Goal: Task Accomplishment & Management: Use online tool/utility

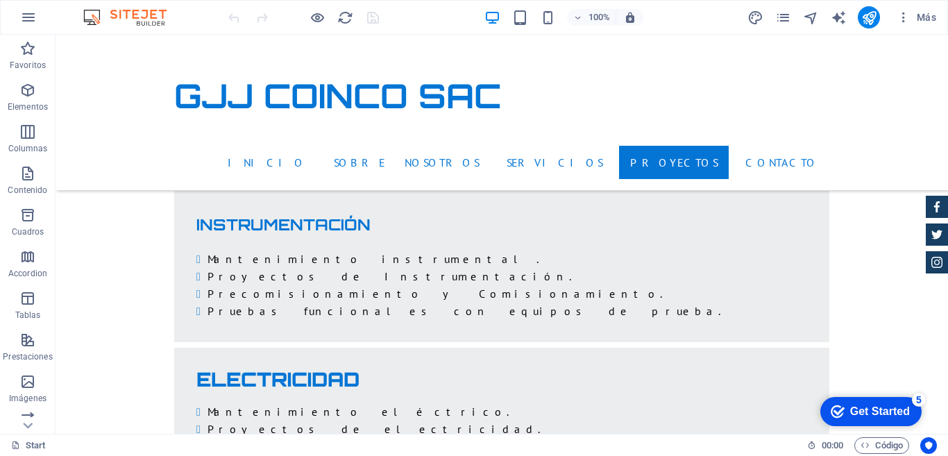
scroll to position [3139, 0]
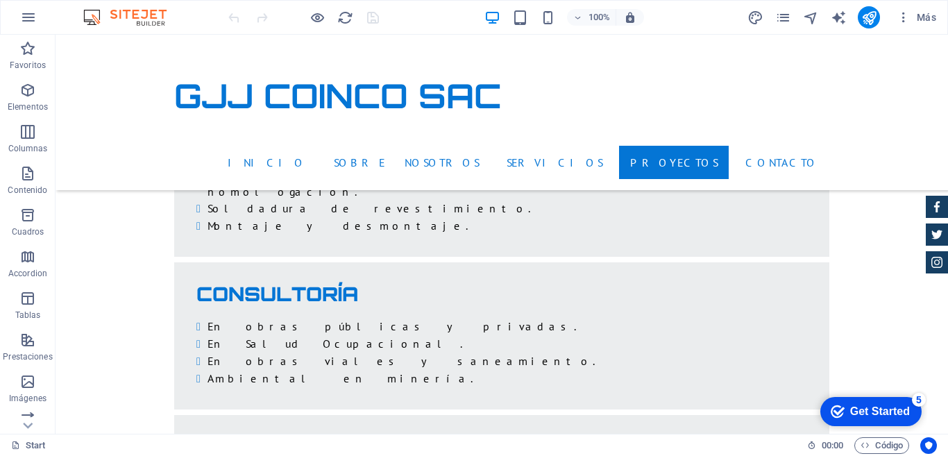
scroll to position [4172, 0]
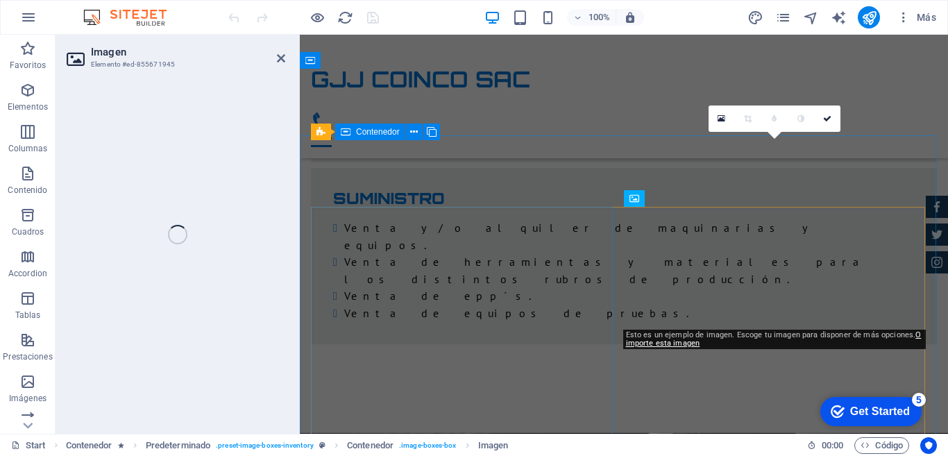
select select "%"
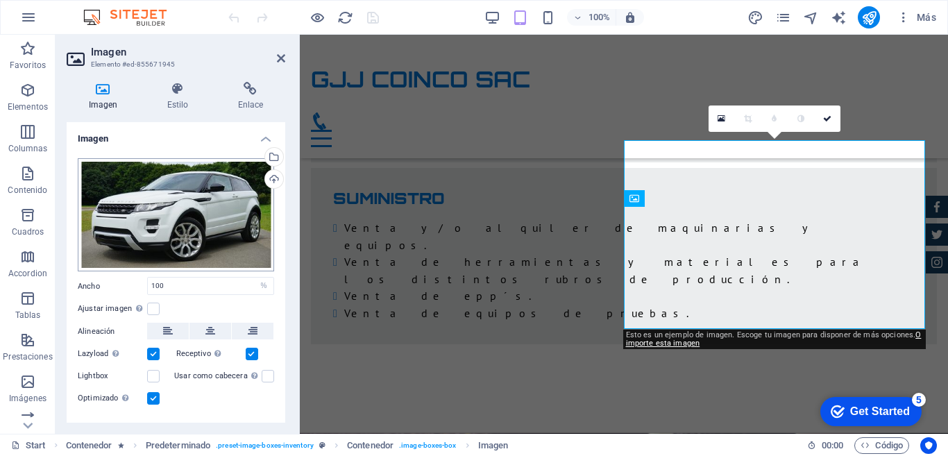
scroll to position [5049, 0]
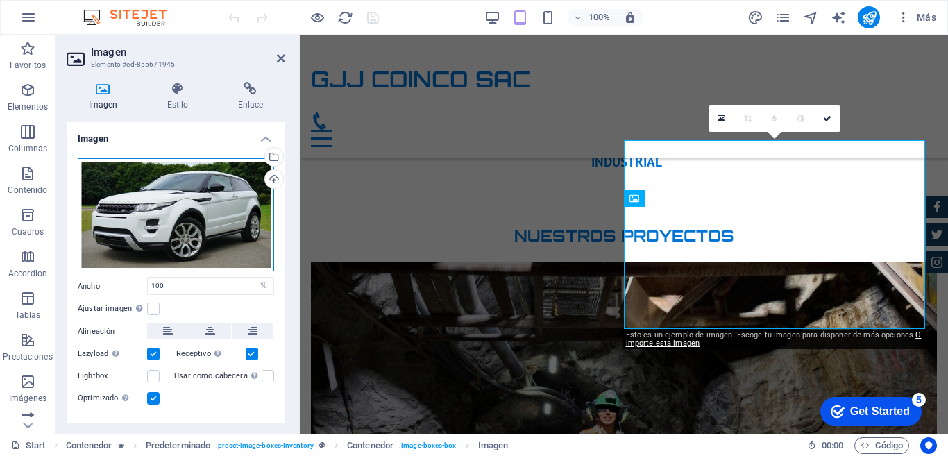
click at [208, 201] on div "Arrastra archivos aquí, haz clic para escoger archivos o selecciona archivos de…" at bounding box center [176, 215] width 196 height 114
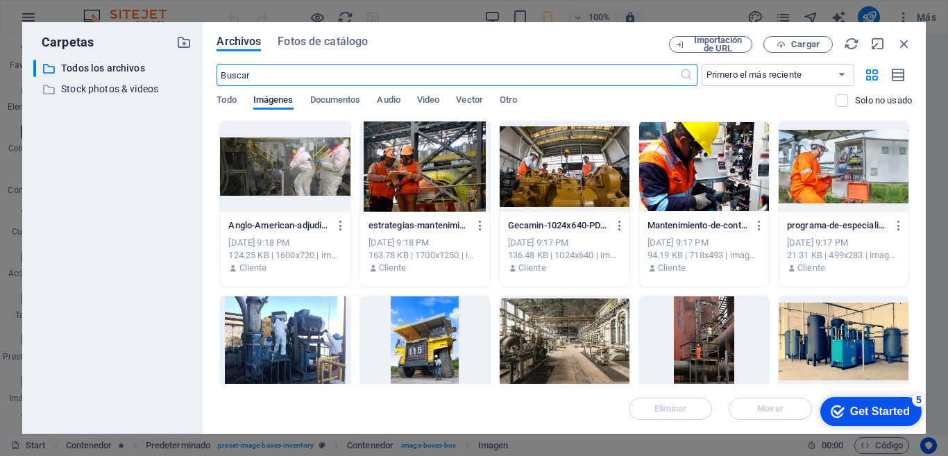
scroll to position [7712, 0]
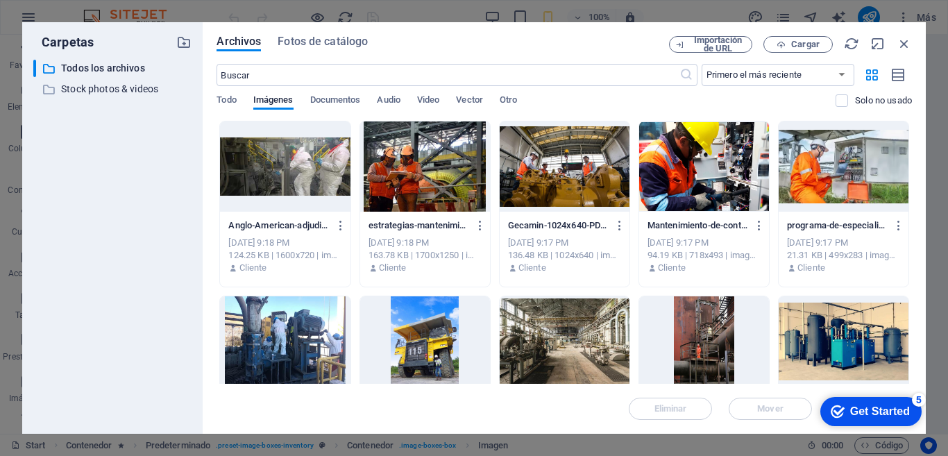
drag, startPoint x: 908, startPoint y: 184, endPoint x: 908, endPoint y: 201, distance: 17.4
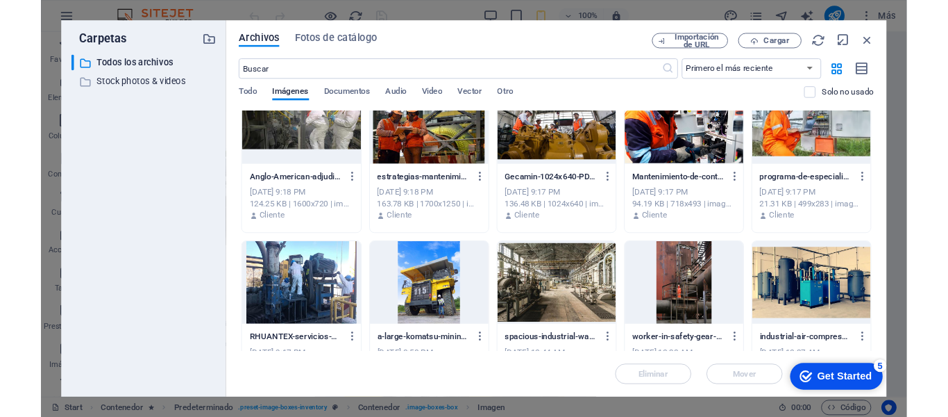
scroll to position [0, 0]
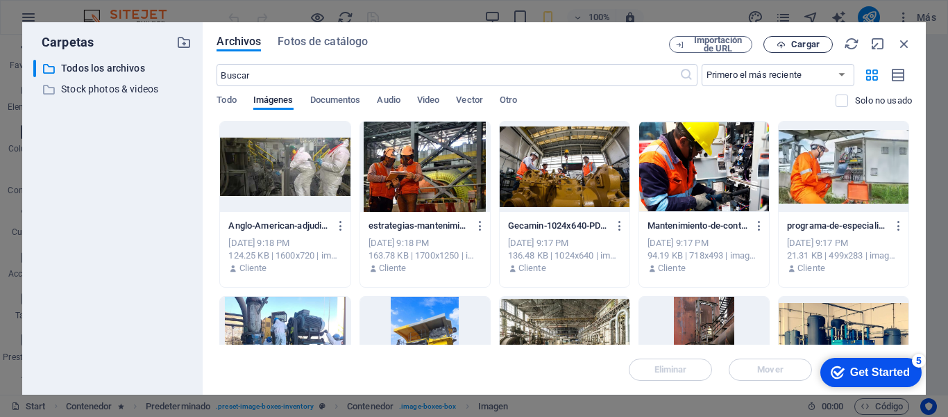
click at [777, 45] on icon "button" at bounding box center [781, 44] width 9 height 9
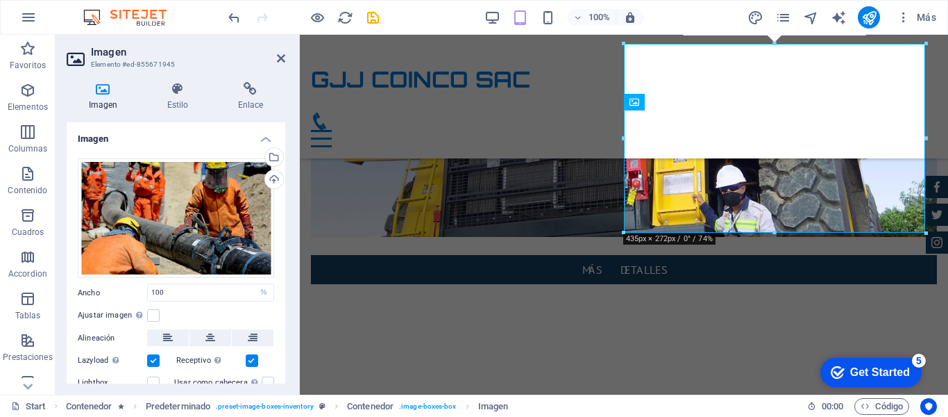
scroll to position [5146, 0]
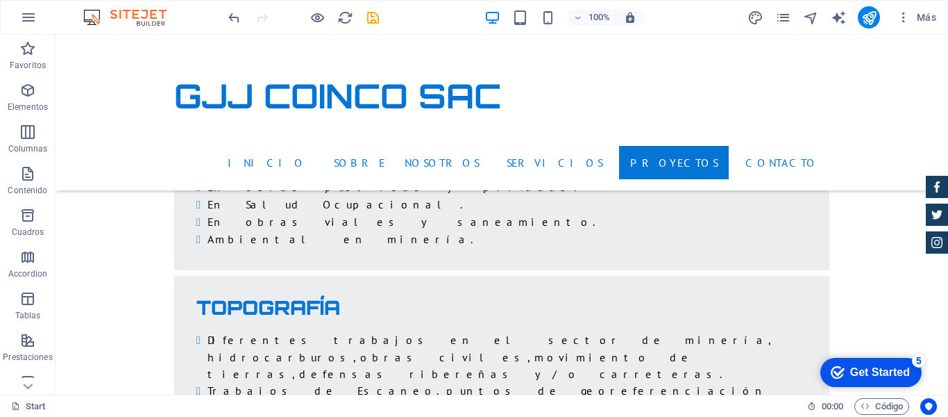
scroll to position [4225, 0]
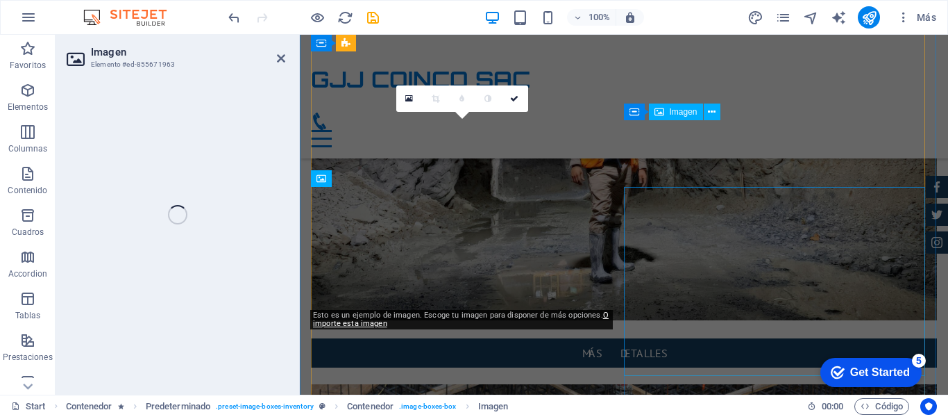
select select "%"
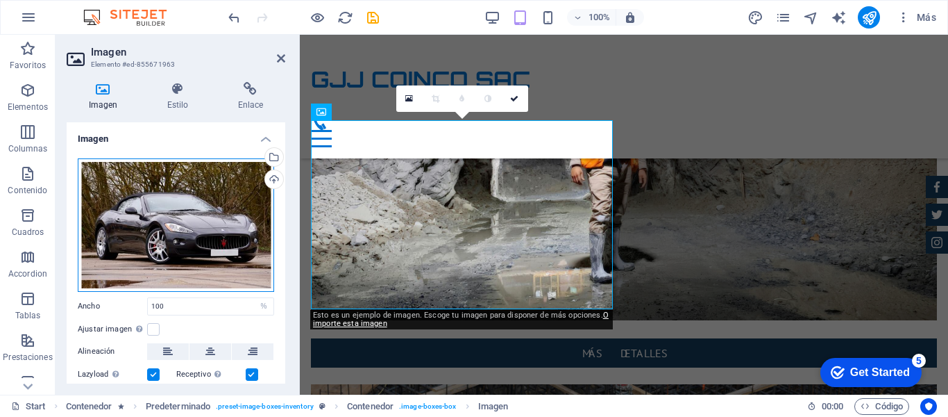
click at [203, 187] on div "Arrastra archivos aquí, haz clic para escoger archivos o selecciona archivos de…" at bounding box center [176, 224] width 196 height 133
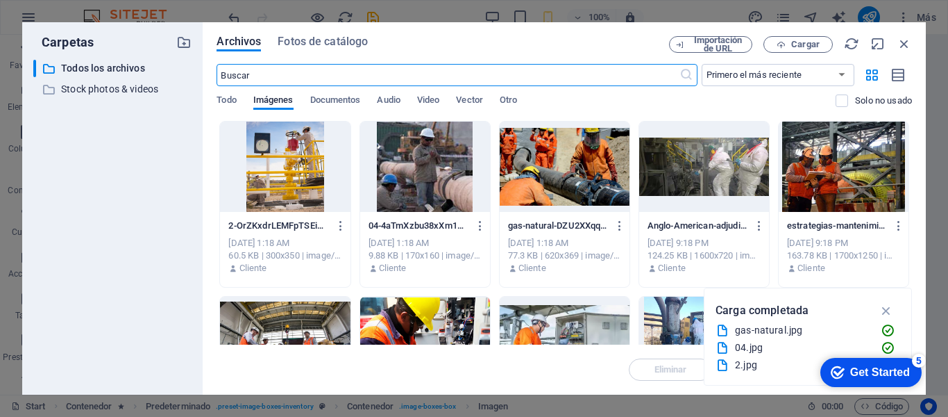
scroll to position [7935, 0]
click at [417, 167] on div at bounding box center [425, 166] width 130 height 90
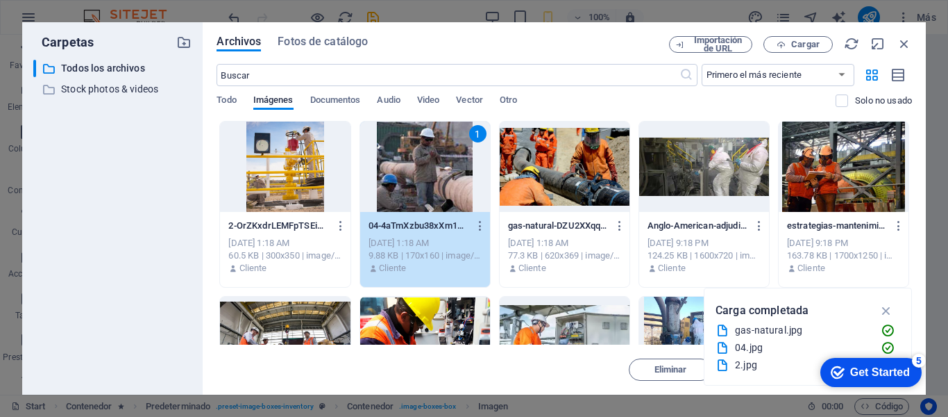
click at [423, 174] on div "1" at bounding box center [425, 166] width 130 height 90
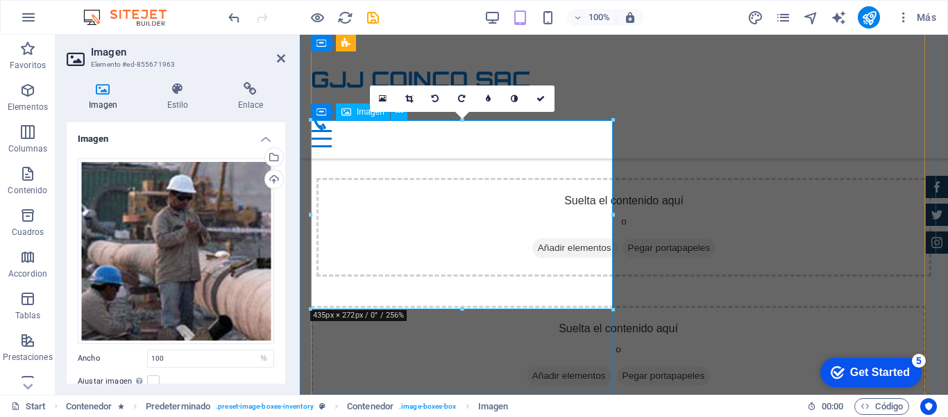
scroll to position [5353, 0]
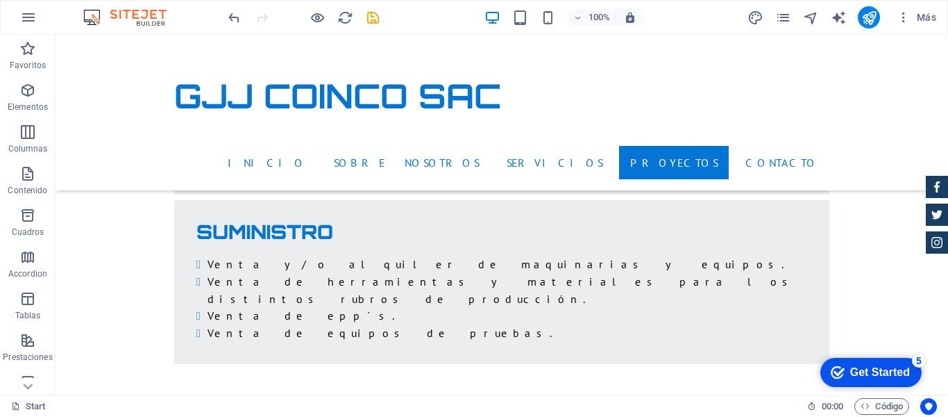
scroll to position [4451, 0]
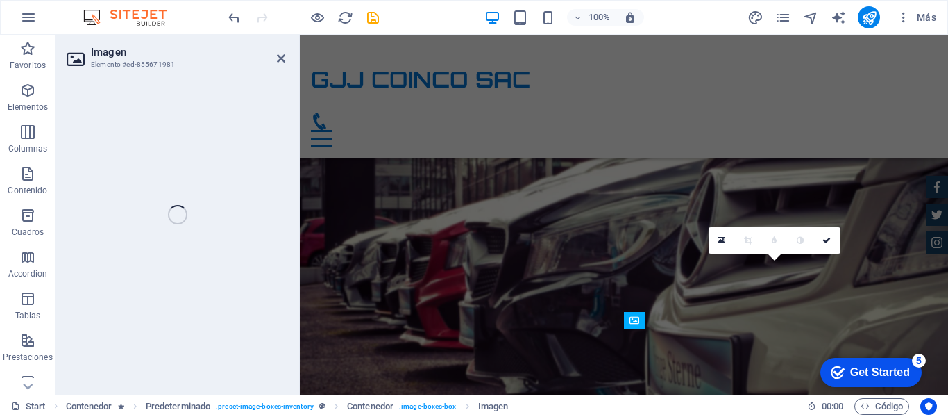
scroll to position [5212, 0]
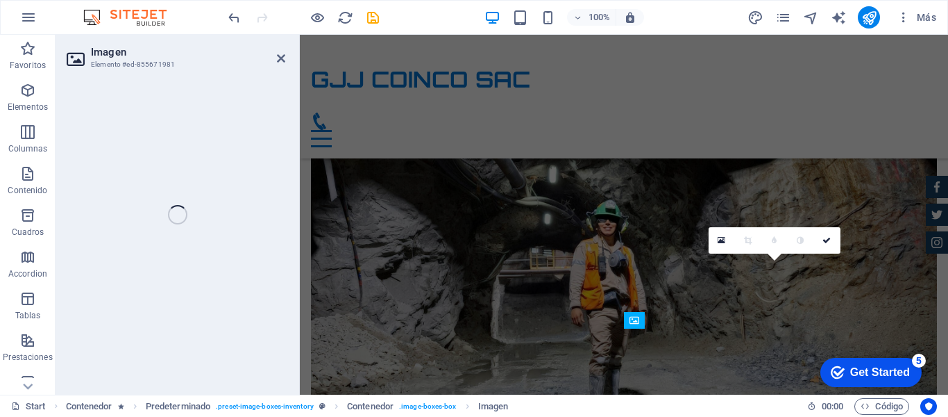
select select "%"
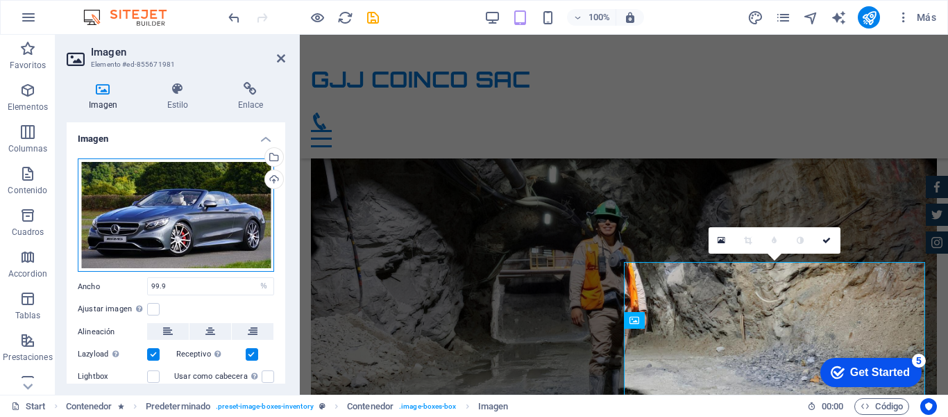
click at [198, 174] on div "Arrastra archivos aquí, haz clic para escoger archivos o selecciona archivos de…" at bounding box center [176, 215] width 196 height 114
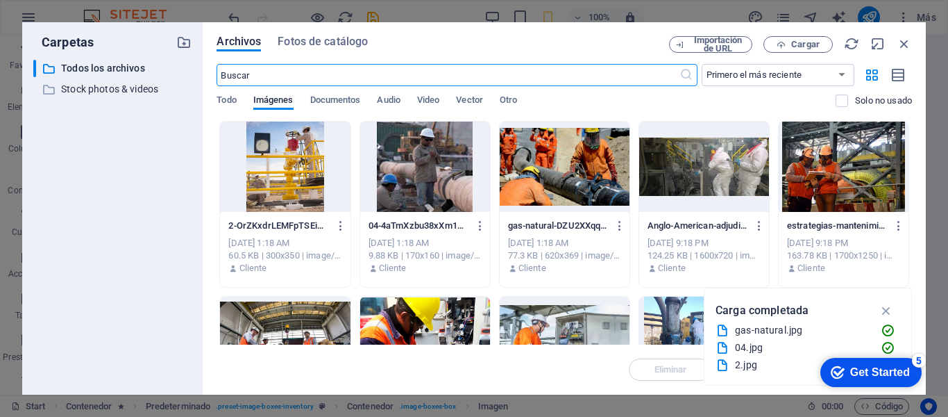
scroll to position [8265, 0]
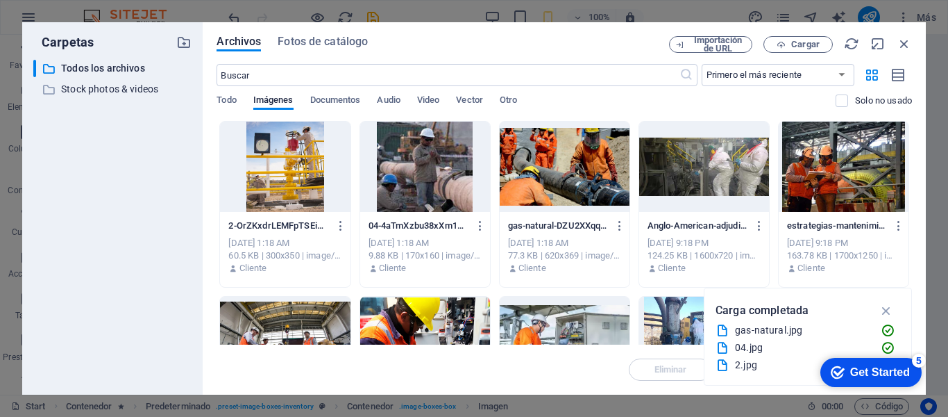
click at [278, 177] on div at bounding box center [285, 166] width 130 height 90
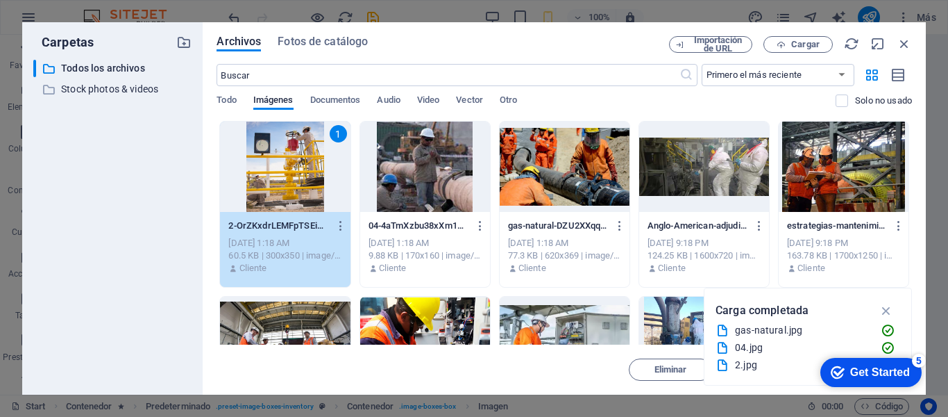
click at [277, 177] on div "1" at bounding box center [285, 166] width 130 height 90
click at [277, 177] on div "Cargar" at bounding box center [272, 180] width 21 height 21
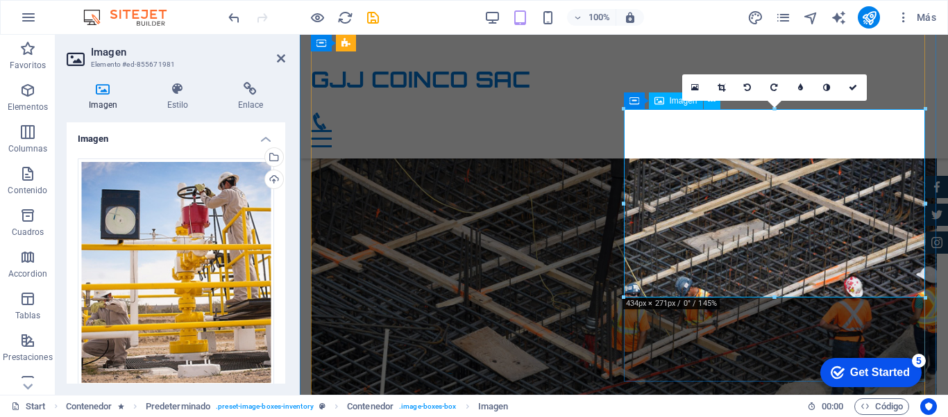
scroll to position [5353, 0]
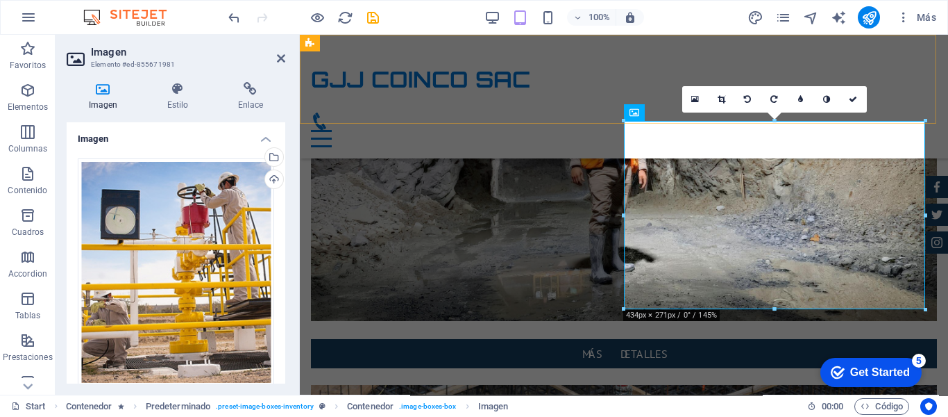
click at [589, 96] on div "GJJ COINCO SAC Inicio Sobre nosotros Servicios Proyectos Contacto" at bounding box center [624, 97] width 648 height 124
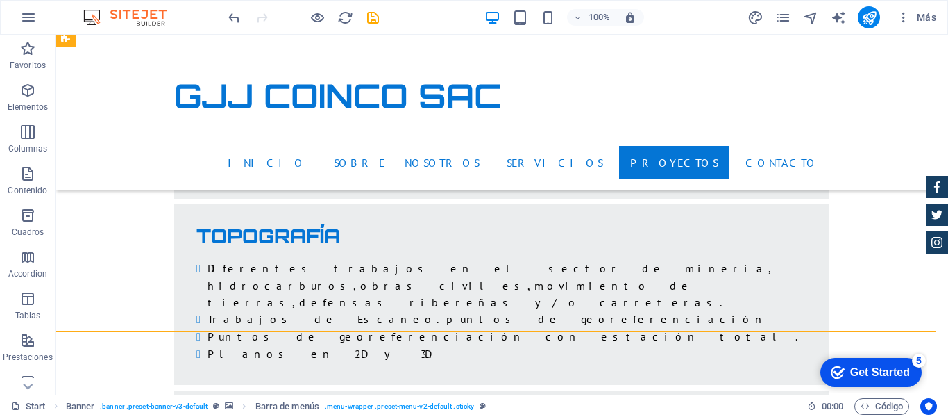
scroll to position [4297, 0]
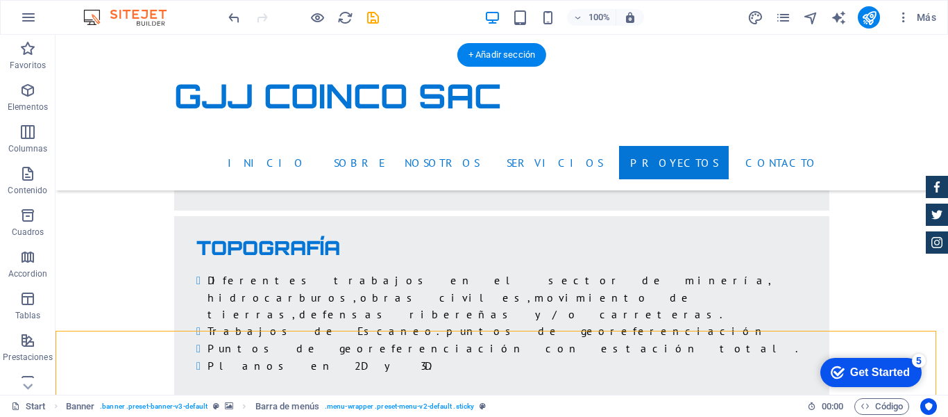
drag, startPoint x: 478, startPoint y: 303, endPoint x: 455, endPoint y: 274, distance: 37.6
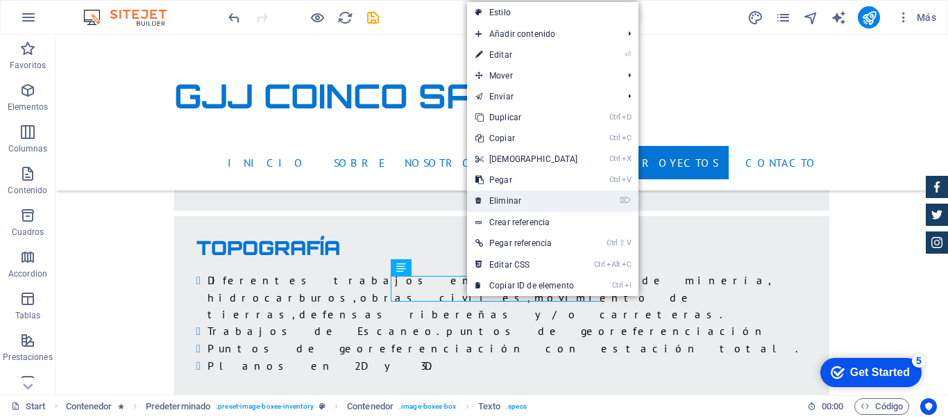
click at [513, 199] on link "⌦ Eliminar" at bounding box center [526, 200] width 119 height 21
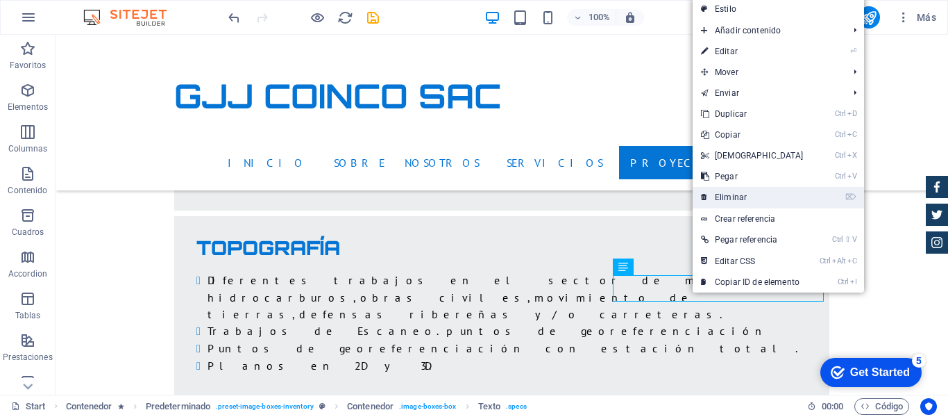
click at [743, 200] on link "⌦ Eliminar" at bounding box center [752, 197] width 119 height 21
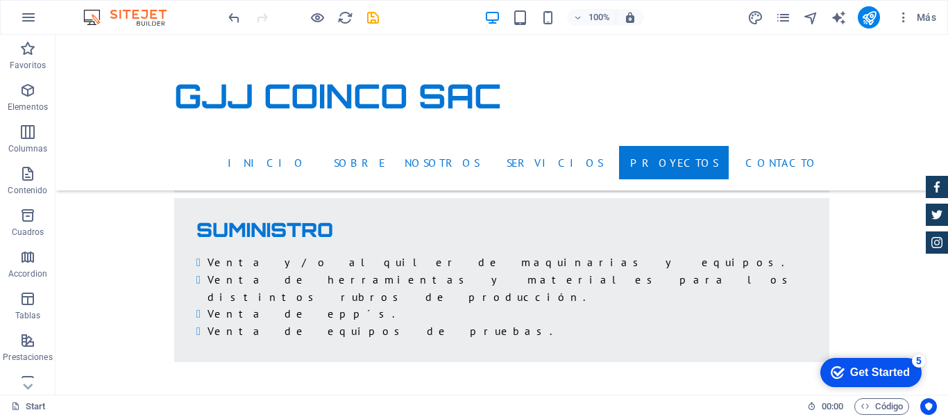
scroll to position [4489, 0]
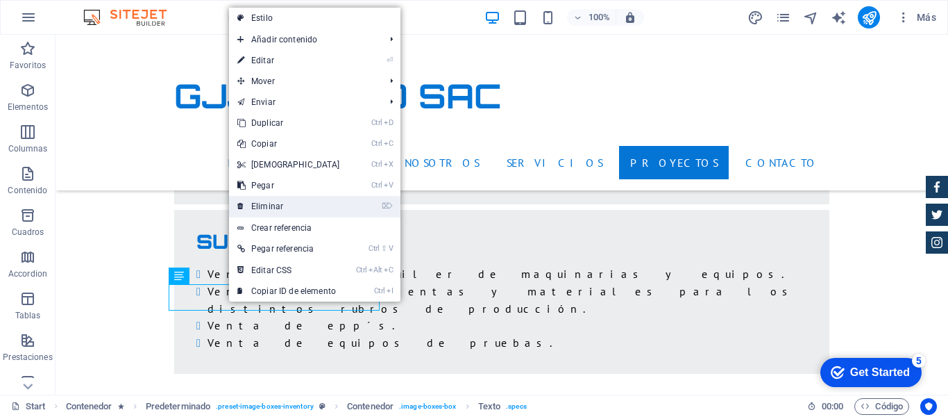
click at [275, 214] on link "⌦ Eliminar" at bounding box center [288, 206] width 119 height 21
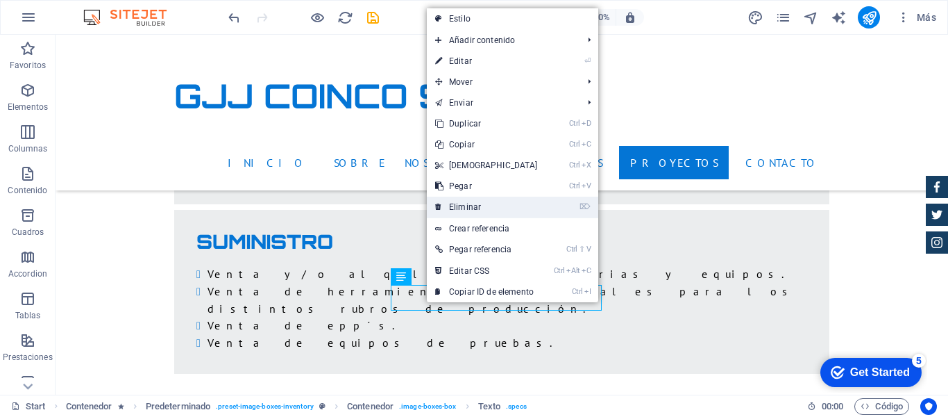
click at [468, 213] on link "⌦ Eliminar" at bounding box center [486, 206] width 119 height 21
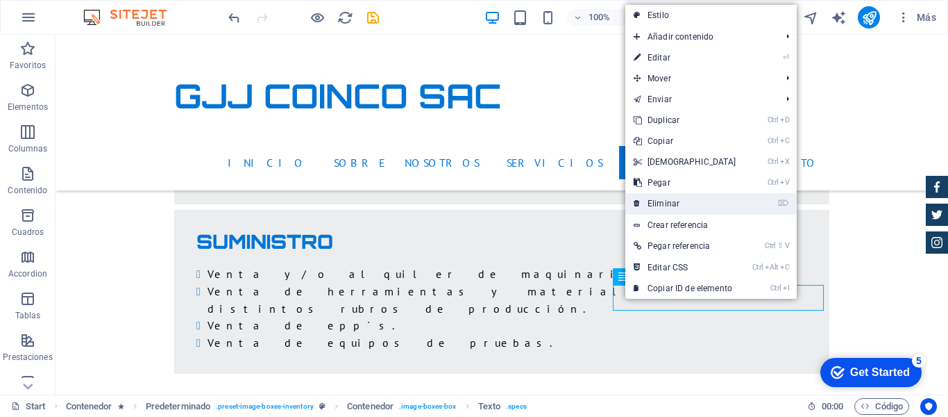
click at [678, 203] on link "⌦ Eliminar" at bounding box center [685, 203] width 119 height 21
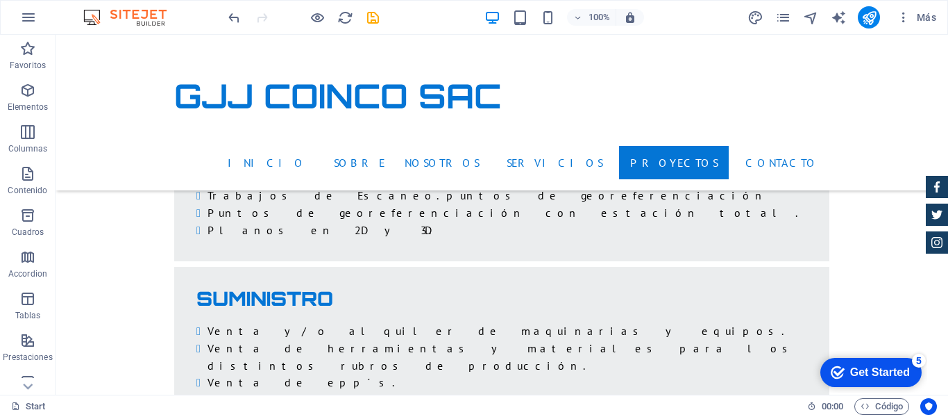
scroll to position [4420, 0]
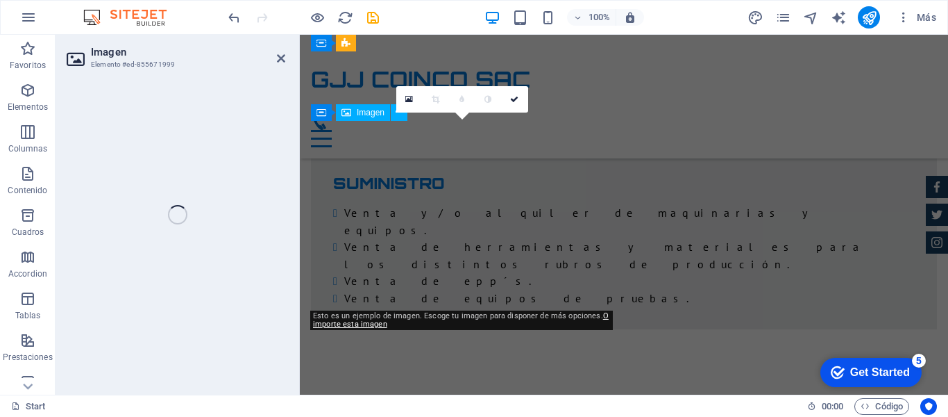
select select "%"
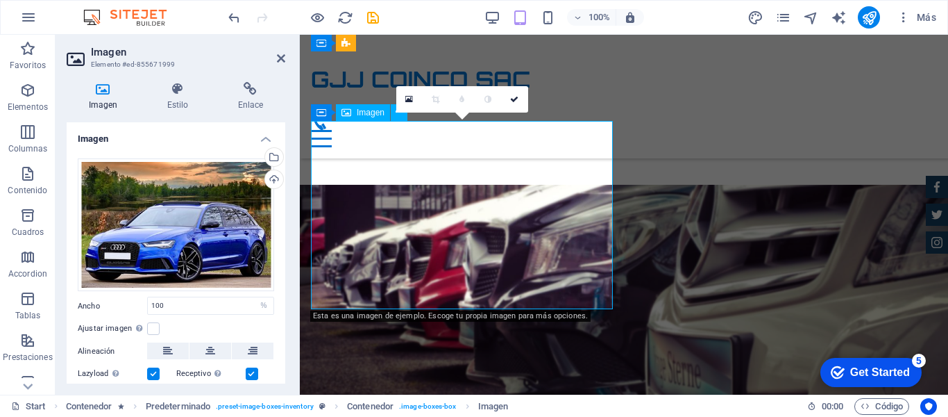
scroll to position [5584, 0]
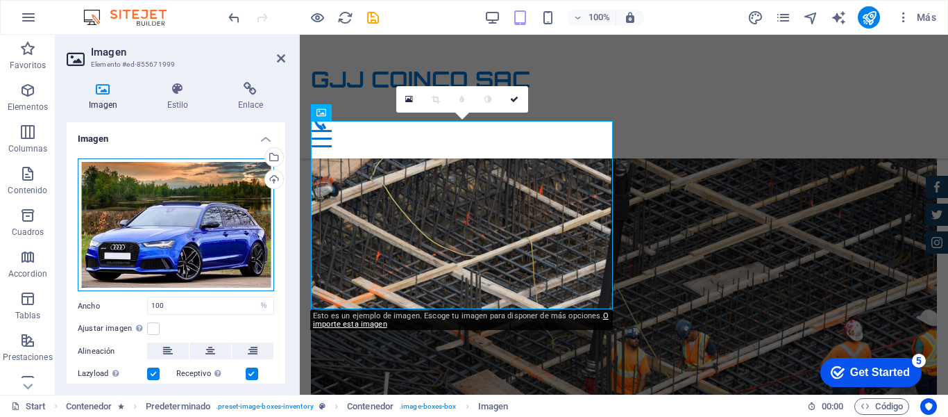
click at [206, 208] on div "Arrastra archivos aquí, haz clic para escoger archivos o selecciona archivos de…" at bounding box center [176, 224] width 196 height 133
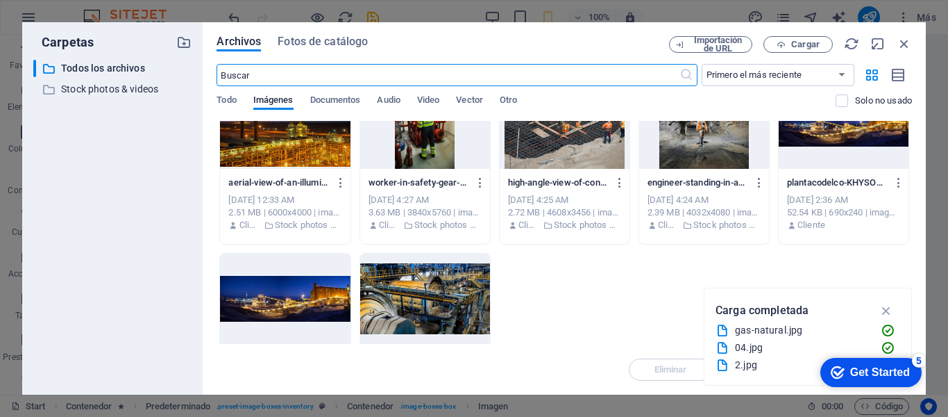
scroll to position [643, 0]
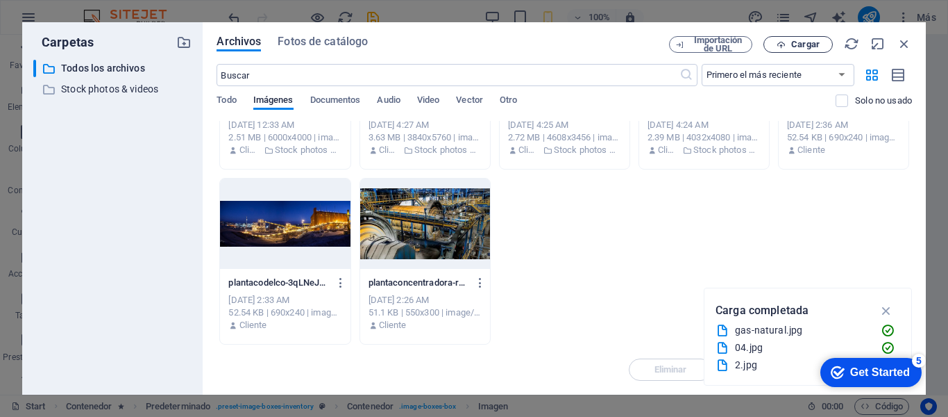
click at [806, 50] on button "Cargar" at bounding box center [798, 44] width 69 height 17
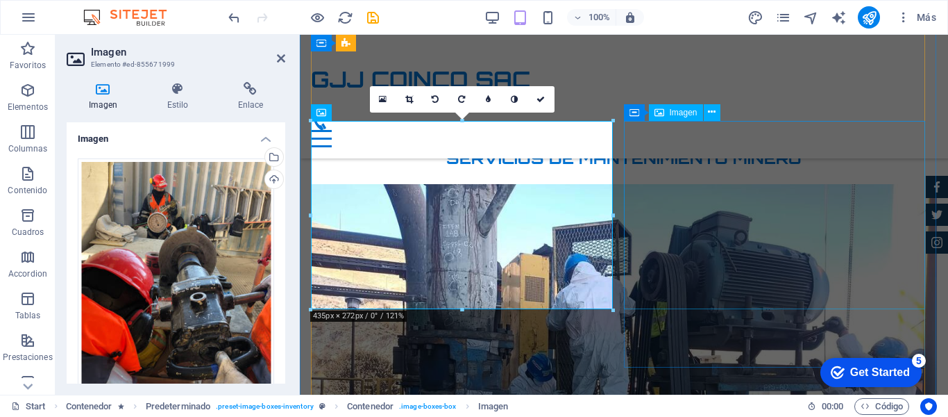
scroll to position [5584, 0]
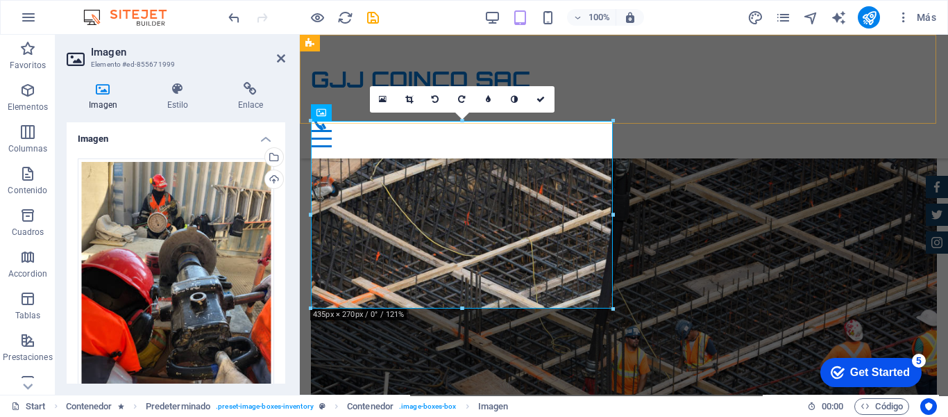
click at [785, 99] on div "GJJ COINCO SAC Inicio Sobre nosotros Servicios Proyectos Contacto" at bounding box center [624, 97] width 648 height 124
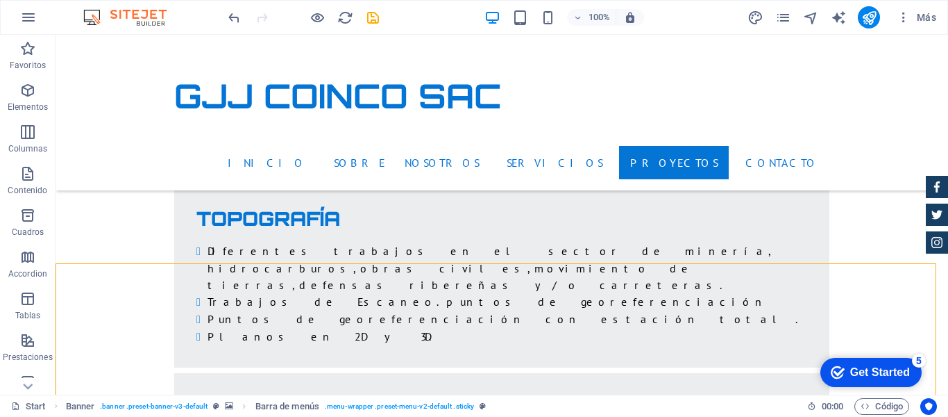
scroll to position [4385, 0]
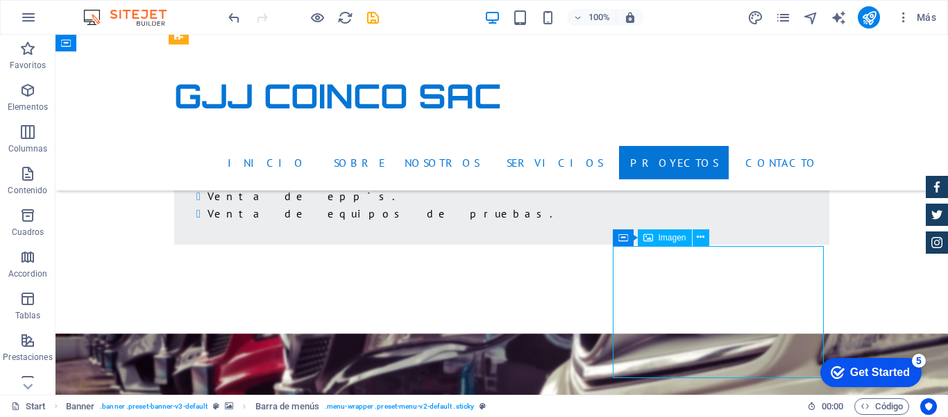
select select "%"
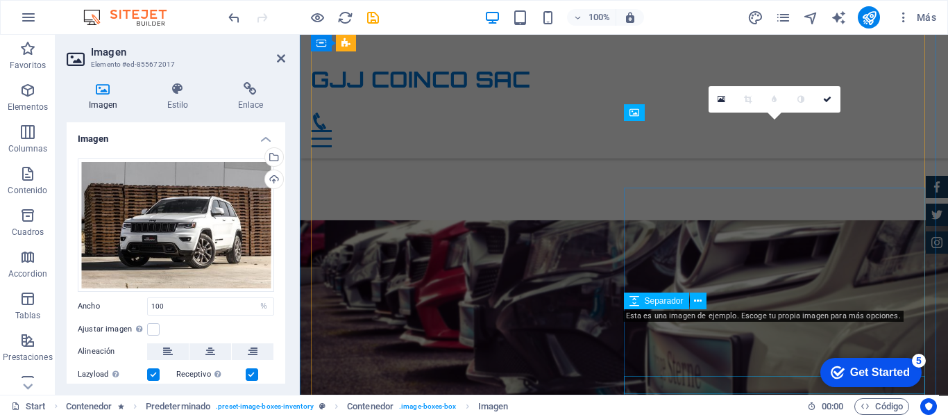
scroll to position [5584, 0]
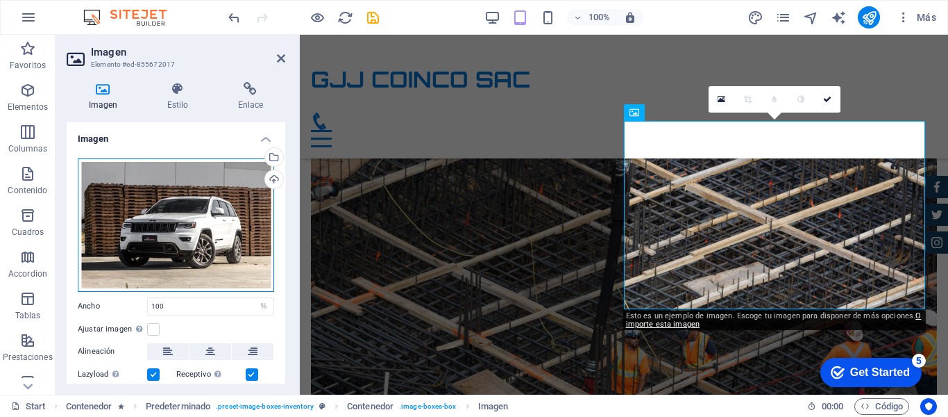
click at [212, 230] on div "Arrastra archivos aquí, haz clic para escoger archivos o selecciona archivos de…" at bounding box center [176, 224] width 196 height 133
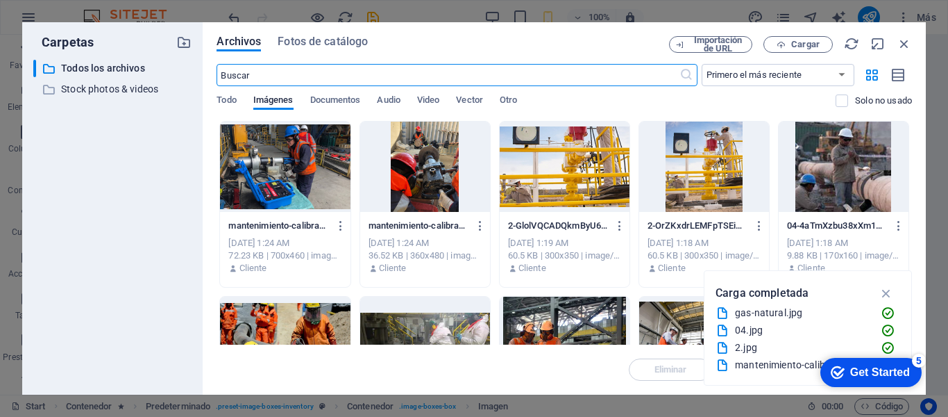
scroll to position [8694, 0]
click at [307, 165] on div at bounding box center [285, 166] width 130 height 90
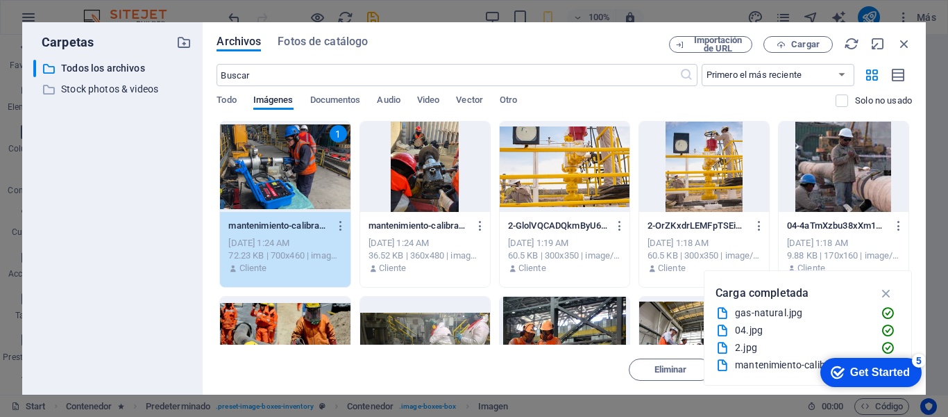
click at [333, 174] on div "1" at bounding box center [285, 166] width 130 height 90
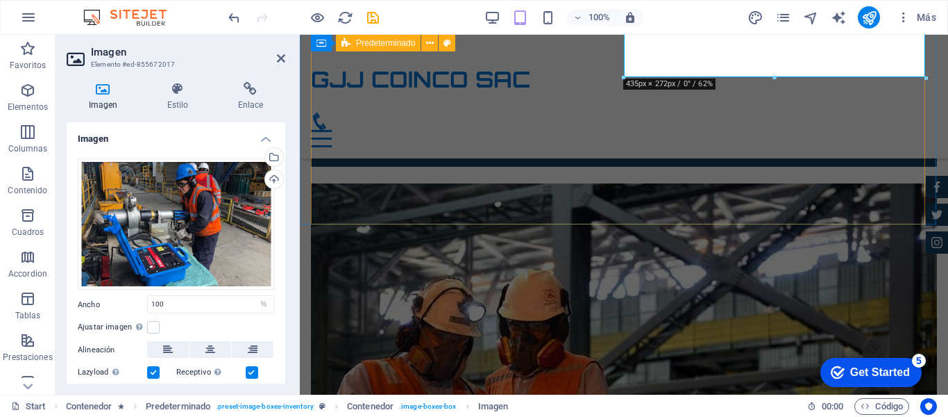
scroll to position [5816, 0]
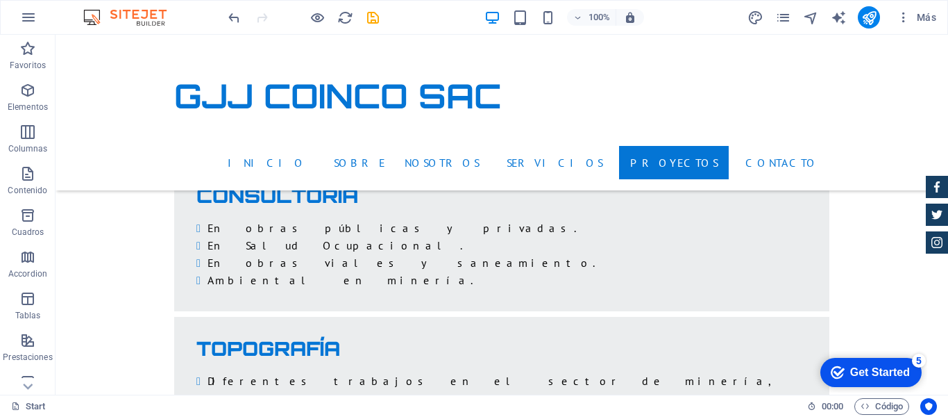
scroll to position [4172, 0]
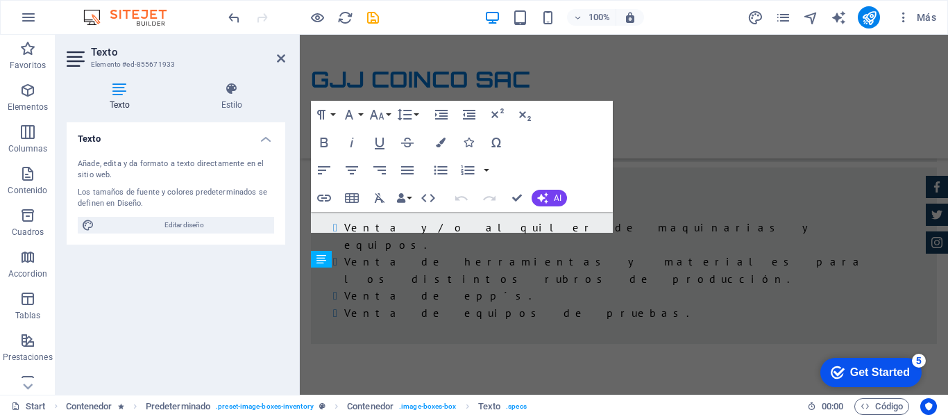
scroll to position [4989, 0]
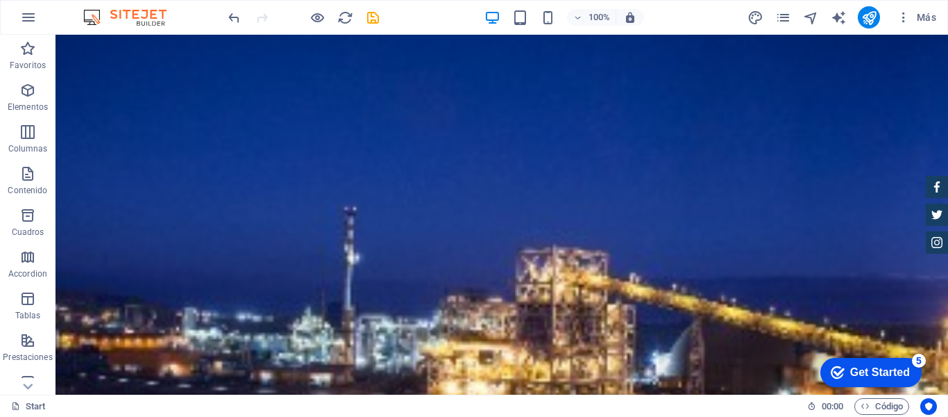
scroll to position [0, 0]
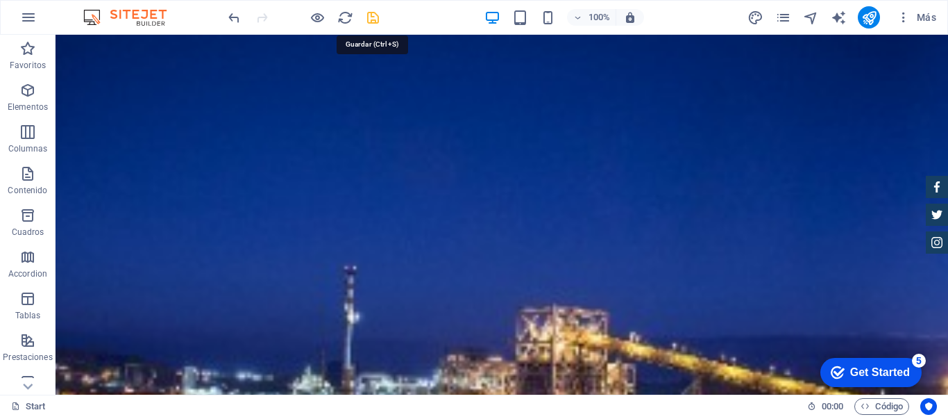
click at [374, 20] on icon "save" at bounding box center [373, 18] width 16 height 16
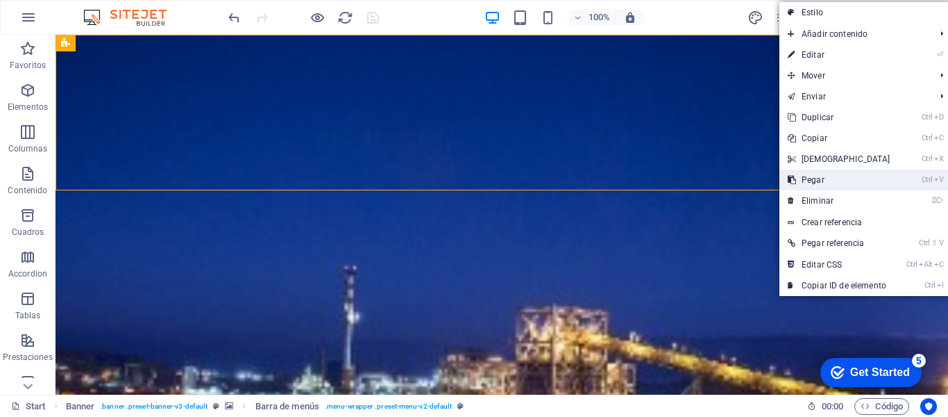
click at [823, 179] on link "Ctrl V Pegar" at bounding box center [839, 179] width 119 height 21
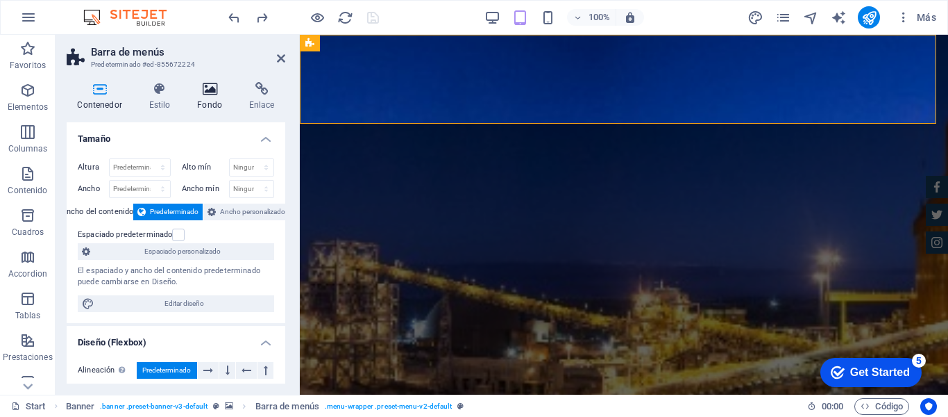
click at [205, 100] on h4 "Fondo" at bounding box center [213, 96] width 52 height 29
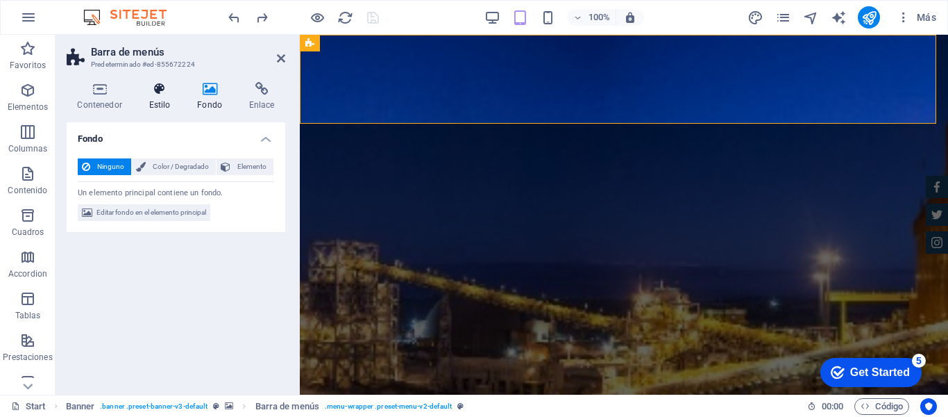
click at [153, 86] on icon at bounding box center [159, 89] width 43 height 14
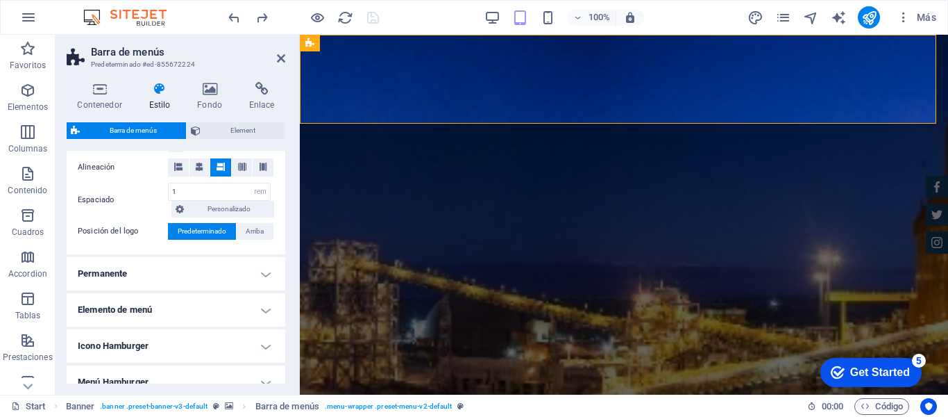
scroll to position [396, 0]
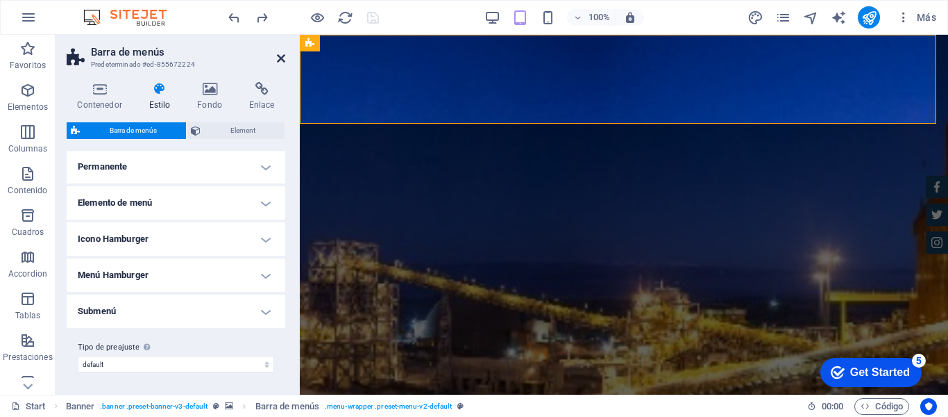
click at [281, 62] on icon at bounding box center [281, 58] width 8 height 11
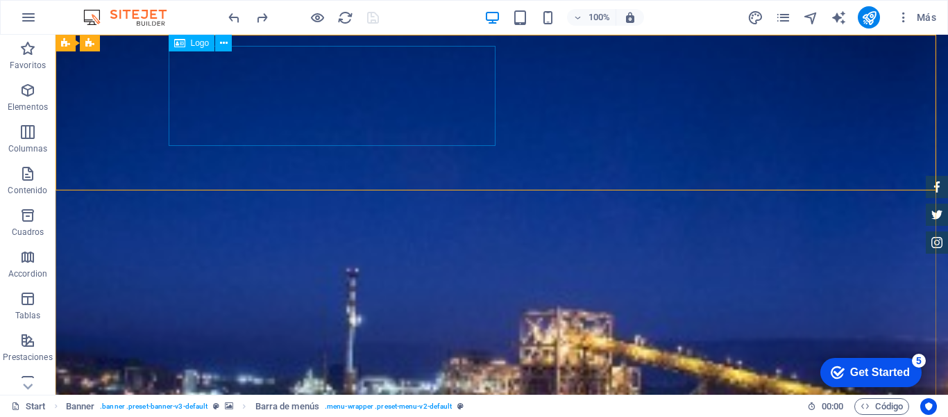
click at [191, 45] on span "Logo" at bounding box center [200, 43] width 19 height 8
click at [222, 42] on icon at bounding box center [224, 43] width 8 height 15
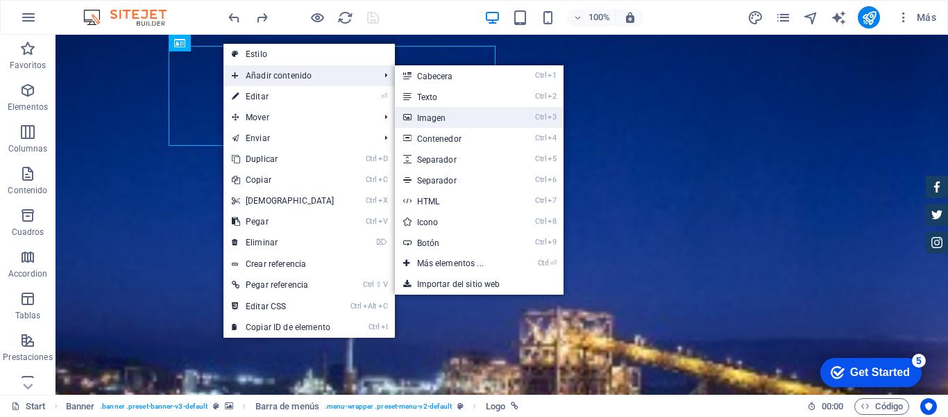
click at [433, 116] on link "Ctrl 3 Imagen" at bounding box center [453, 117] width 117 height 21
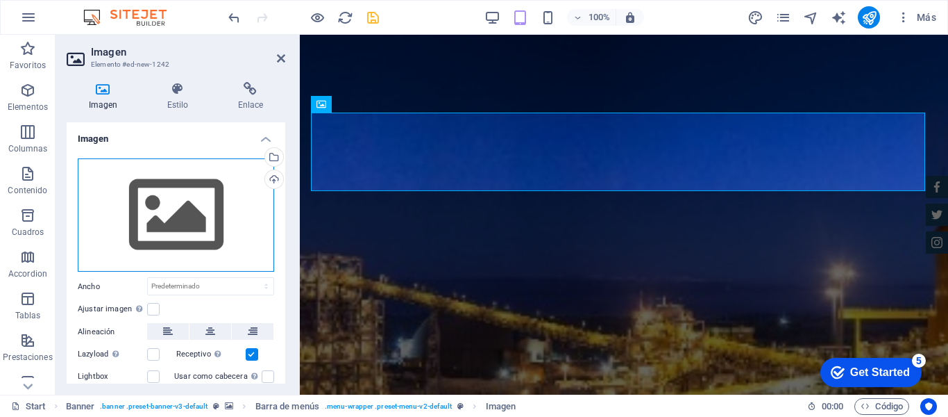
click at [182, 221] on div "Arrastra archivos aquí, haz clic para escoger archivos o selecciona archivos de…" at bounding box center [176, 215] width 196 height 114
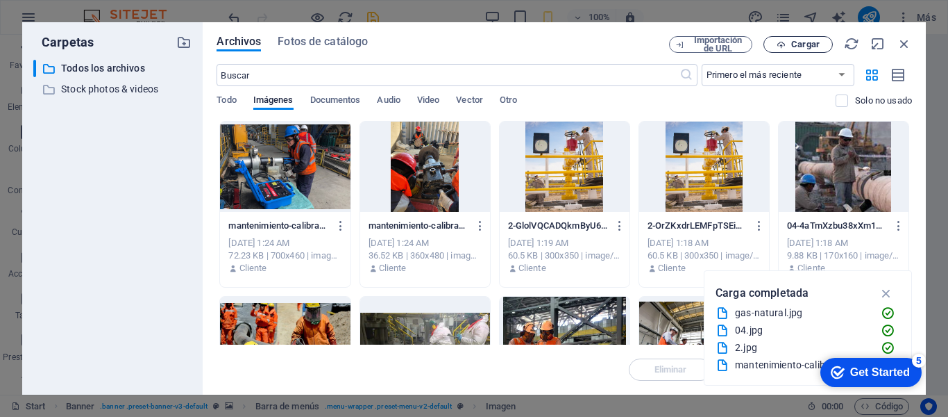
click at [784, 48] on icon "button" at bounding box center [781, 44] width 9 height 9
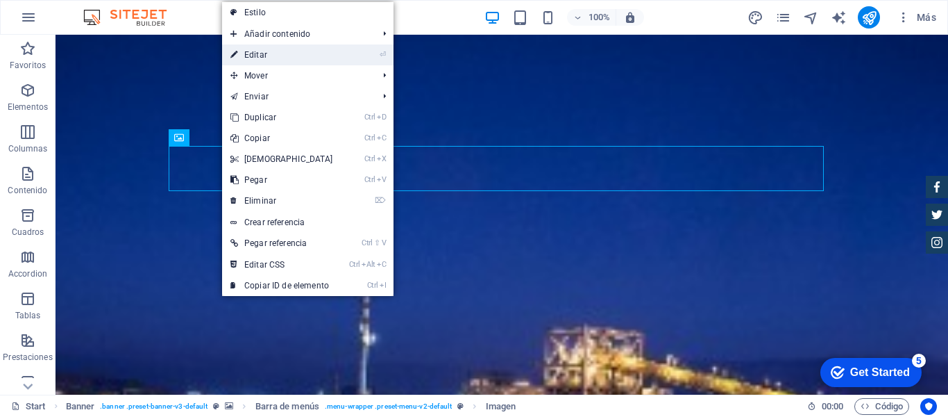
click at [281, 47] on link "⏎ Editar" at bounding box center [281, 54] width 119 height 21
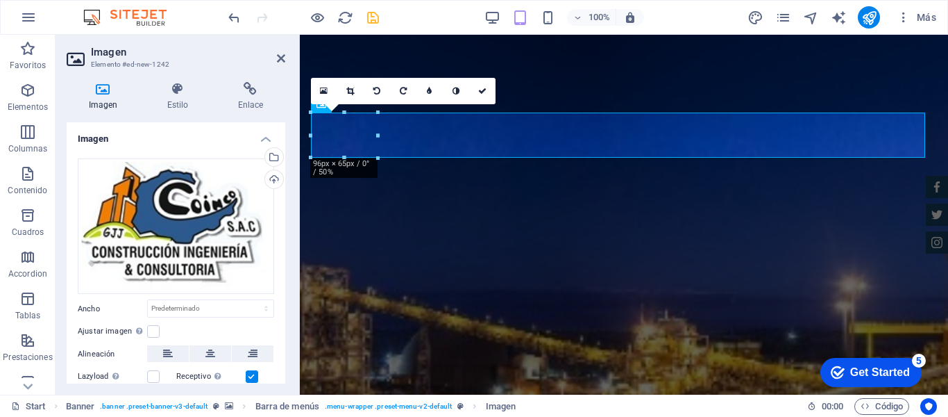
drag, startPoint x: 282, startPoint y: 212, endPoint x: 282, endPoint y: 232, distance: 20.1
click at [282, 232] on div "Arrastra archivos aquí, haz clic para escoger archivos o selecciona archivos de…" at bounding box center [176, 294] width 219 height 294
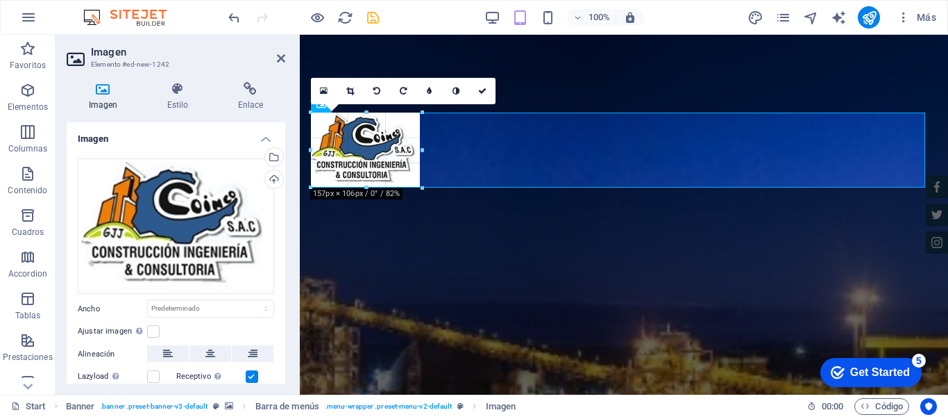
drag, startPoint x: 344, startPoint y: 158, endPoint x: 346, endPoint y: 190, distance: 32.0
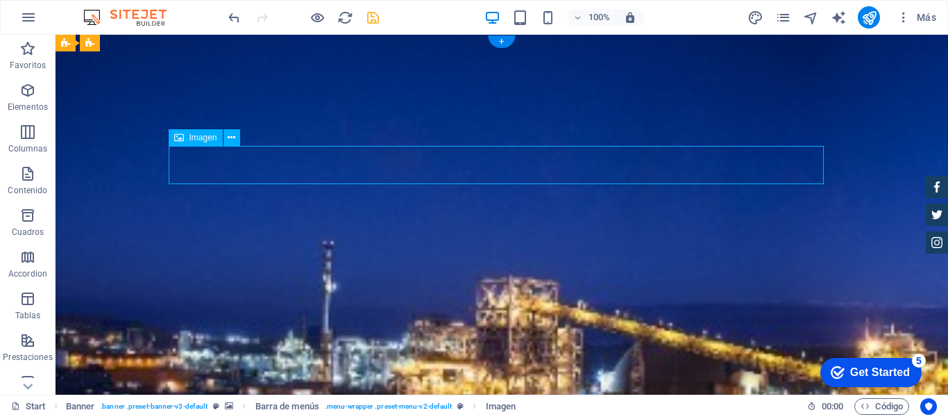
select select "px"
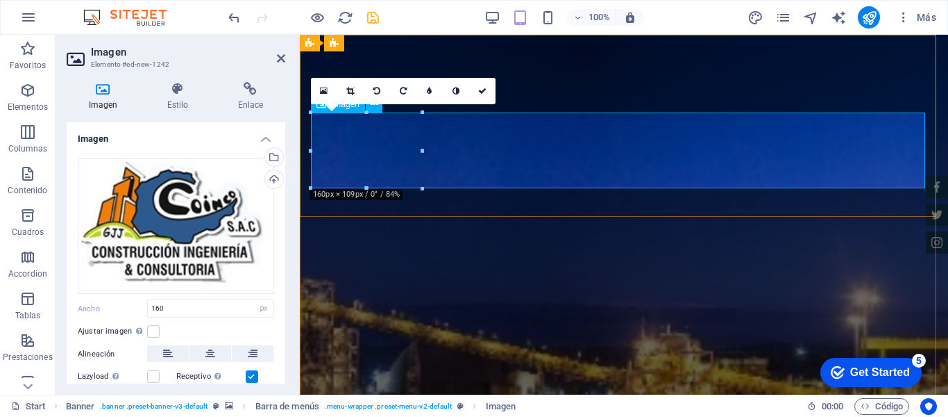
drag, startPoint x: 723, startPoint y: 183, endPoint x: 484, endPoint y: 148, distance: 241.3
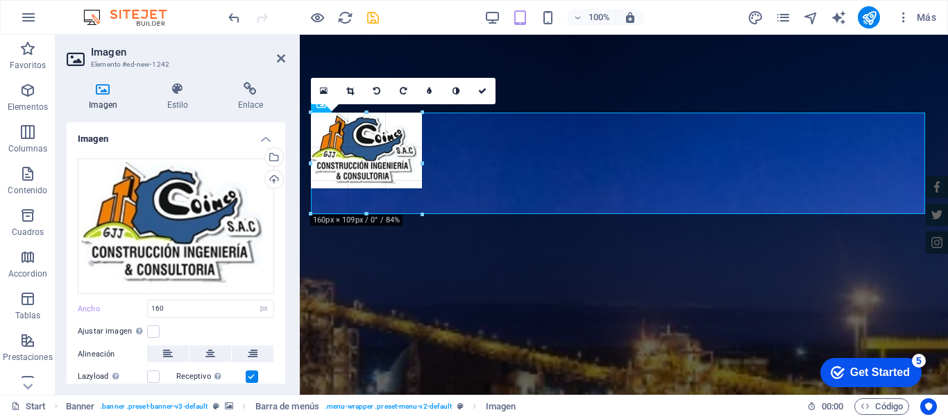
drag, startPoint x: 421, startPoint y: 150, endPoint x: 459, endPoint y: 153, distance: 37.6
type input "214"
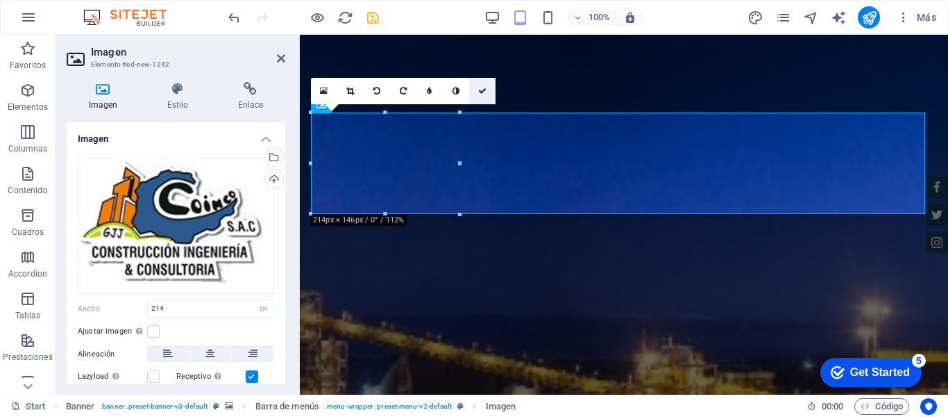
click at [479, 90] on icon at bounding box center [482, 91] width 8 height 8
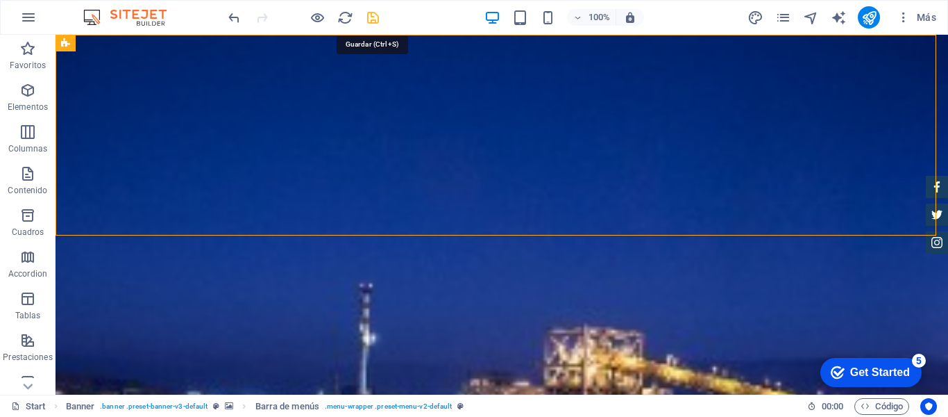
click at [376, 18] on icon "save" at bounding box center [373, 18] width 16 height 16
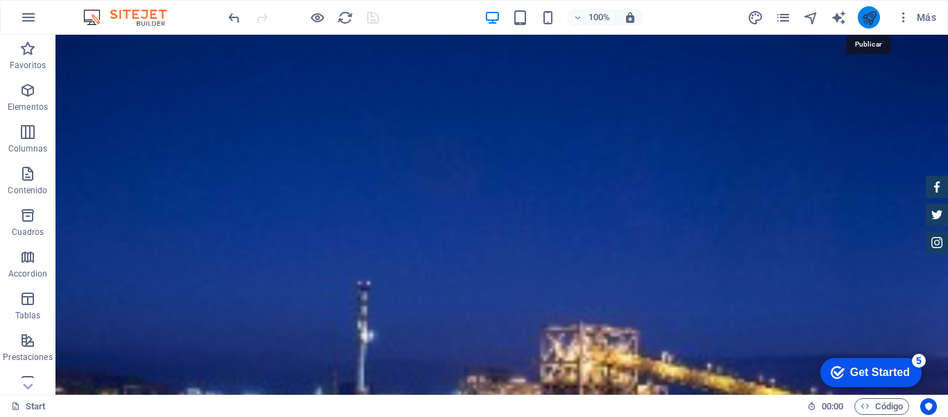
click at [868, 13] on icon "publish" at bounding box center [870, 18] width 16 height 16
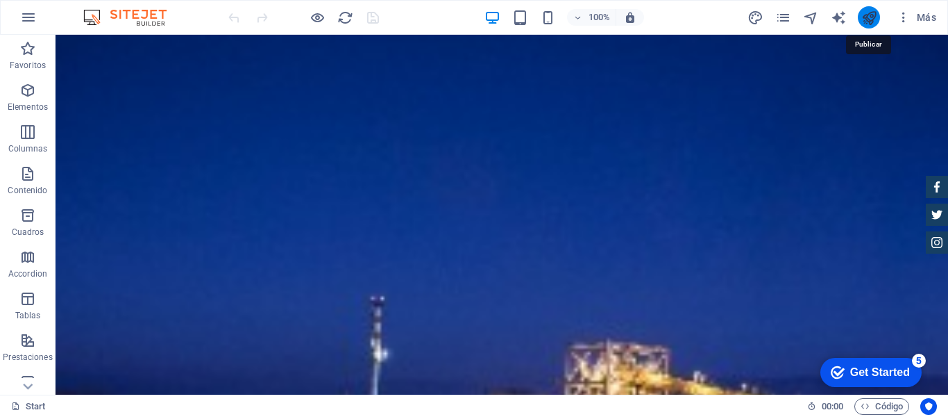
click at [866, 21] on icon "publish" at bounding box center [870, 18] width 16 height 16
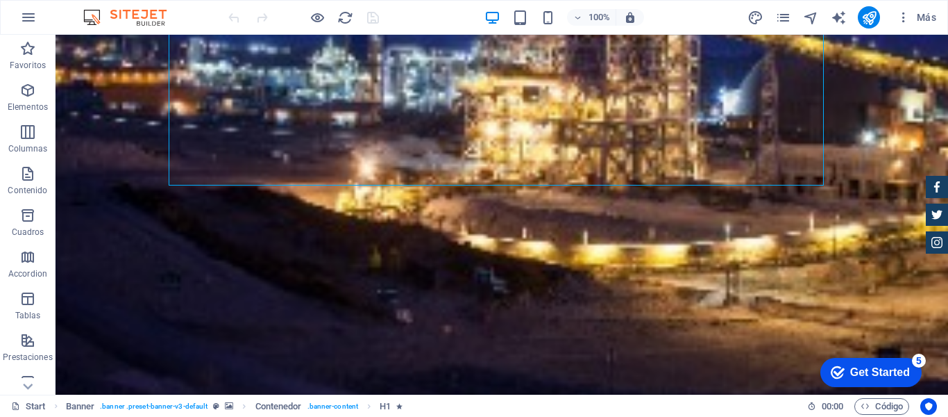
scroll to position [384, 0]
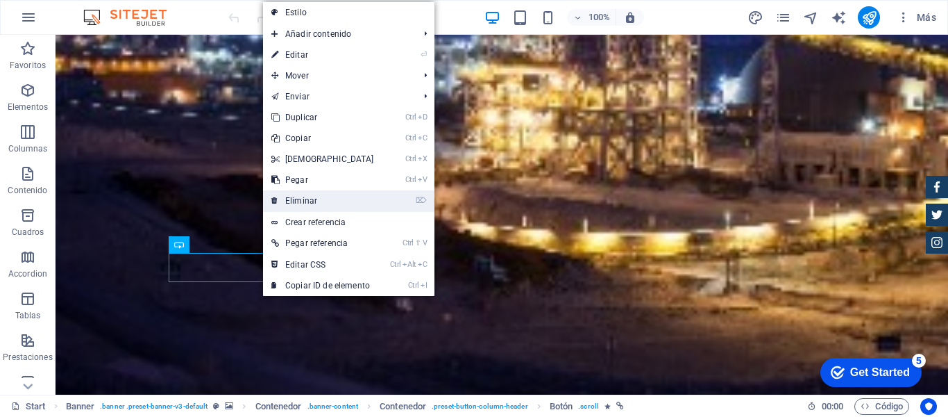
click at [290, 202] on link "⌦ Eliminar" at bounding box center [322, 200] width 119 height 21
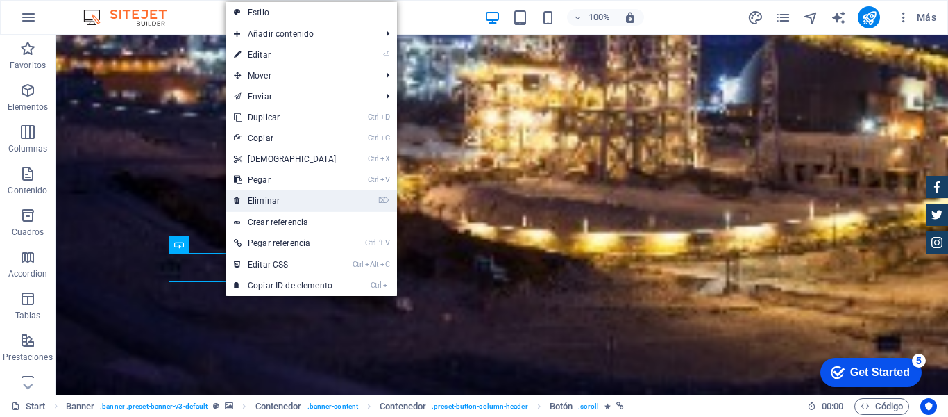
click at [253, 201] on link "⌦ Eliminar" at bounding box center [285, 200] width 119 height 21
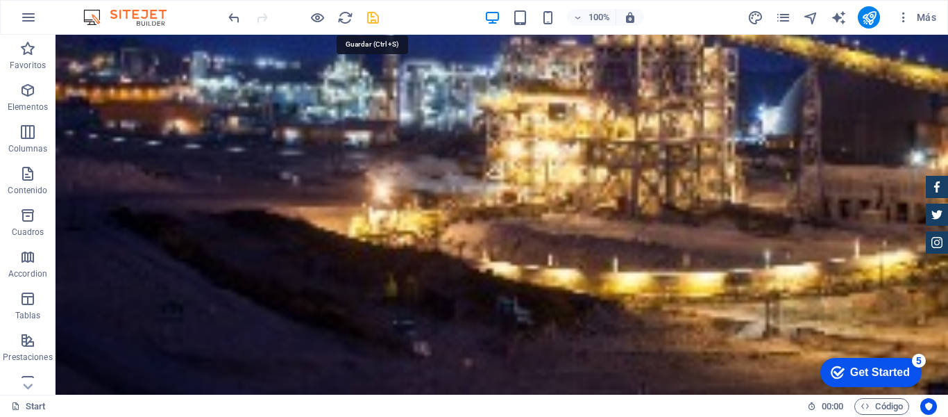
click at [371, 24] on icon "save" at bounding box center [373, 18] width 16 height 16
click at [868, 22] on icon "publish" at bounding box center [870, 18] width 16 height 16
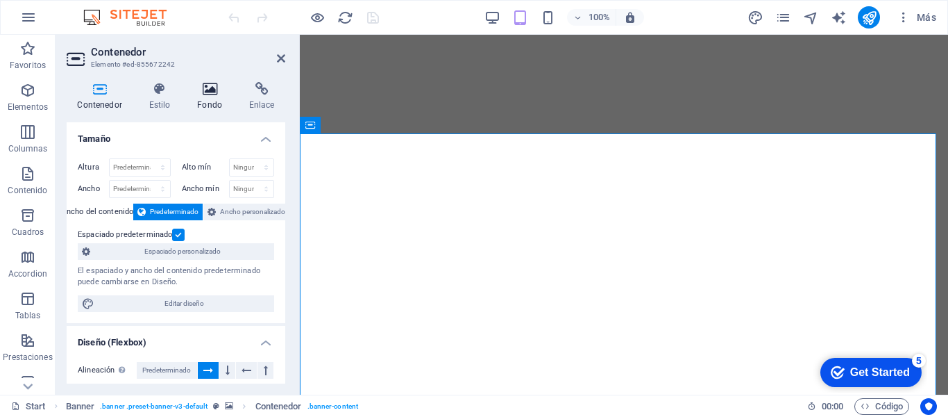
click at [212, 89] on icon at bounding box center [210, 89] width 47 height 14
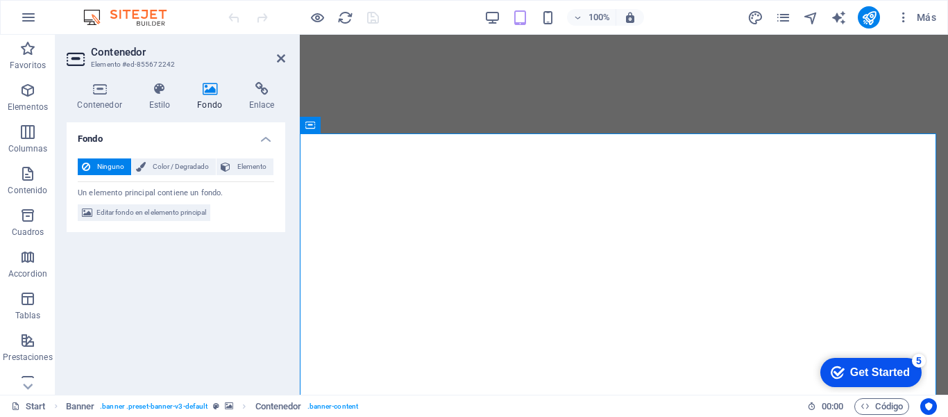
click at [210, 91] on icon at bounding box center [210, 89] width 47 height 14
click at [149, 210] on span "Editar fondo en el elemento principal" at bounding box center [151, 212] width 110 height 17
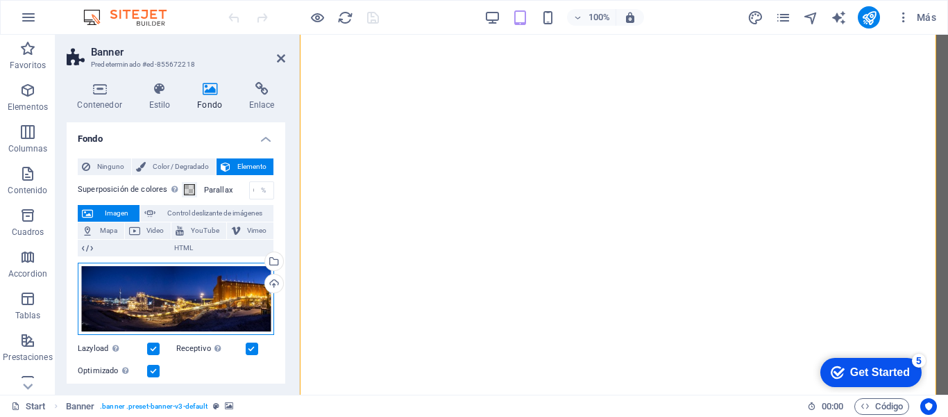
click at [206, 294] on div "Arrastra archivos aquí, haz clic para escoger archivos o selecciona archivos de…" at bounding box center [176, 298] width 196 height 73
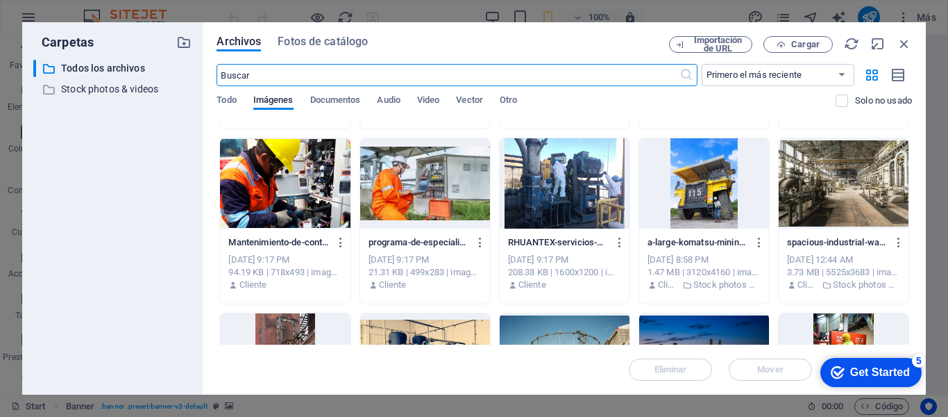
scroll to position [476, 0]
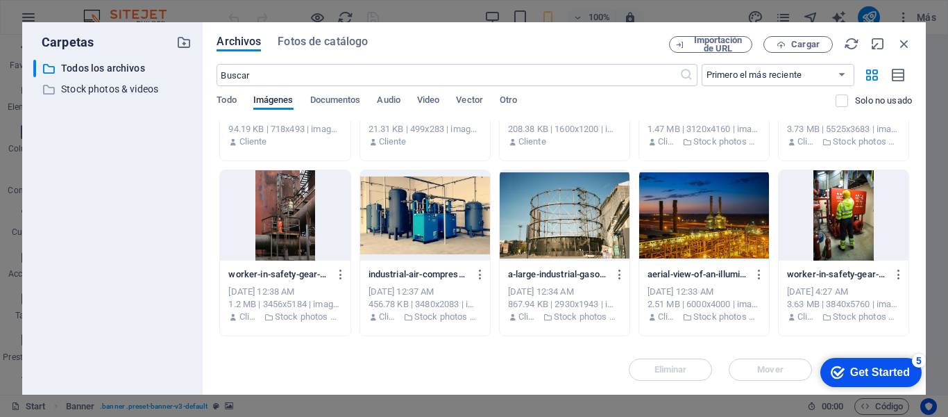
click at [741, 246] on div at bounding box center [704, 215] width 130 height 90
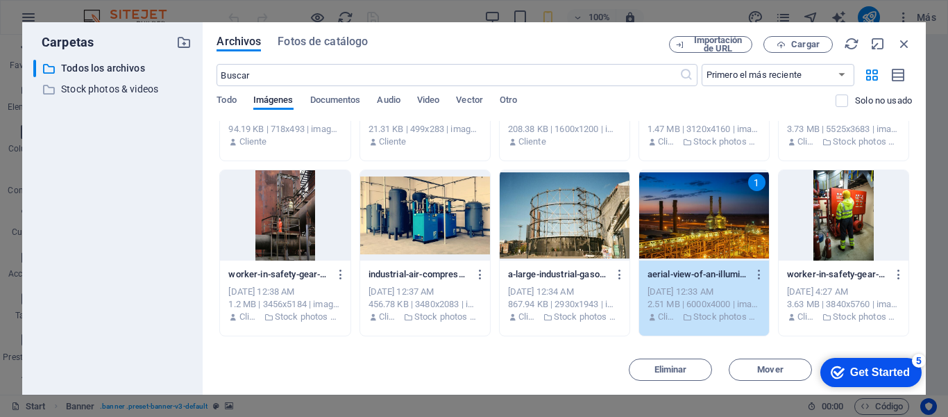
click at [714, 219] on div "1" at bounding box center [704, 215] width 130 height 90
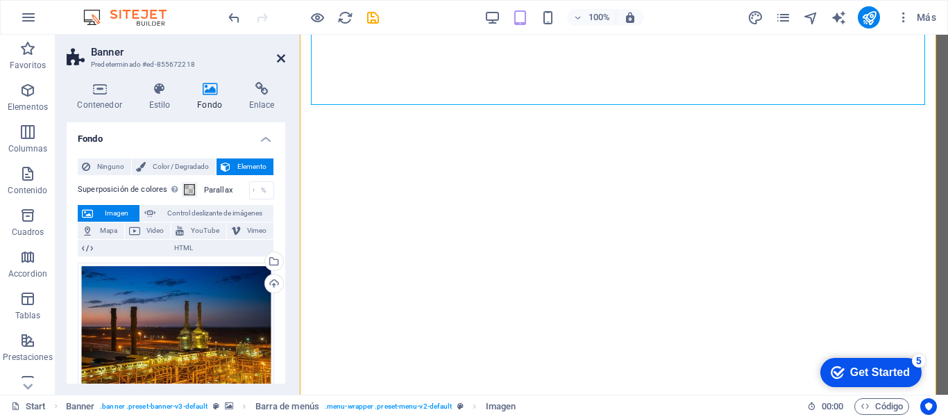
click at [278, 56] on icon at bounding box center [281, 58] width 8 height 11
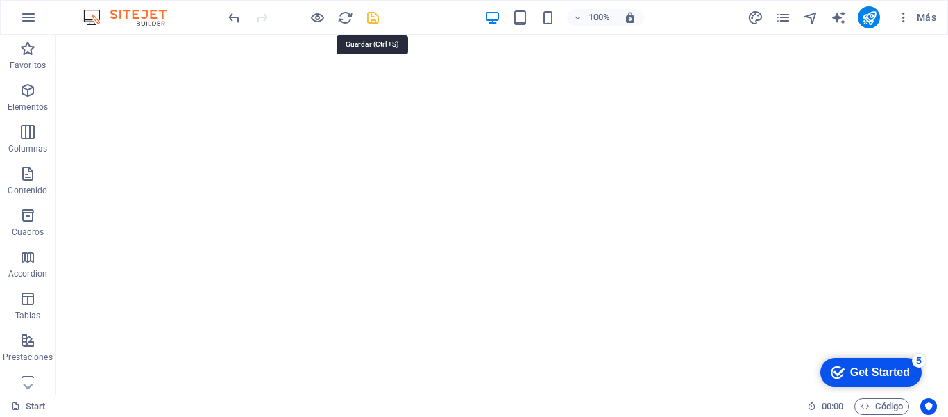
click at [371, 20] on icon "save" at bounding box center [373, 18] width 16 height 16
click at [869, 19] on icon "publish" at bounding box center [870, 18] width 16 height 16
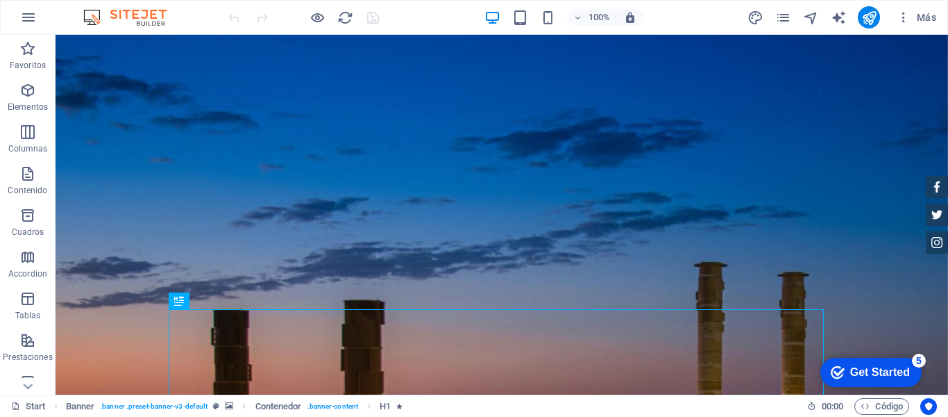
scroll to position [60, 0]
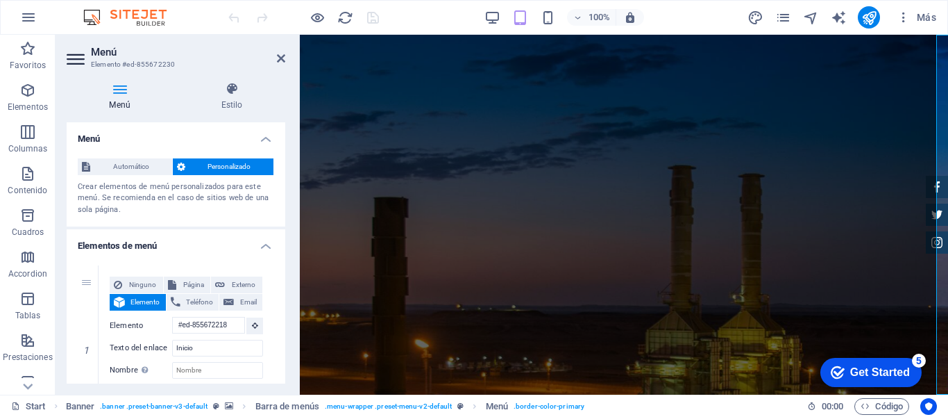
drag, startPoint x: 282, startPoint y: 172, endPoint x: 282, endPoint y: 187, distance: 15.3
click at [282, 187] on div "Automático Personalizado Crear elementos de menú personalizados para este menú.…" at bounding box center [176, 187] width 219 height 80
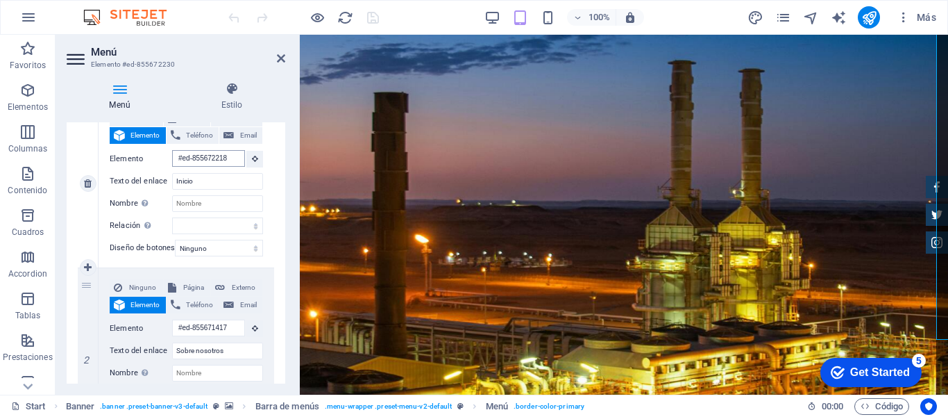
scroll to position [168, 0]
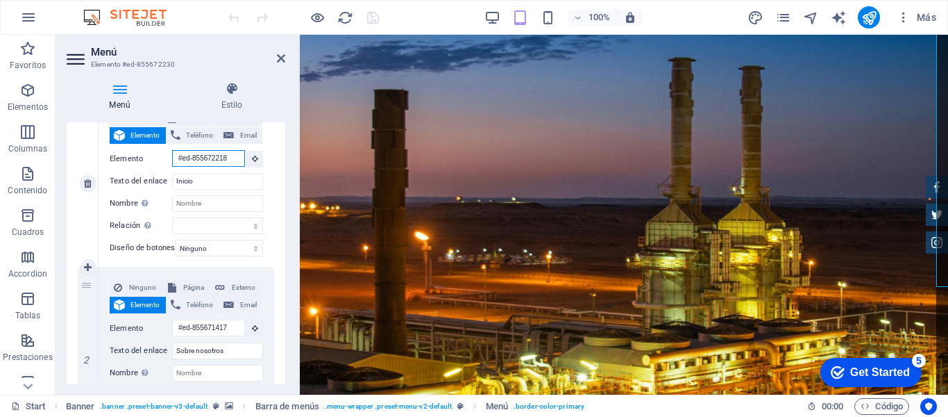
click at [208, 160] on input "#ed-855672218" at bounding box center [208, 158] width 73 height 17
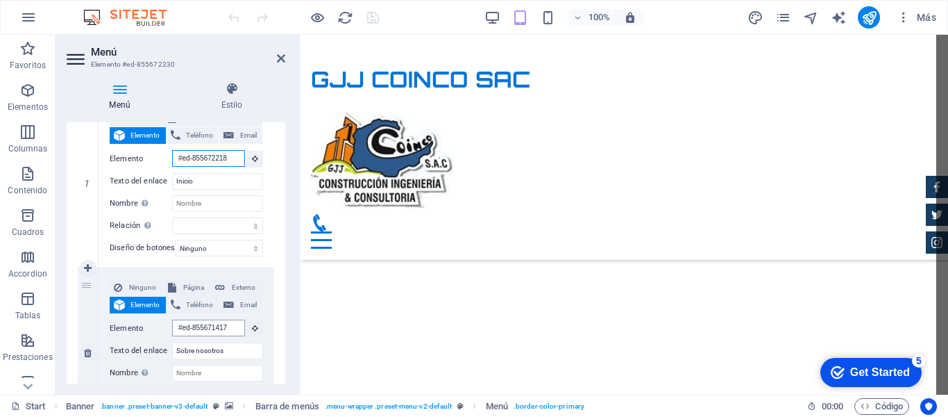
scroll to position [772, 0]
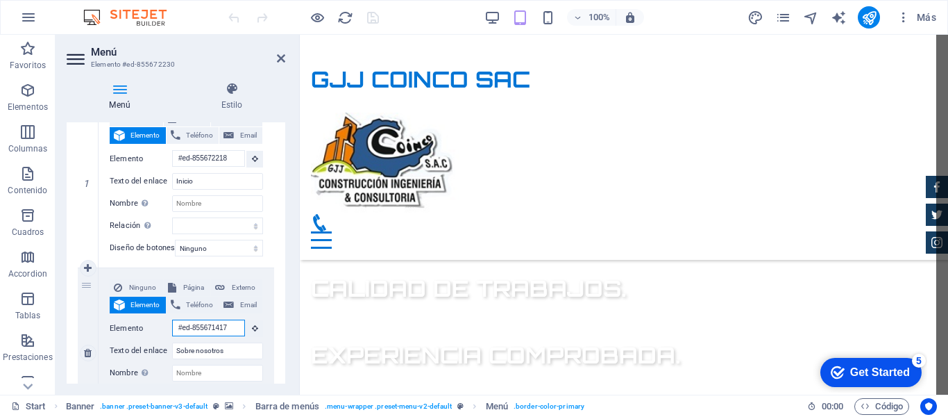
click at [211, 324] on input "#ed-855671417" at bounding box center [208, 327] width 73 height 17
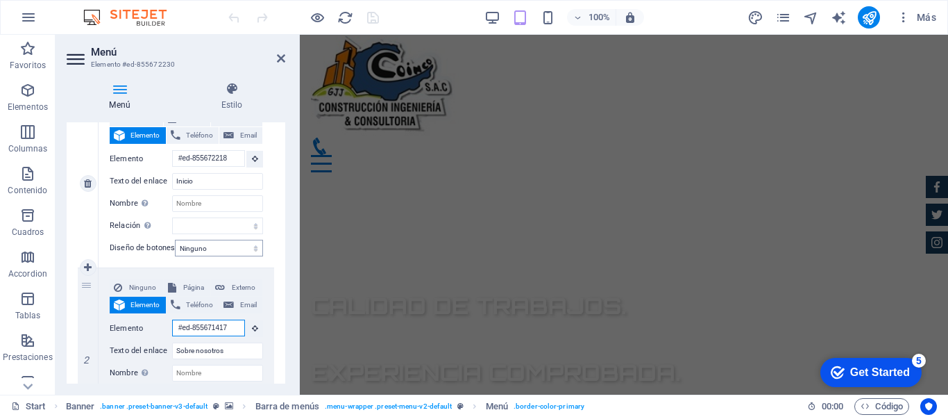
scroll to position [157, 0]
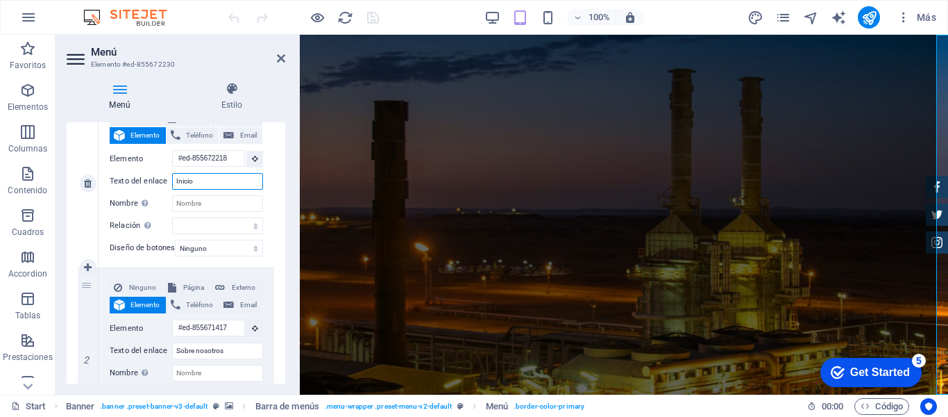
click at [219, 183] on input "Inicio" at bounding box center [217, 181] width 91 height 17
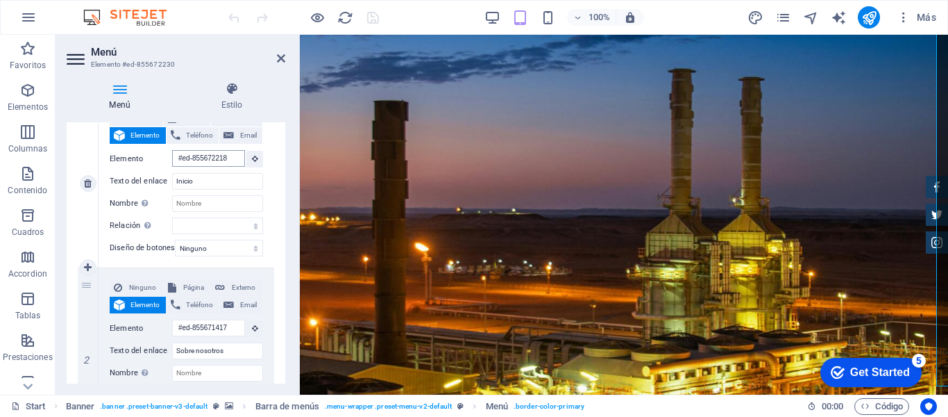
scroll to position [168, 0]
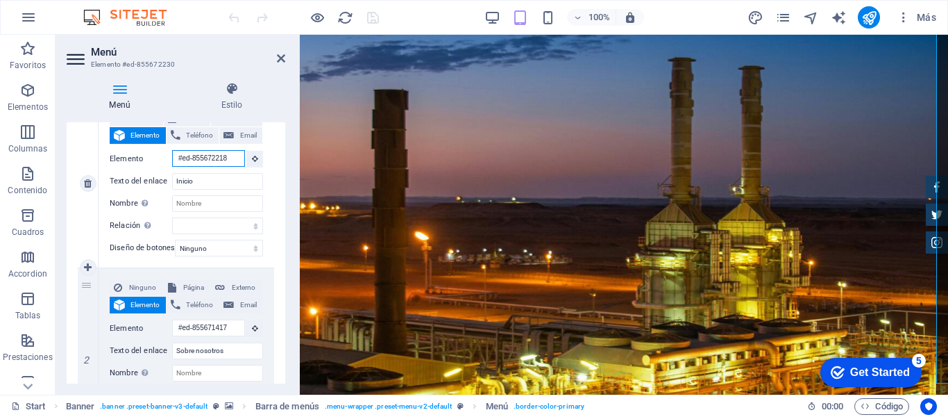
click at [224, 158] on input "#ed-855672218" at bounding box center [208, 158] width 73 height 17
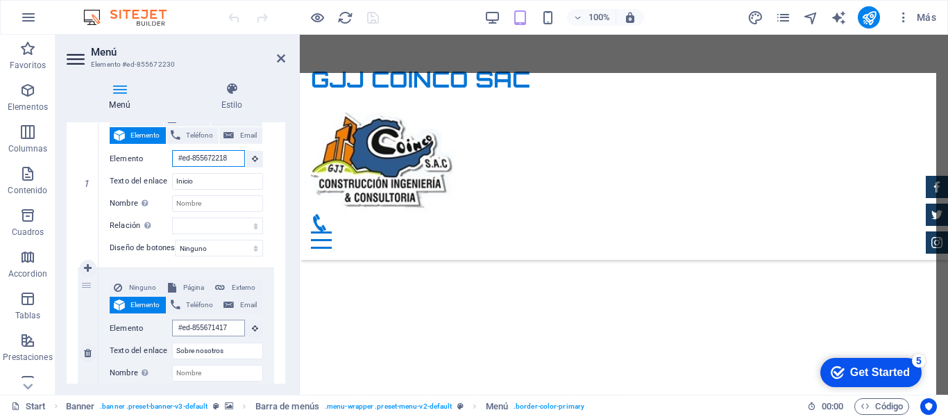
scroll to position [772, 0]
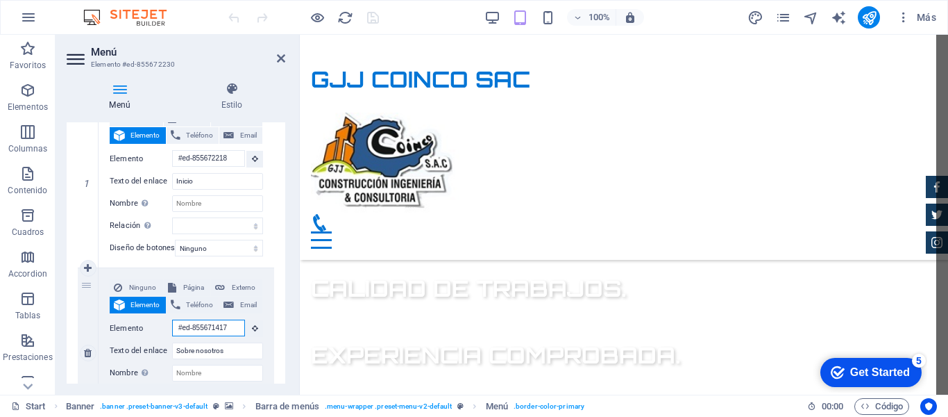
click at [217, 329] on input "#ed-855671417" at bounding box center [208, 327] width 73 height 17
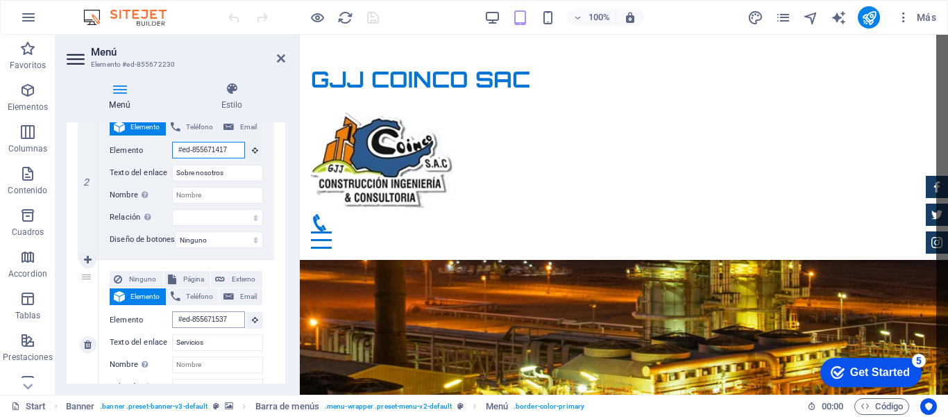
scroll to position [2155, 0]
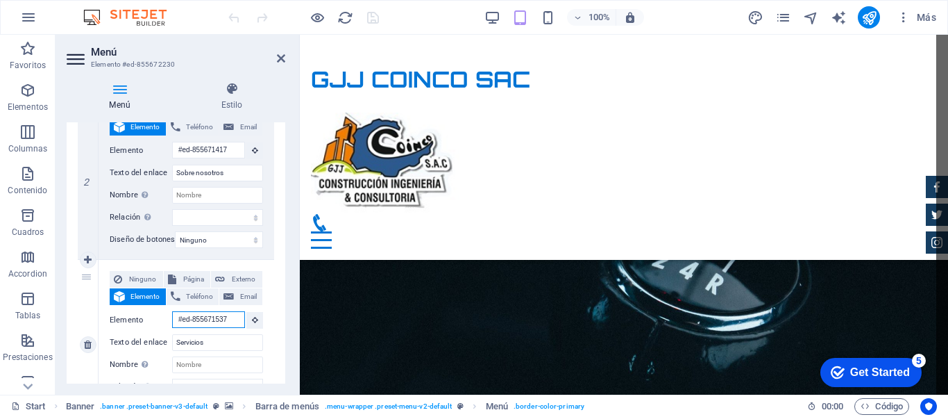
click at [220, 322] on input "#ed-855671537" at bounding box center [208, 319] width 73 height 17
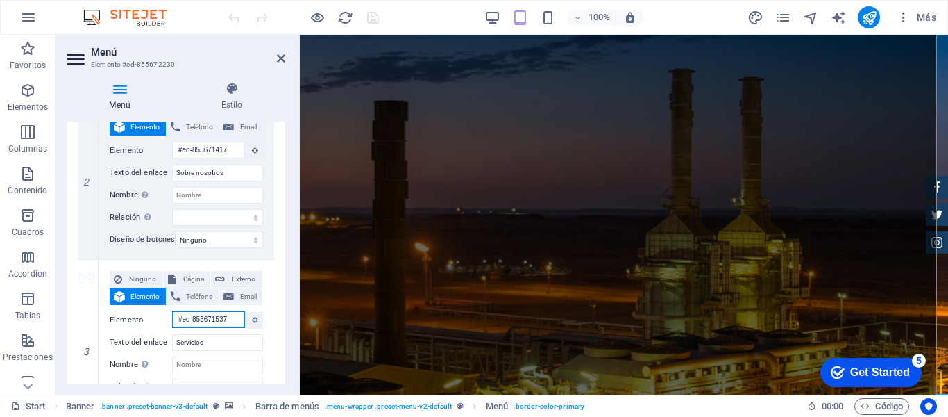
scroll to position [353, 0]
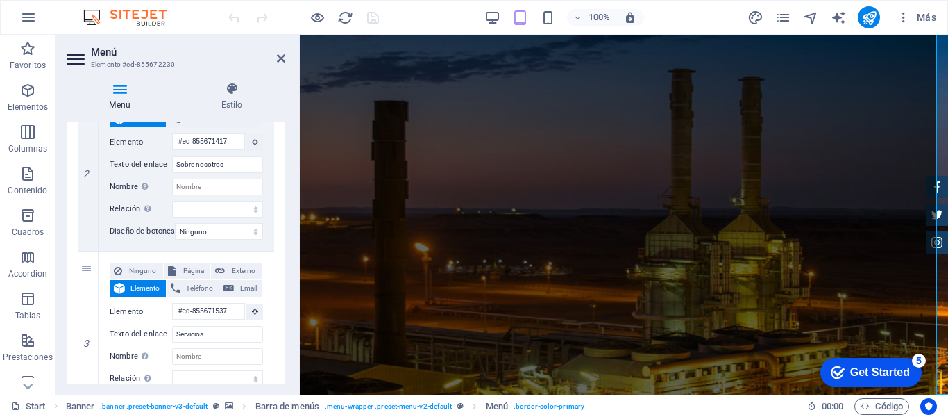
drag, startPoint x: 282, startPoint y: 251, endPoint x: 282, endPoint y: 296, distance: 45.8
click at [282, 296] on div "1 Ninguno Página Externo Elemento Teléfono Email Página Start Subpage Legal Not…" at bounding box center [176, 335] width 219 height 868
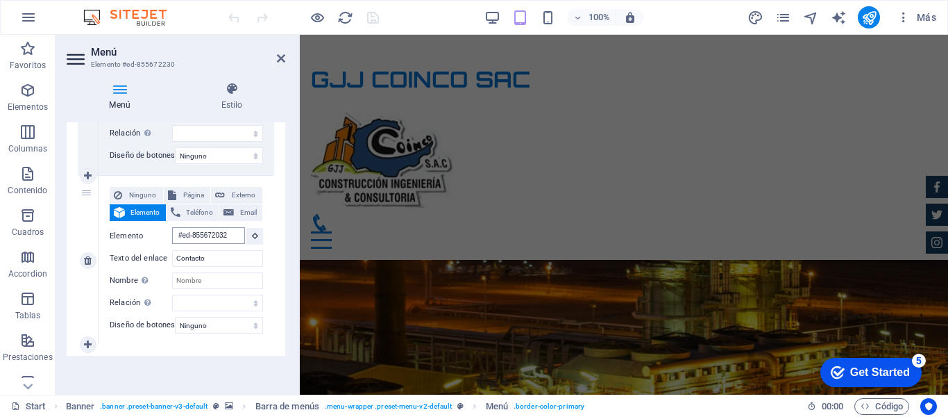
scroll to position [6572, 0]
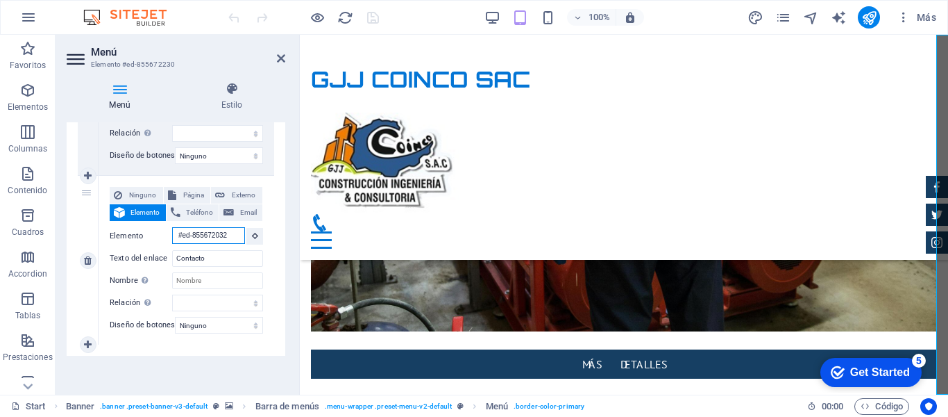
click at [208, 233] on input "#ed-855672032" at bounding box center [208, 235] width 73 height 17
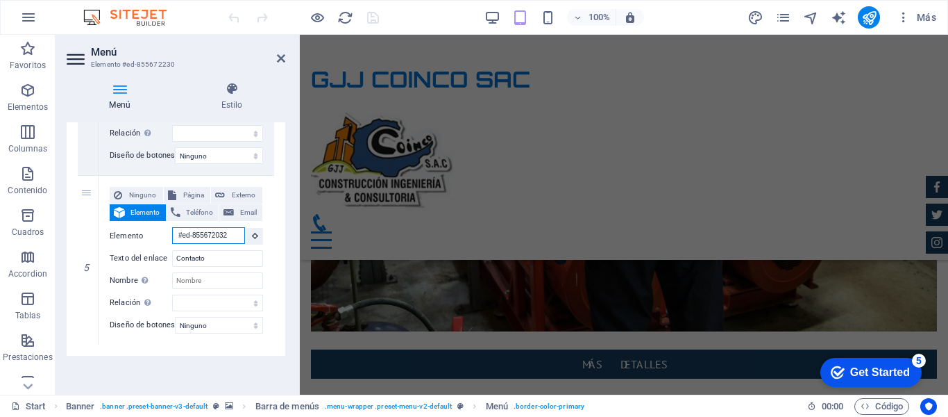
scroll to position [157, 0]
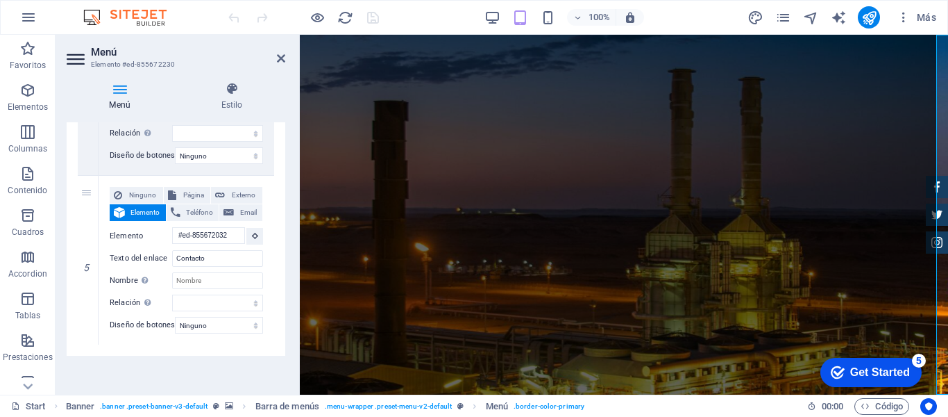
drag, startPoint x: 281, startPoint y: 342, endPoint x: 282, endPoint y: 310, distance: 31.2
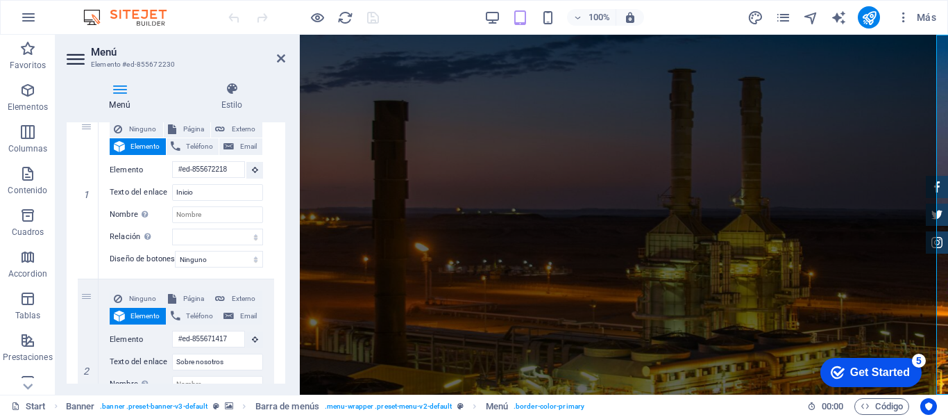
scroll to position [164, 0]
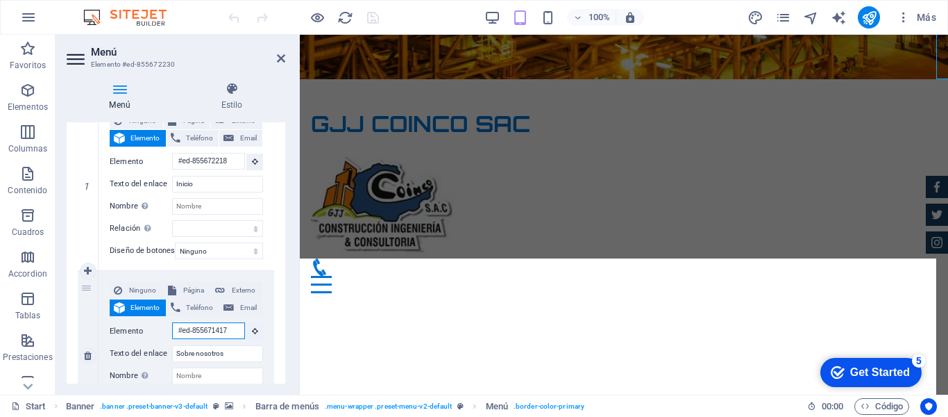
click at [210, 333] on input "#ed-855671417" at bounding box center [208, 330] width 73 height 17
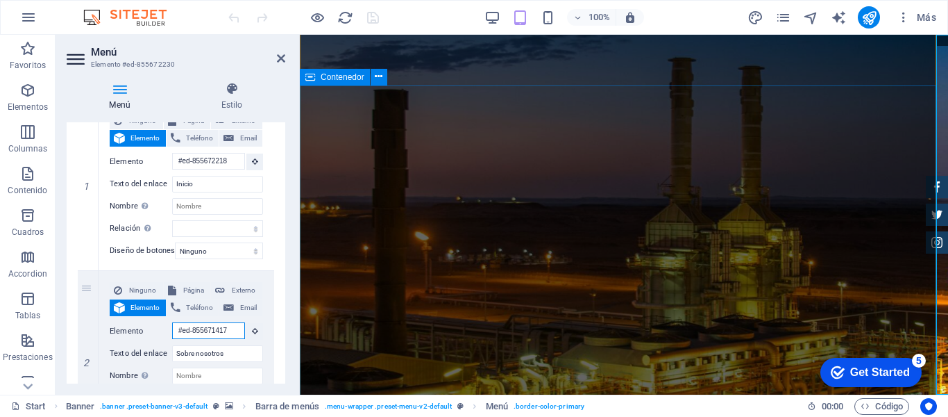
scroll to position [157, 0]
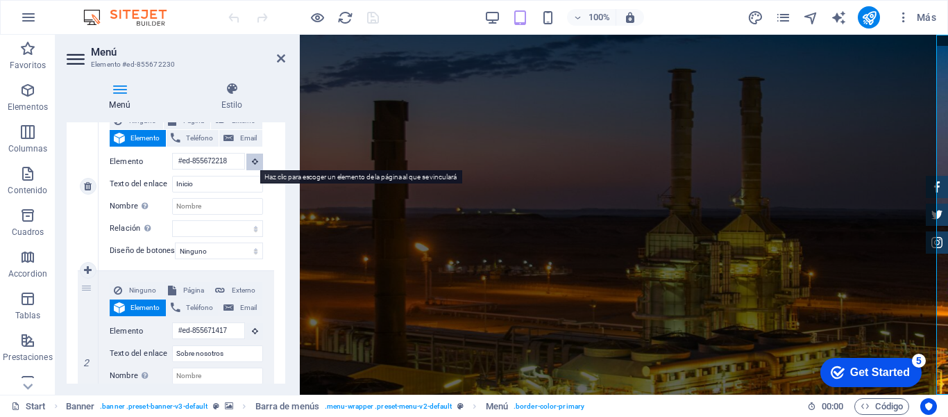
click at [248, 160] on button at bounding box center [254, 161] width 17 height 17
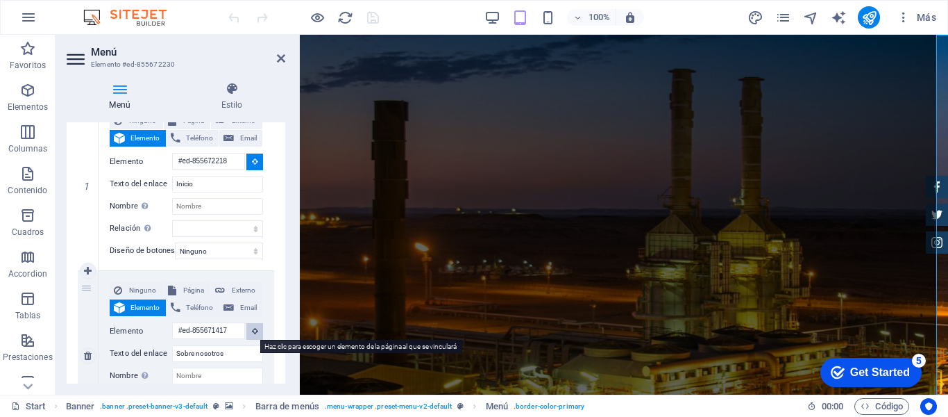
click at [248, 335] on button at bounding box center [254, 331] width 17 height 17
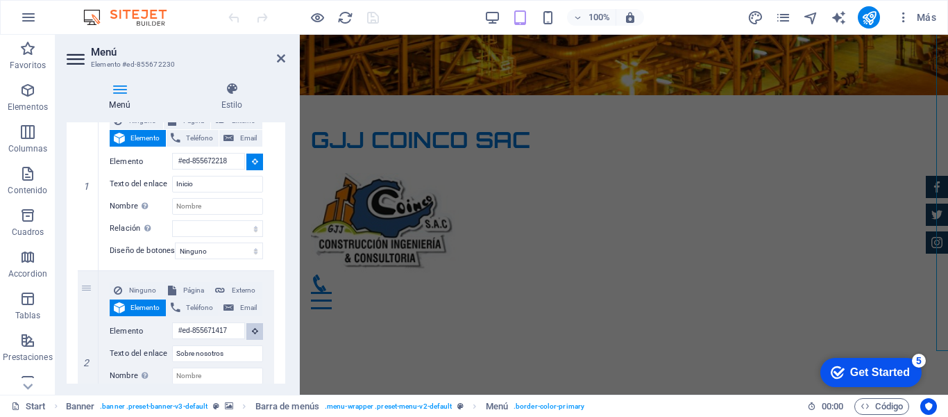
scroll to position [650, 0]
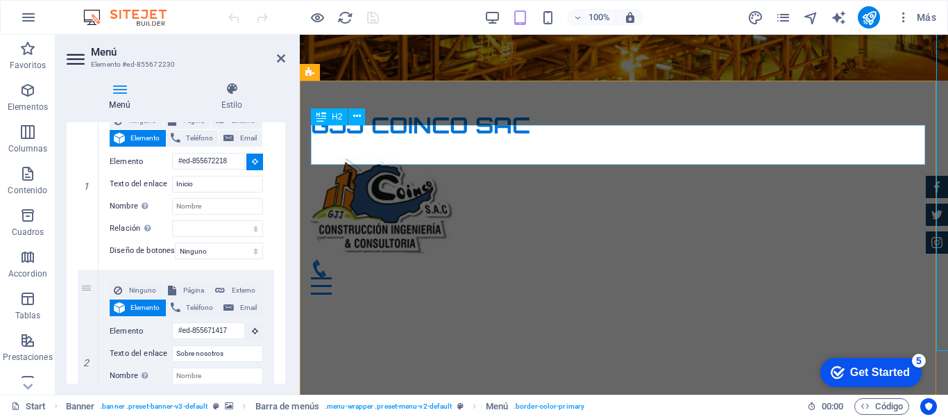
type input "#ed-855671420"
select select
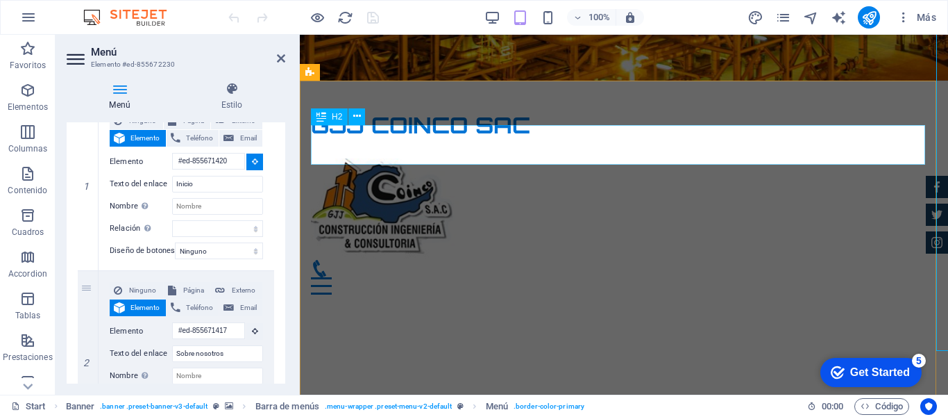
select select
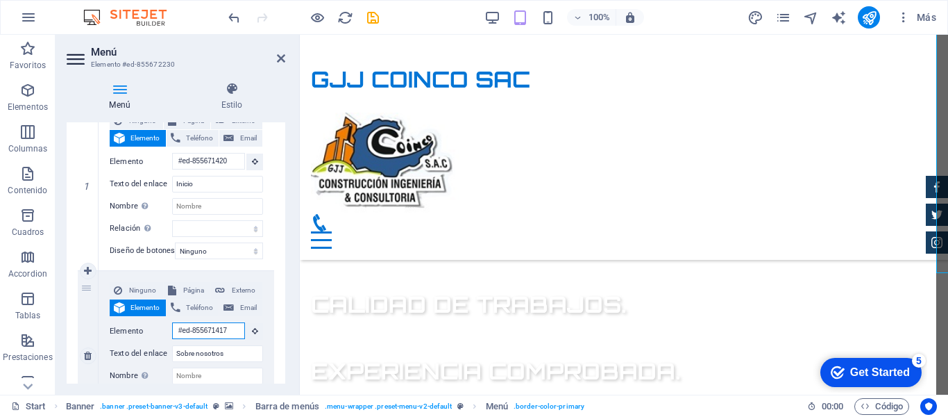
click at [230, 322] on input "#ed-855671417" at bounding box center [208, 330] width 73 height 17
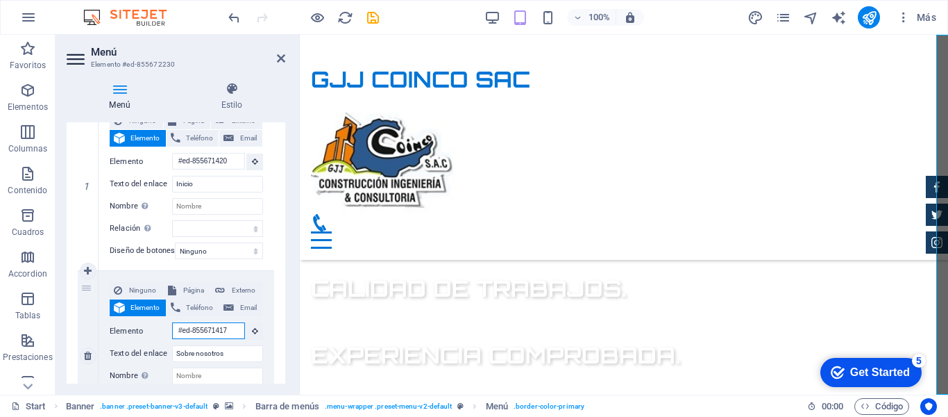
click at [226, 333] on input "#ed-855671417" at bounding box center [208, 330] width 73 height 17
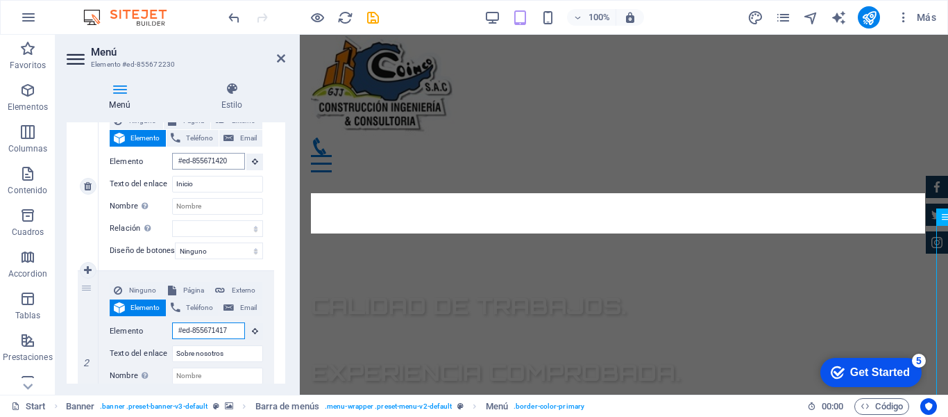
scroll to position [580, 0]
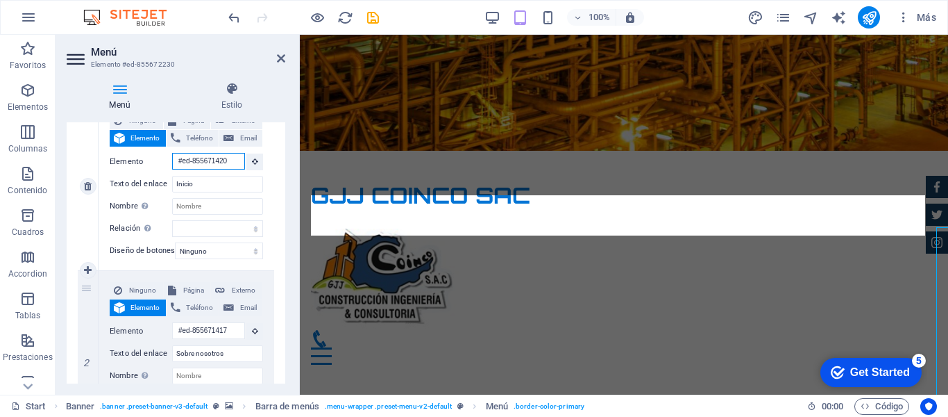
click at [211, 158] on input "#ed-855671420" at bounding box center [208, 161] width 73 height 17
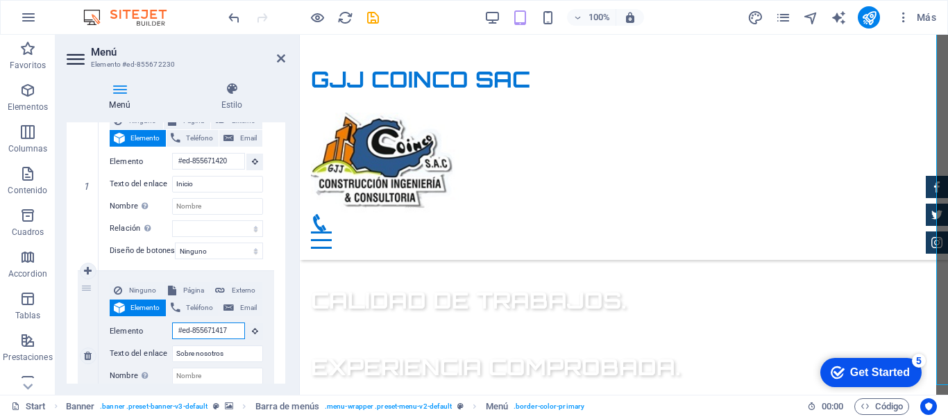
scroll to position [772, 0]
click at [208, 326] on input "#ed-855671417" at bounding box center [208, 330] width 73 height 17
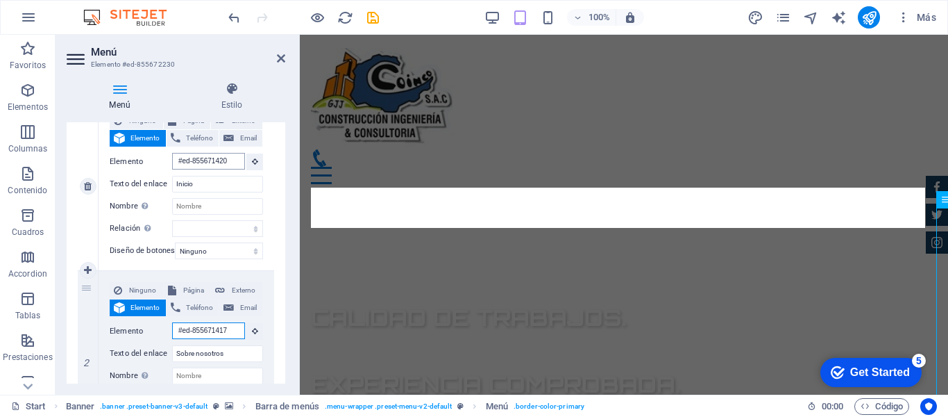
scroll to position [580, 0]
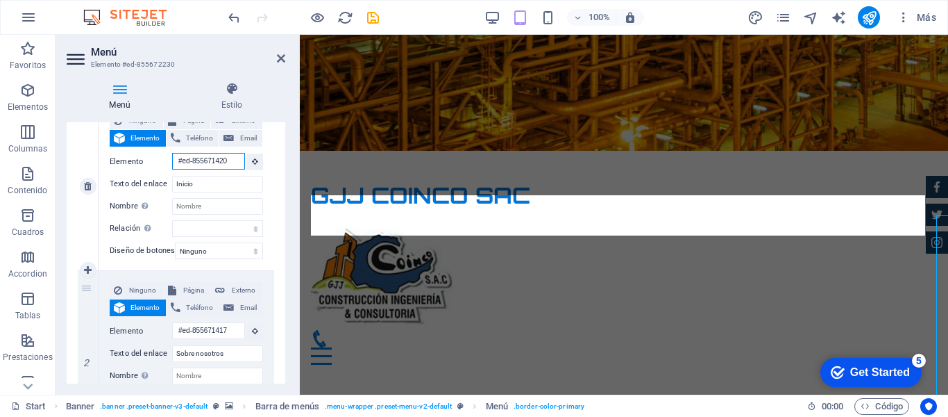
click at [205, 165] on input "#ed-855671420" at bounding box center [208, 161] width 73 height 17
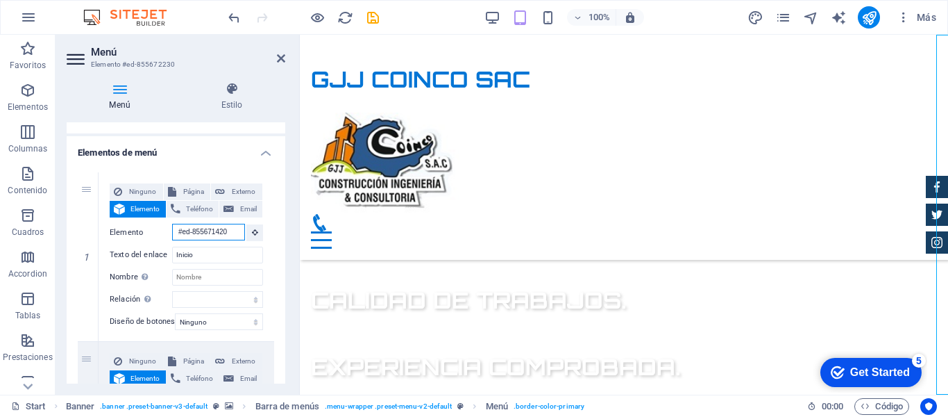
scroll to position [90, 0]
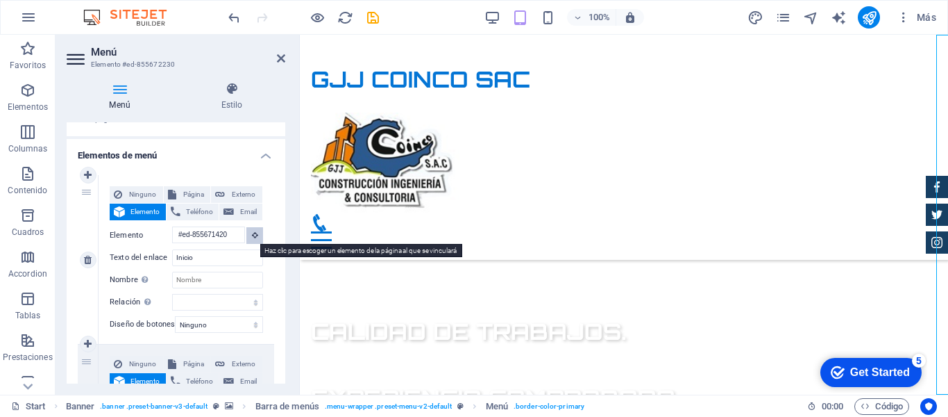
click at [253, 233] on icon at bounding box center [255, 234] width 6 height 7
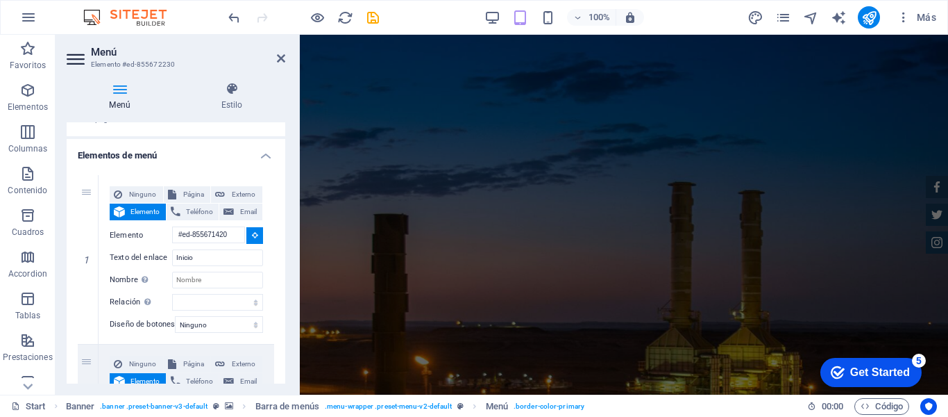
scroll to position [0, 0]
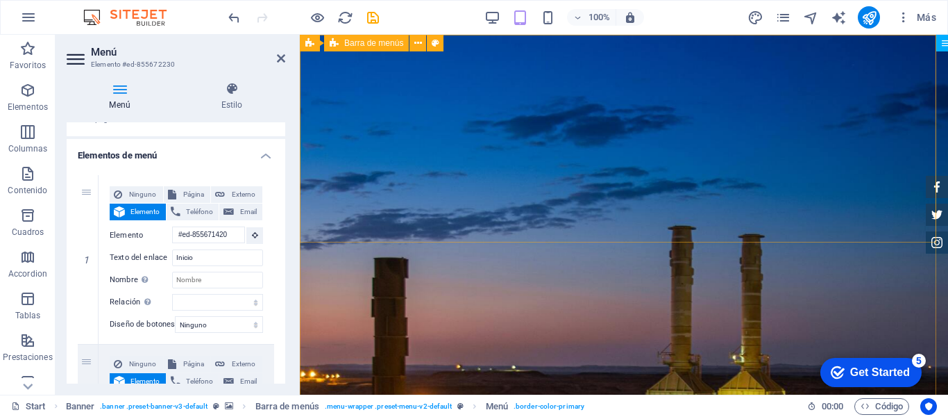
type input "#ed-855672224"
select select
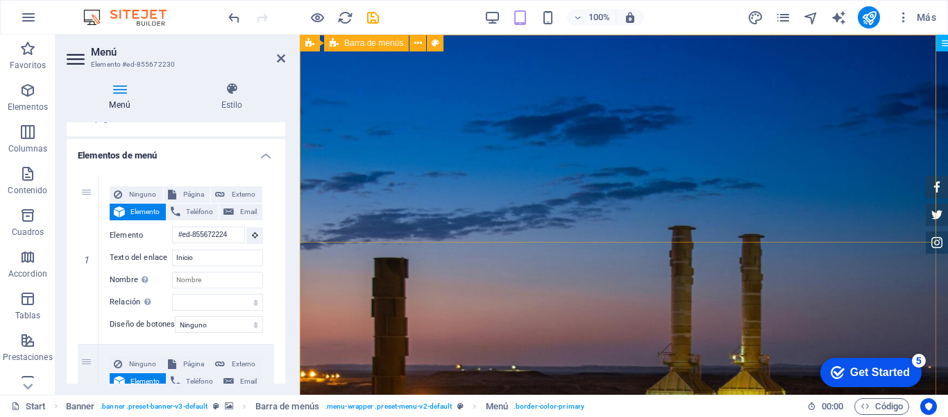
select select
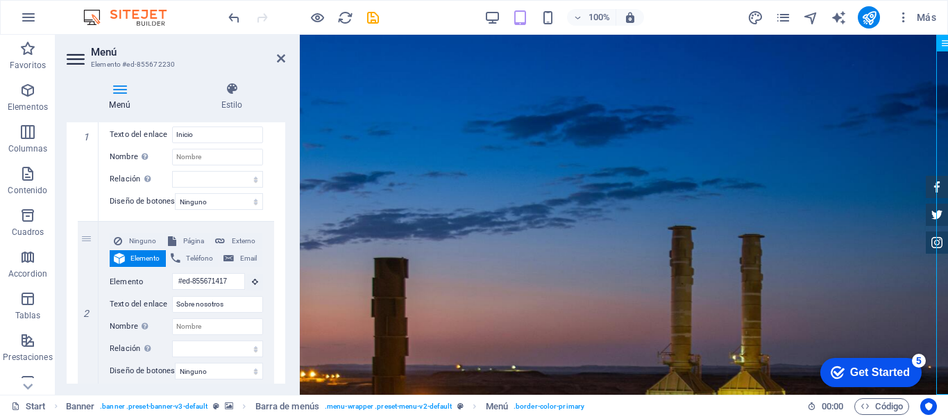
scroll to position [219, 0]
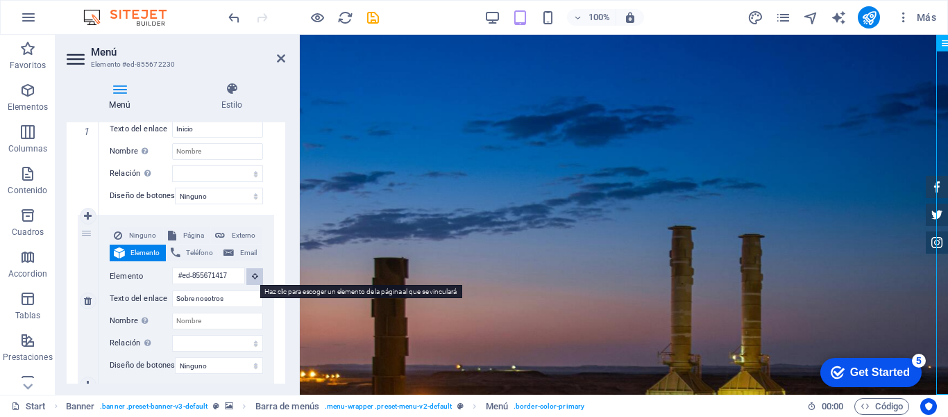
click at [252, 276] on icon at bounding box center [255, 275] width 6 height 7
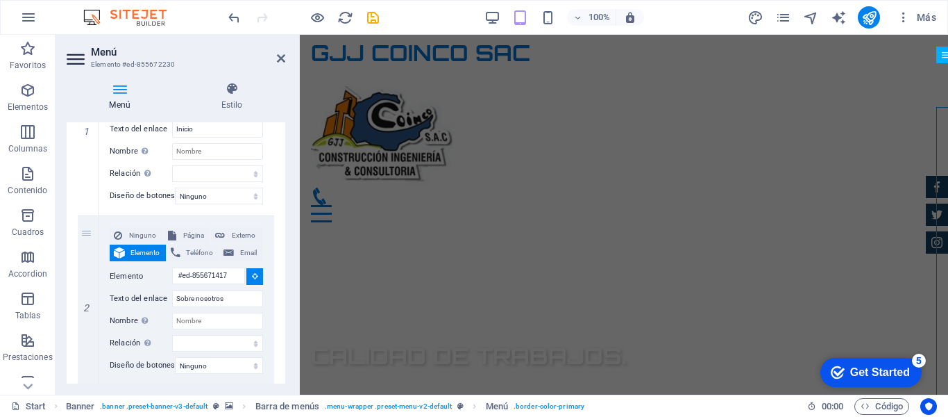
scroll to position [606, 0]
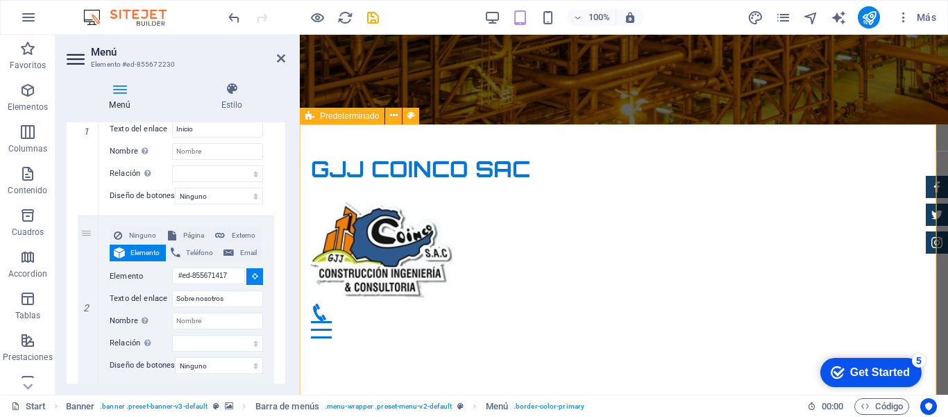
select select
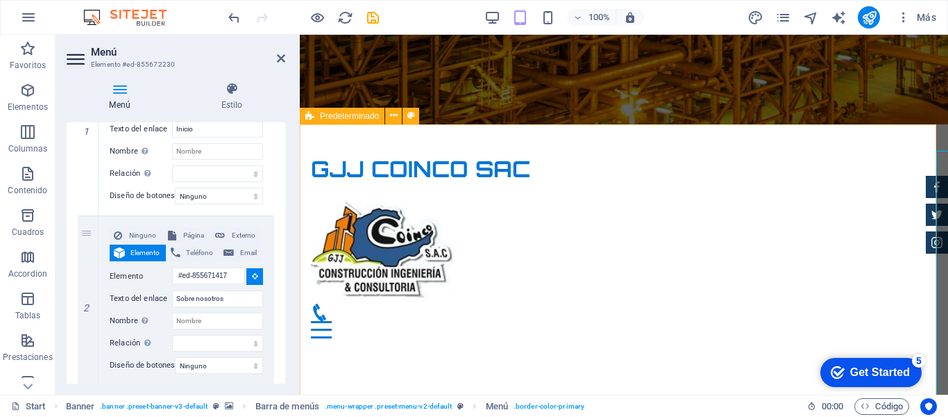
select select
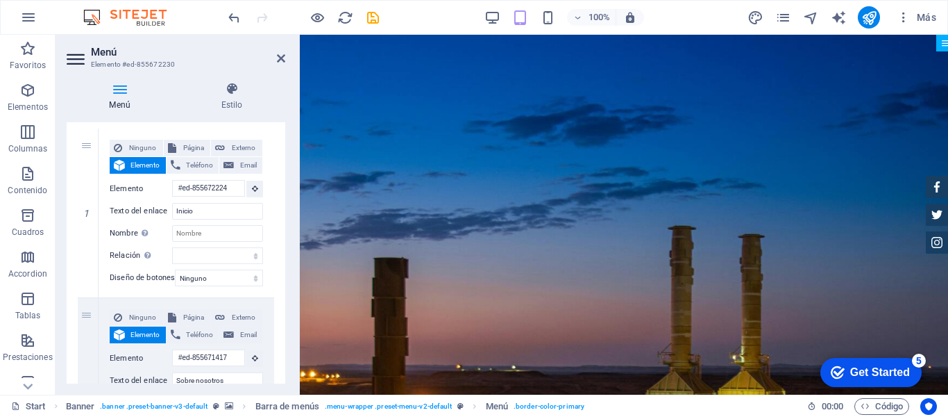
scroll to position [134, 0]
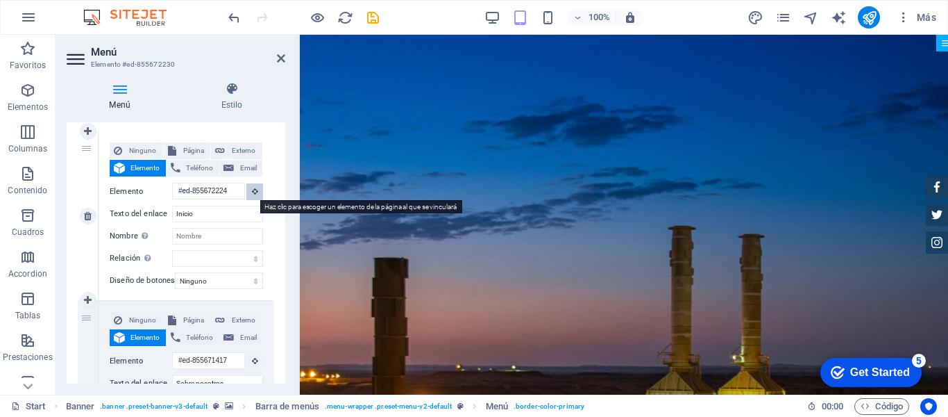
click at [251, 185] on button at bounding box center [254, 191] width 17 height 17
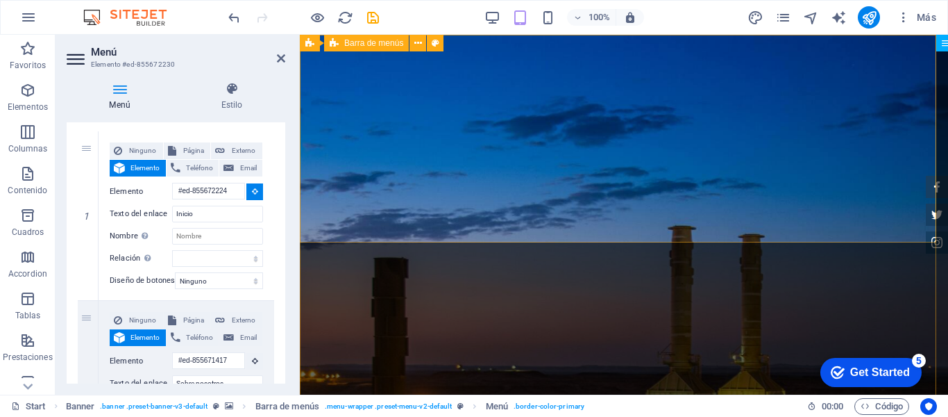
select select
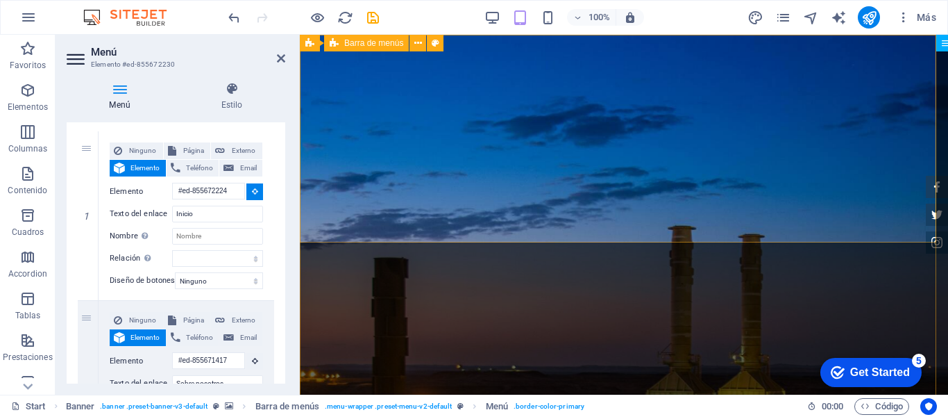
select select
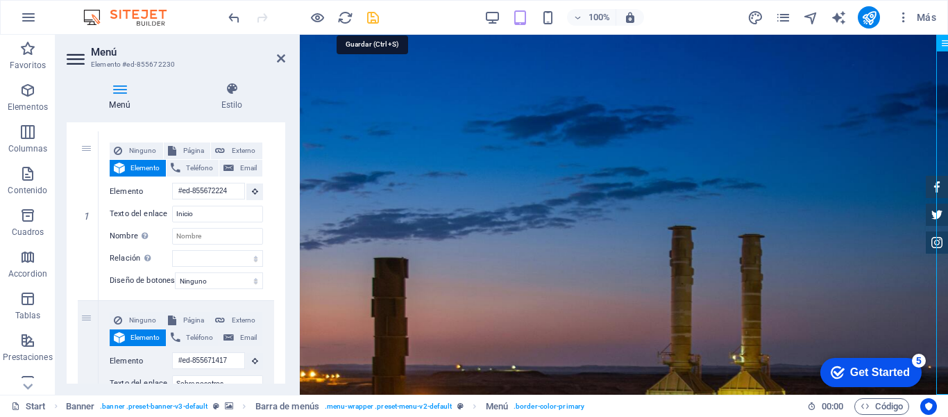
click at [375, 19] on icon "save" at bounding box center [373, 18] width 16 height 16
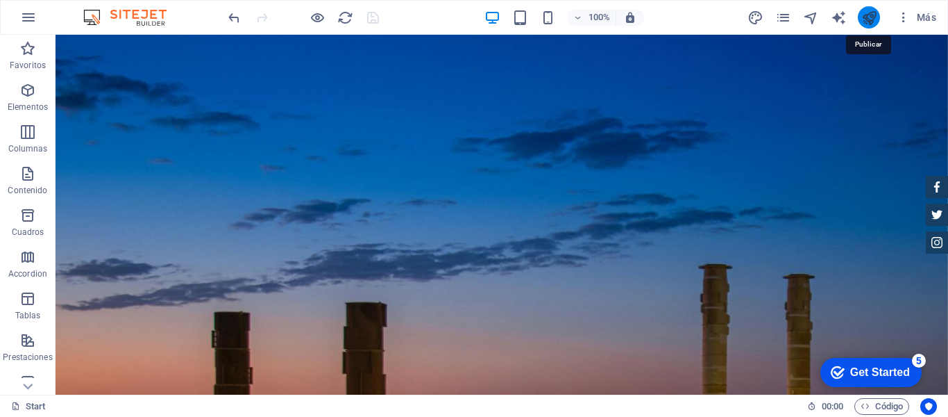
click at [868, 15] on icon "publish" at bounding box center [870, 18] width 16 height 16
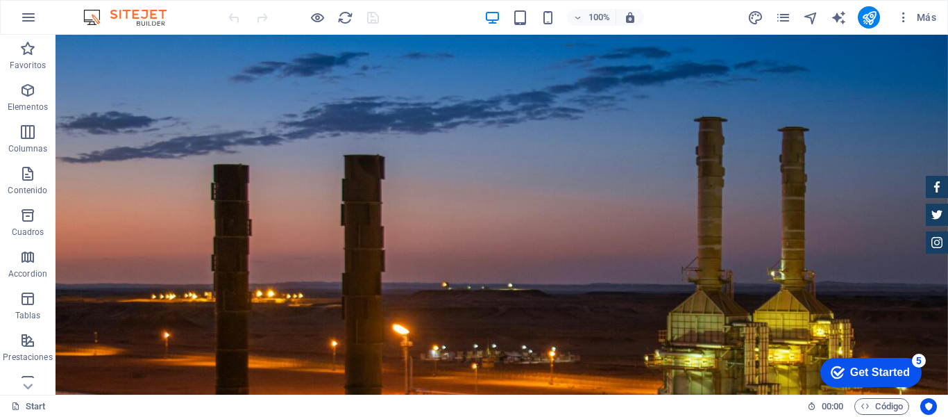
scroll to position [169, 0]
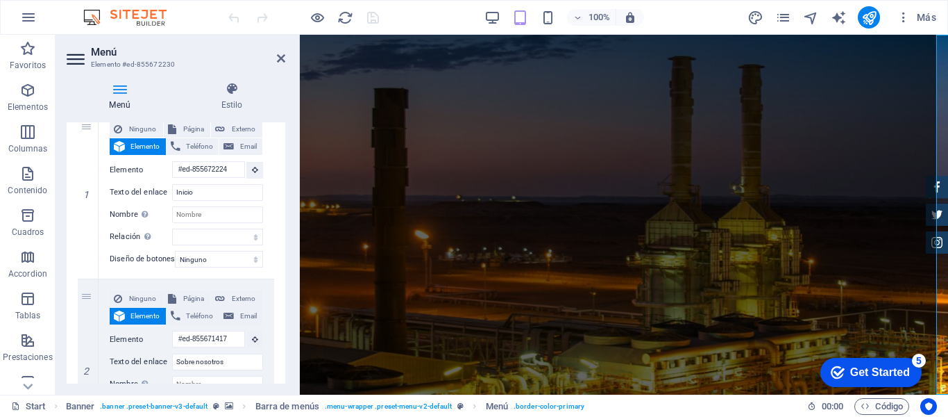
scroll to position [202, 0]
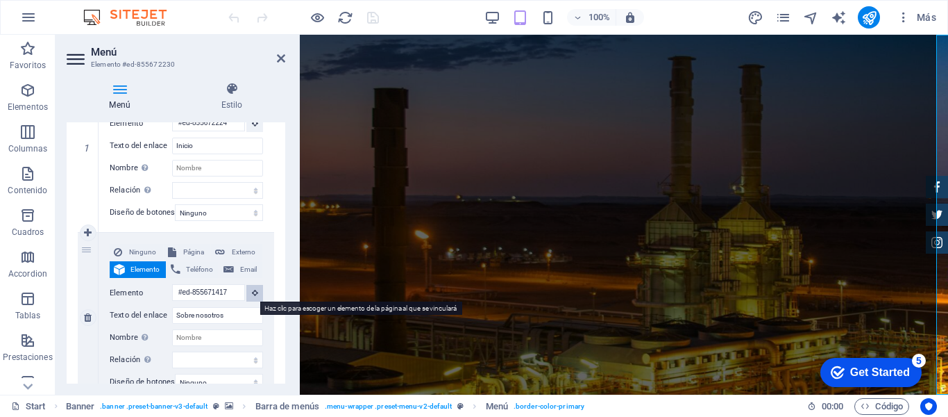
click at [253, 292] on icon at bounding box center [255, 292] width 6 height 7
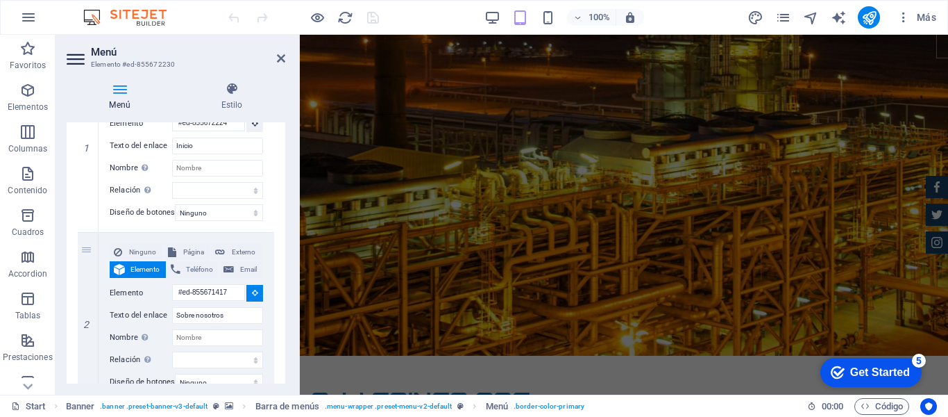
scroll to position [548, 0]
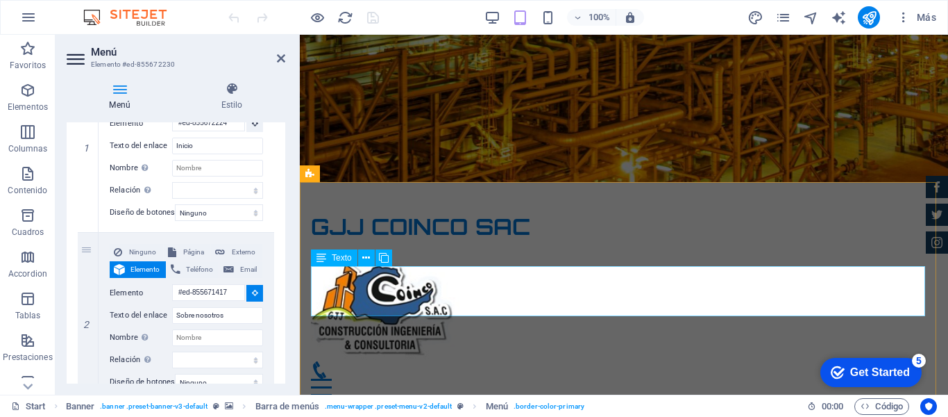
select select
type input "#ed-855671423"
select select
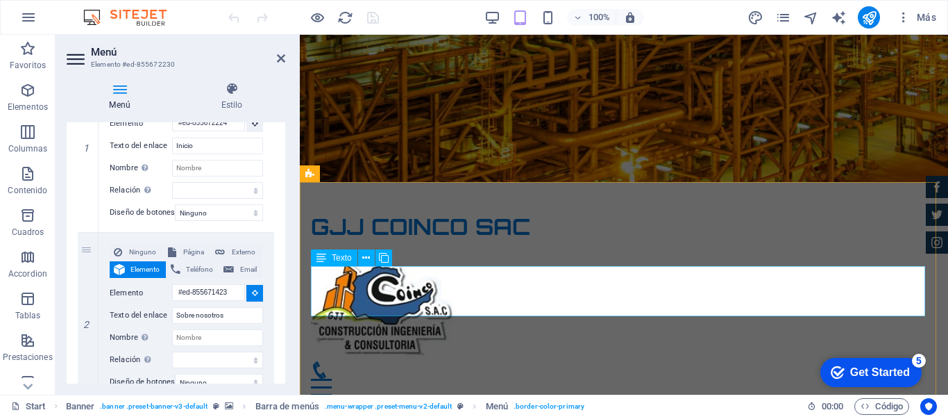
select select
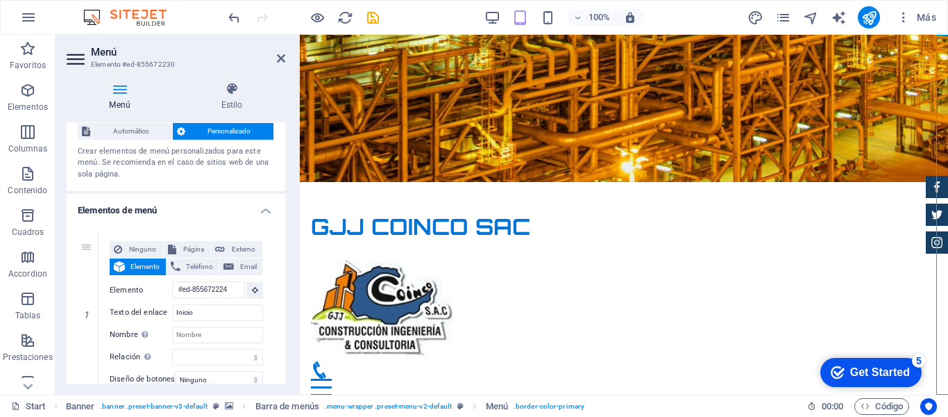
scroll to position [0, 0]
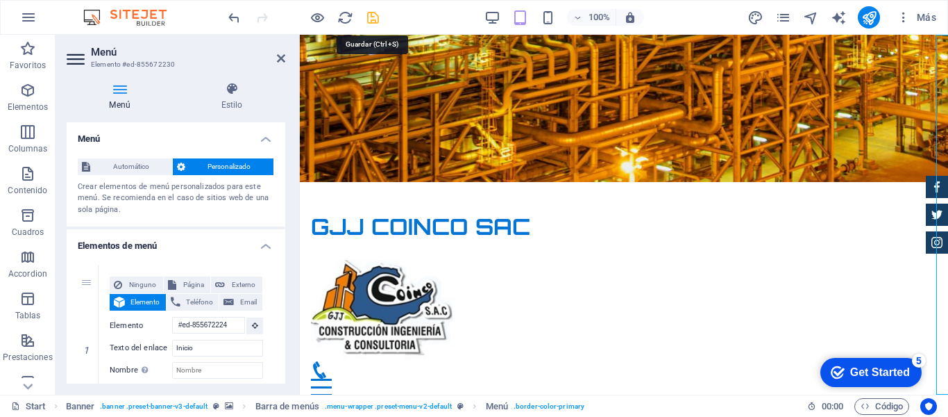
click at [371, 24] on icon "save" at bounding box center [373, 18] width 16 height 16
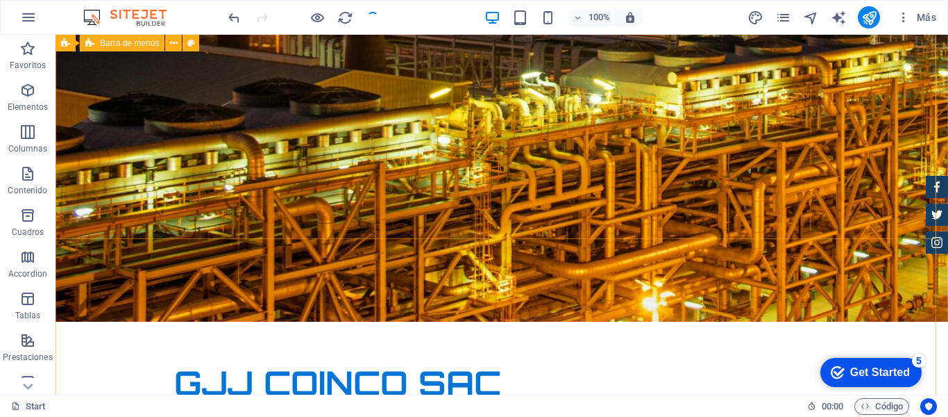
scroll to position [42, 0]
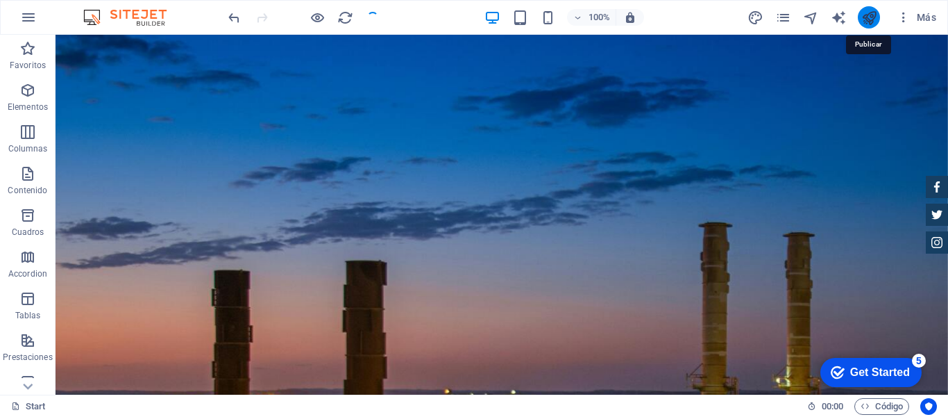
click at [869, 21] on icon "publish" at bounding box center [870, 18] width 16 height 16
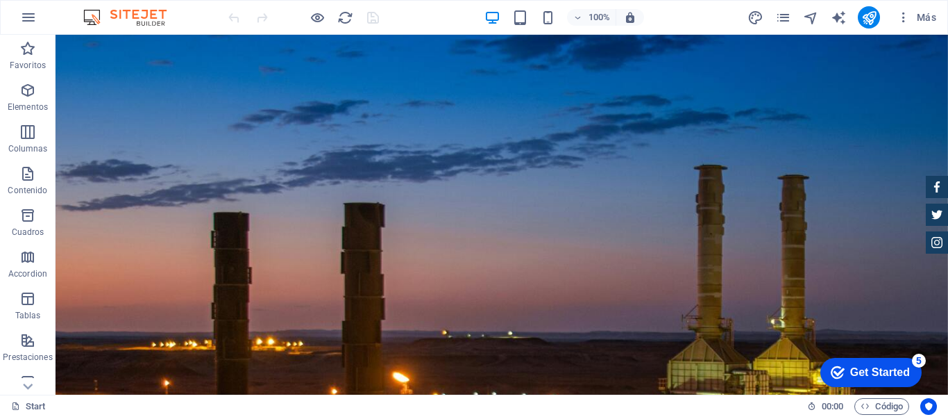
scroll to position [85, 0]
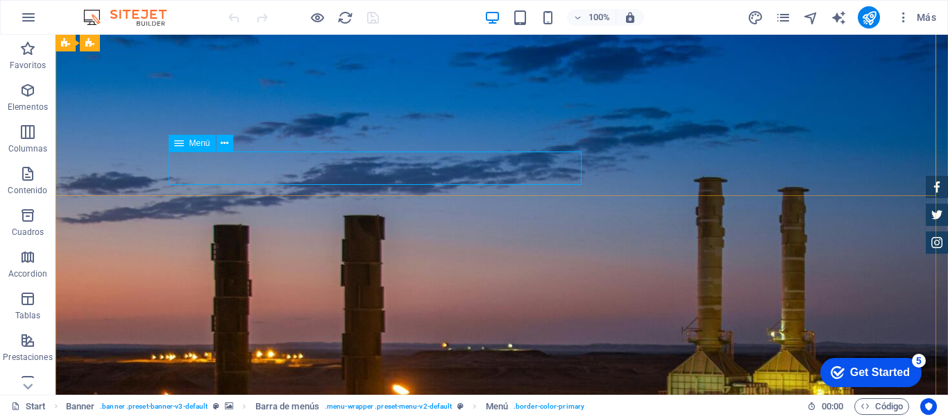
click at [176, 144] on icon at bounding box center [179, 143] width 10 height 17
click at [224, 145] on icon at bounding box center [225, 143] width 8 height 15
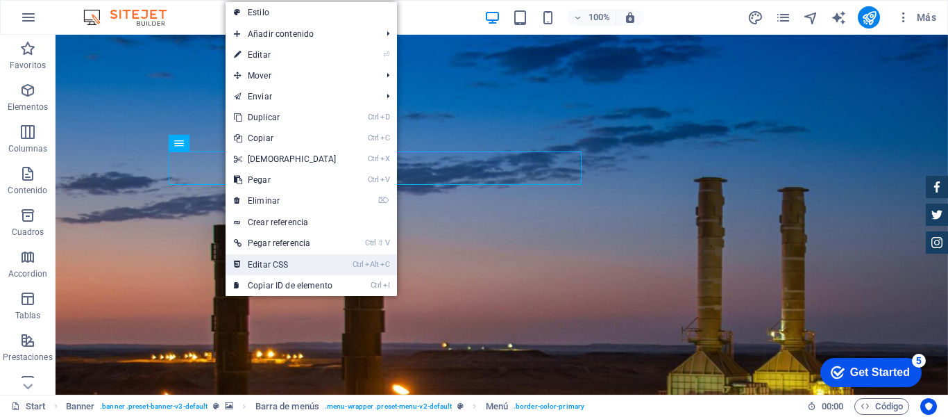
click at [287, 269] on link "Ctrl Alt C Editar CSS" at bounding box center [285, 264] width 119 height 21
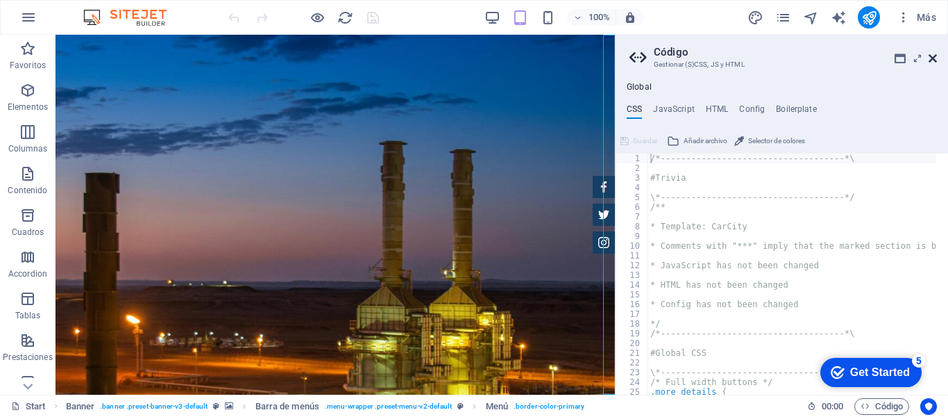
click at [933, 57] on icon at bounding box center [933, 58] width 8 height 11
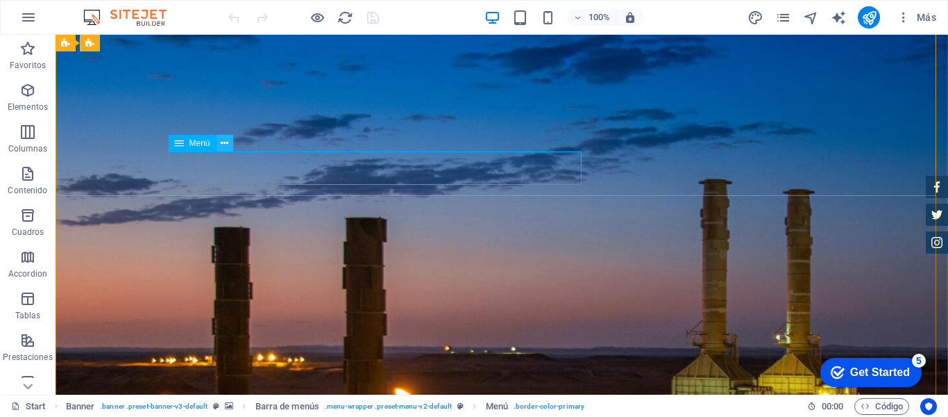
click at [224, 142] on icon at bounding box center [225, 143] width 8 height 15
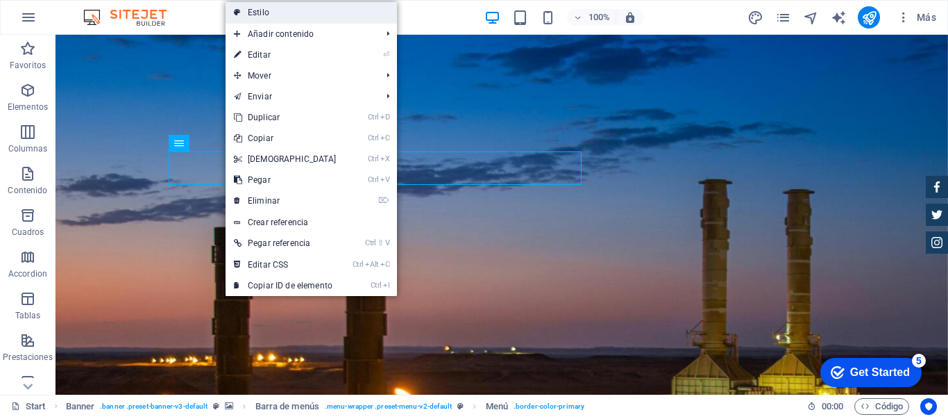
click at [300, 13] on link "Estilo" at bounding box center [311, 12] width 171 height 21
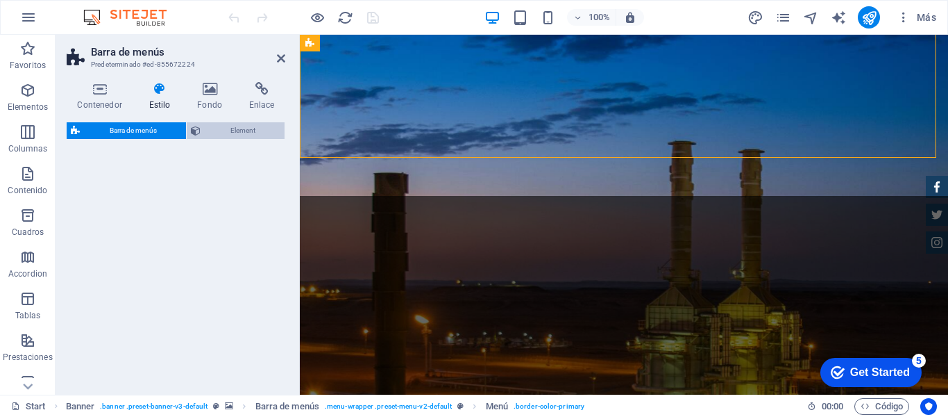
click at [141, 126] on span "Barra de menús" at bounding box center [133, 130] width 98 height 17
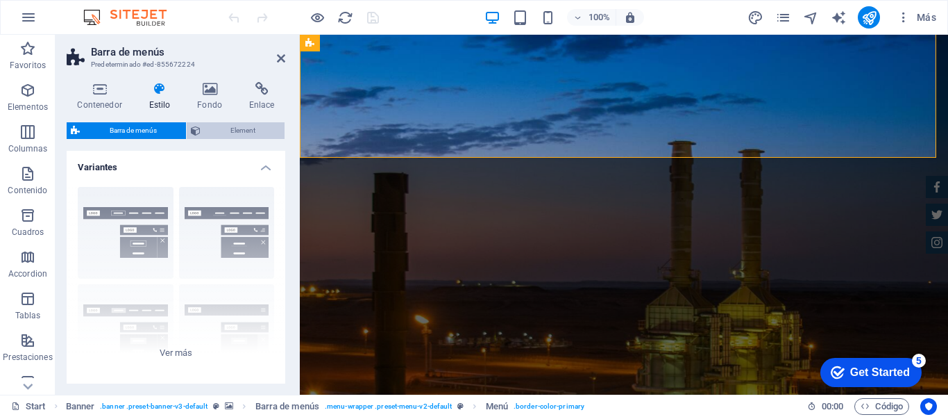
click at [217, 126] on span "Element" at bounding box center [243, 130] width 76 height 17
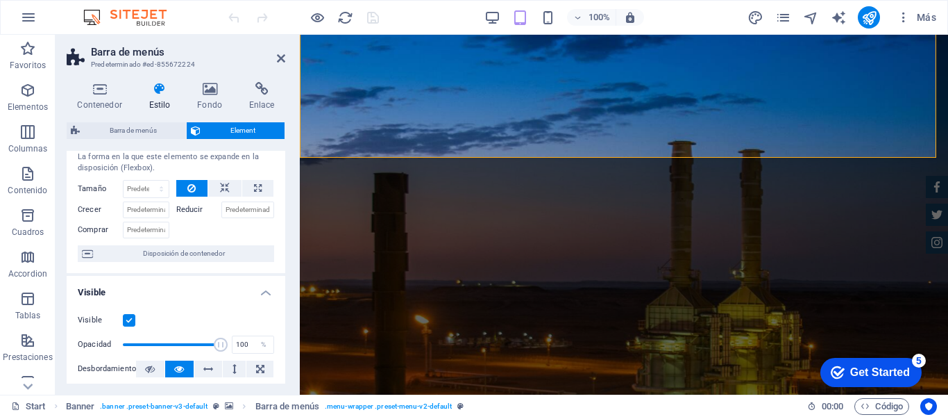
scroll to position [32, 0]
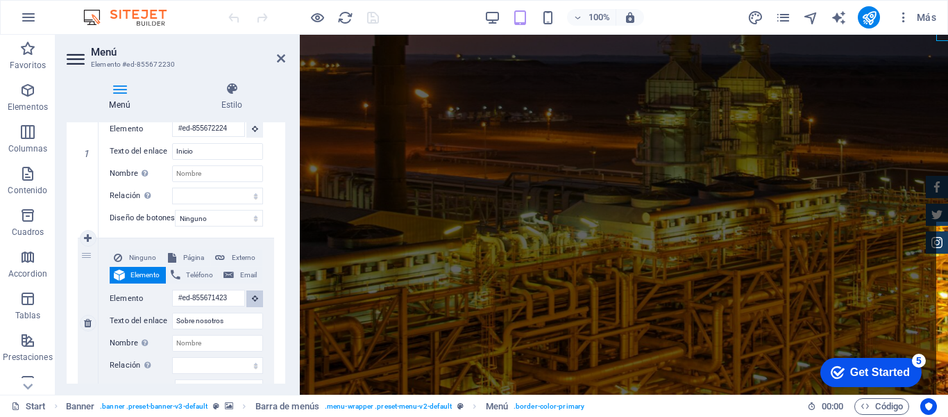
scroll to position [85, 0]
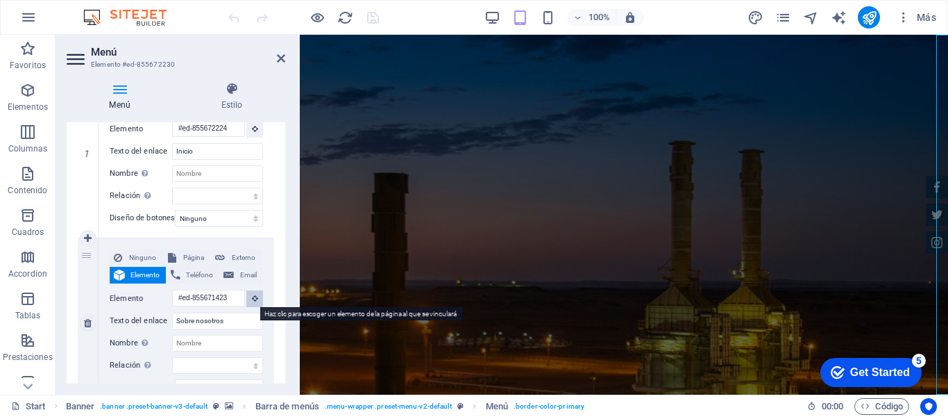
click at [248, 298] on button at bounding box center [254, 298] width 17 height 17
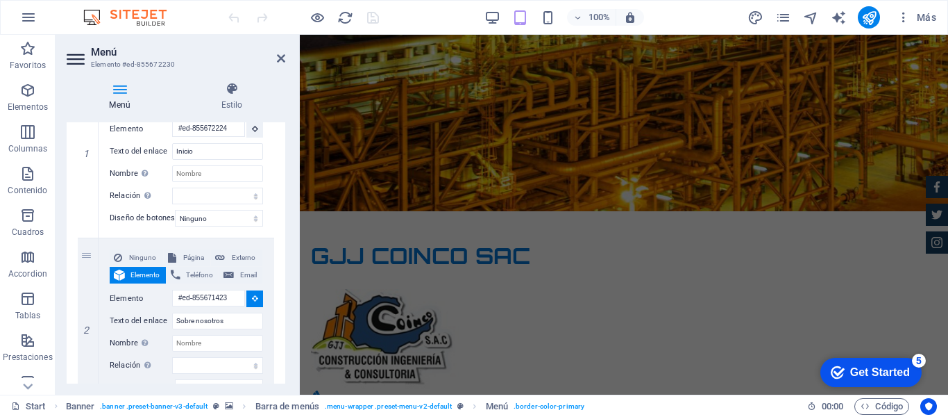
scroll to position [548, 0]
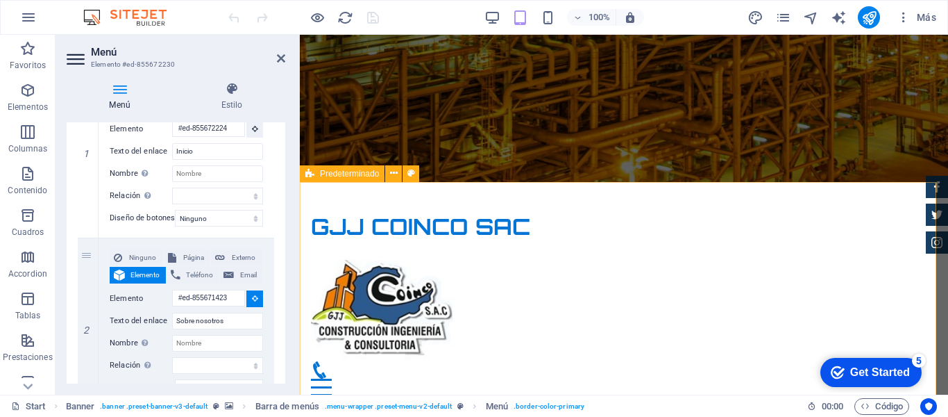
select select
type input "#ed-855671417"
select select
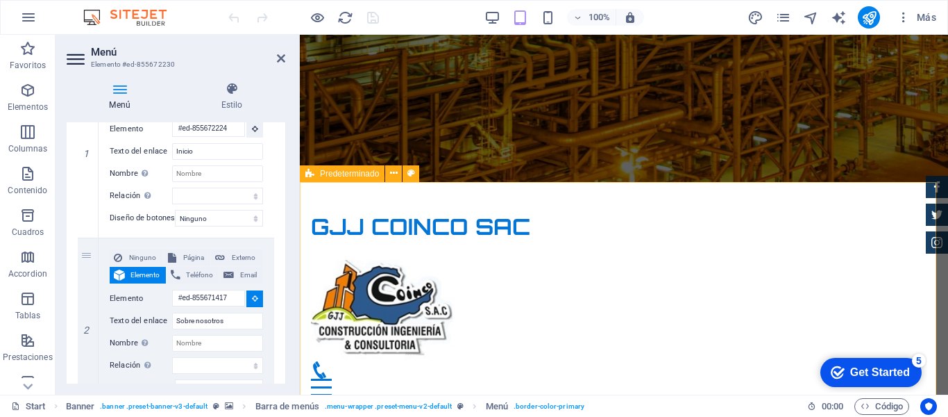
select select
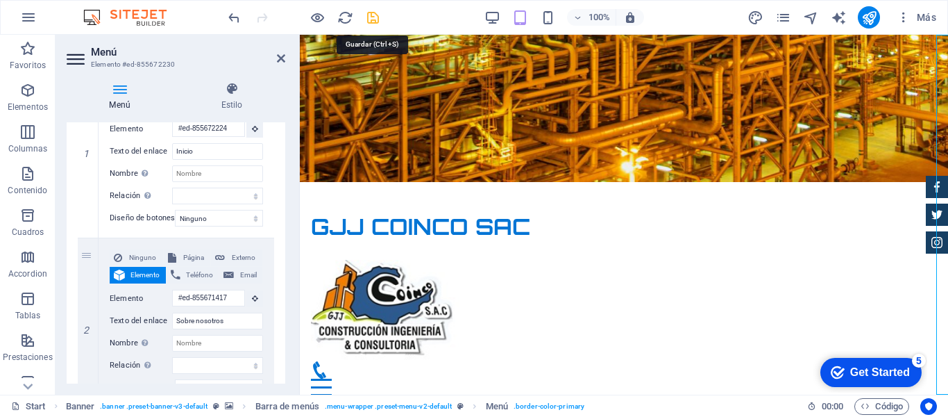
click at [371, 19] on icon "save" at bounding box center [373, 18] width 16 height 16
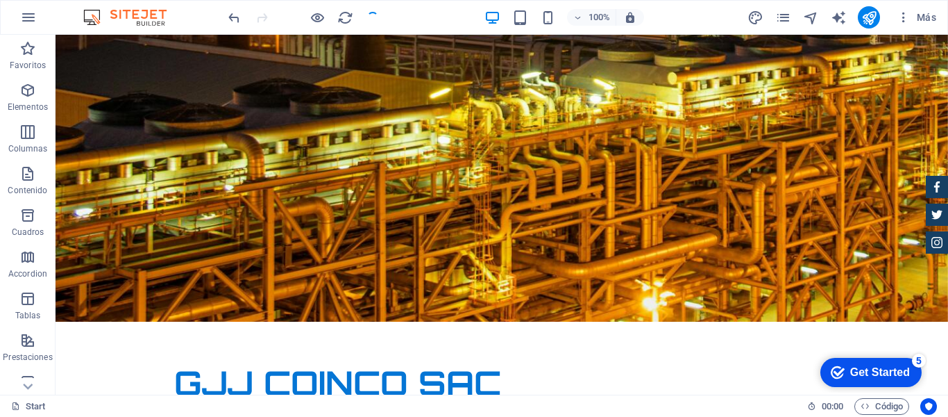
scroll to position [42, 0]
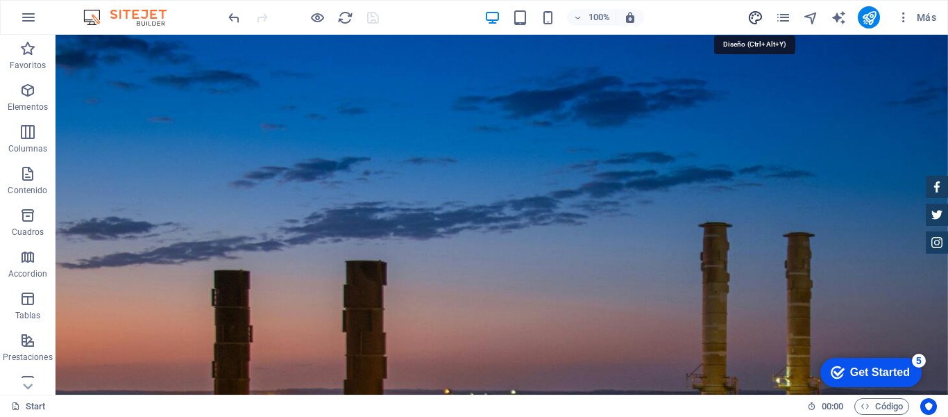
click at [757, 20] on icon "design" at bounding box center [756, 18] width 16 height 16
select select "px"
select select "400"
select select "px"
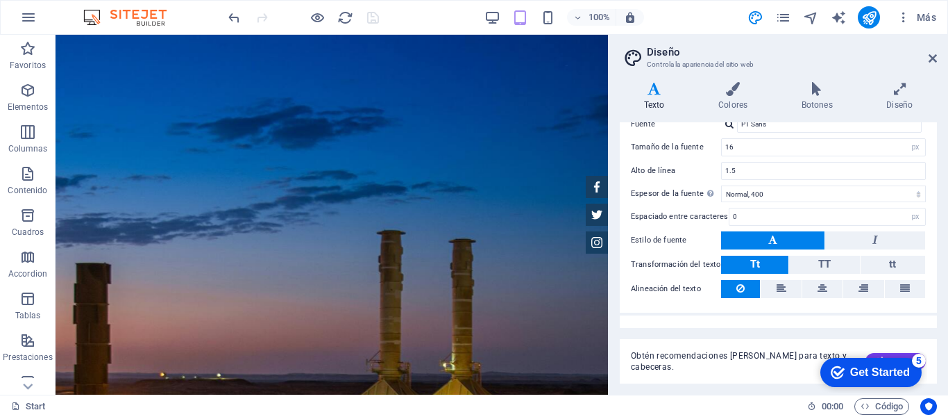
scroll to position [111, 0]
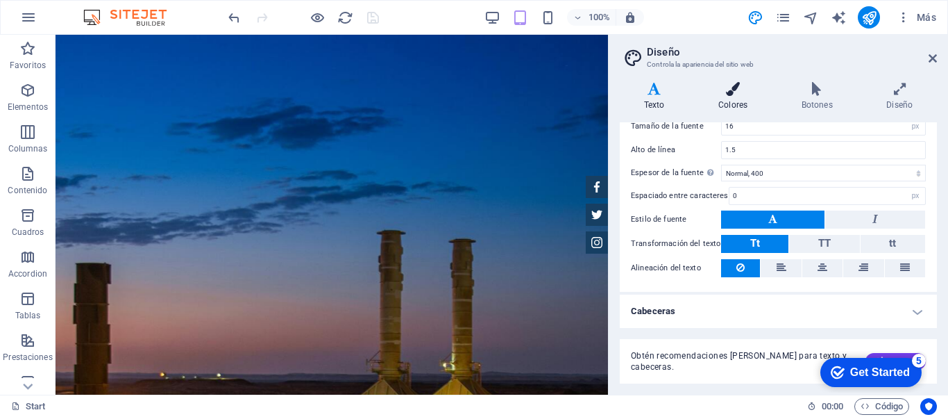
click at [737, 99] on h4 "Colores" at bounding box center [735, 96] width 83 height 29
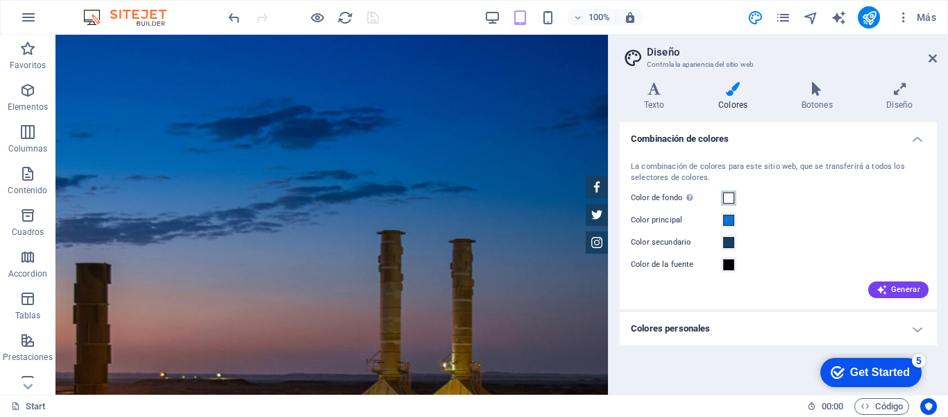
click at [727, 202] on span at bounding box center [728, 197] width 11 height 11
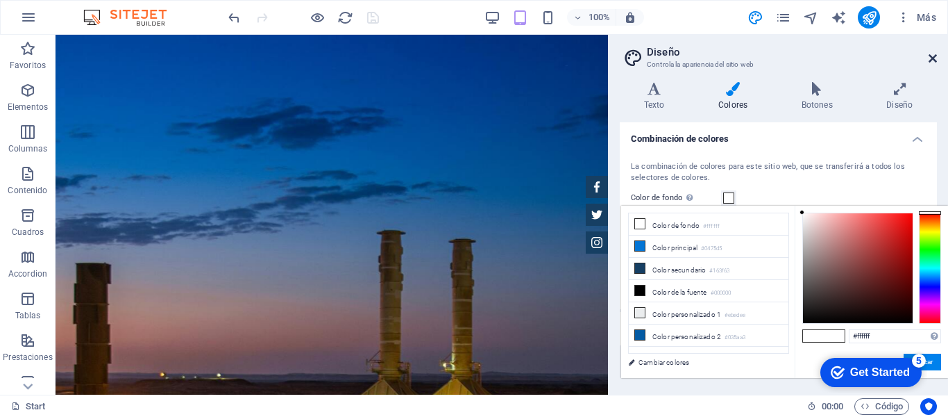
click at [933, 60] on icon at bounding box center [933, 58] width 8 height 11
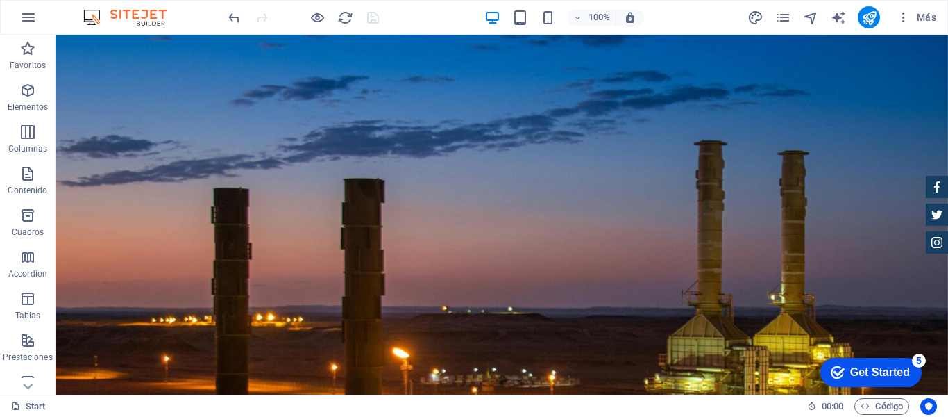
scroll to position [85, 0]
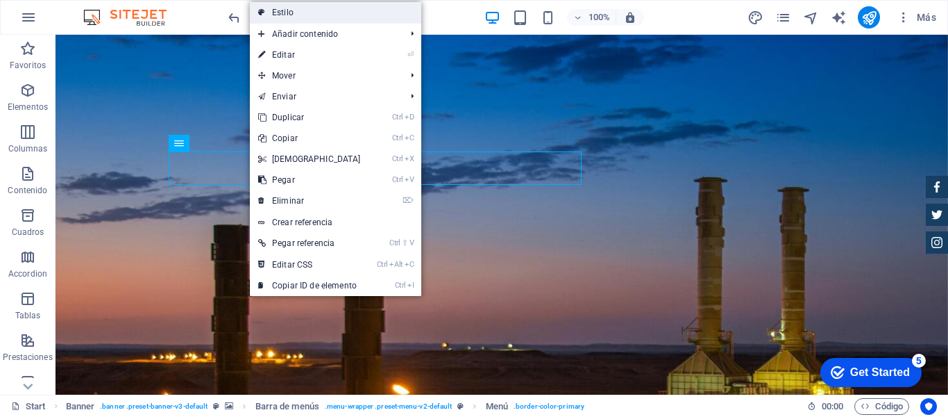
click at [297, 13] on link "Estilo" at bounding box center [335, 12] width 171 height 21
select select "rem"
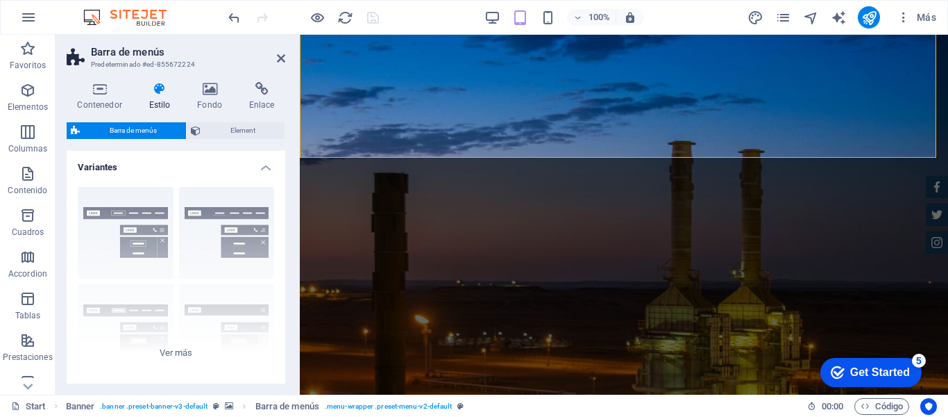
click at [162, 90] on icon at bounding box center [159, 89] width 43 height 14
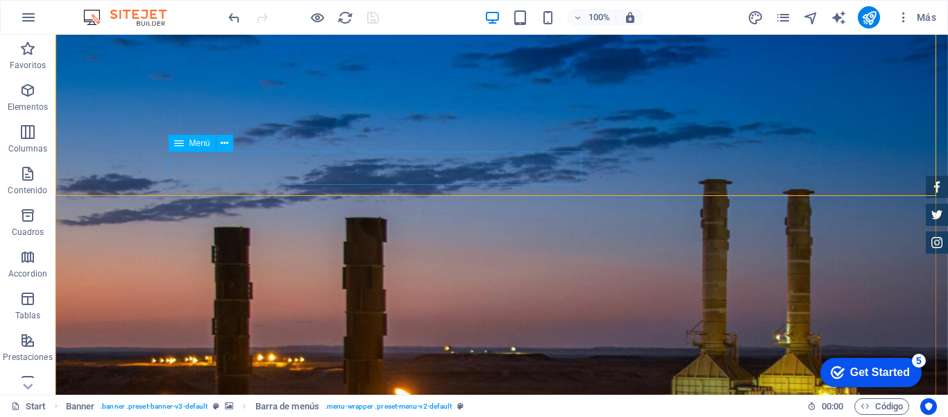
click at [182, 146] on icon at bounding box center [179, 143] width 10 height 17
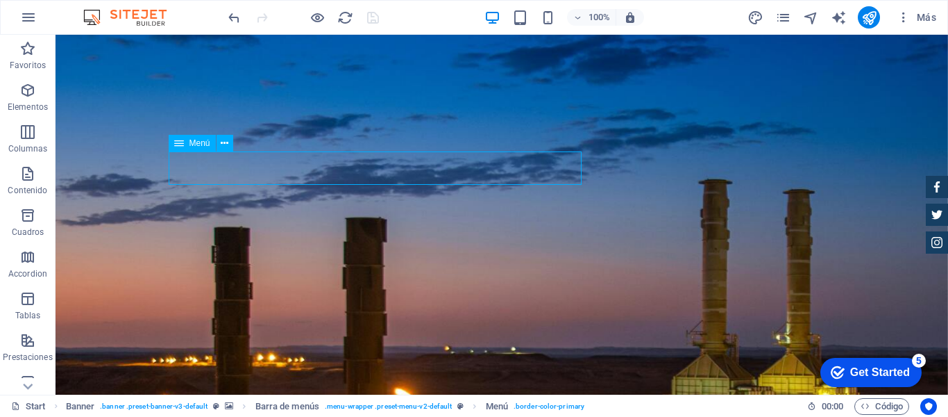
click at [181, 146] on icon at bounding box center [179, 143] width 10 height 17
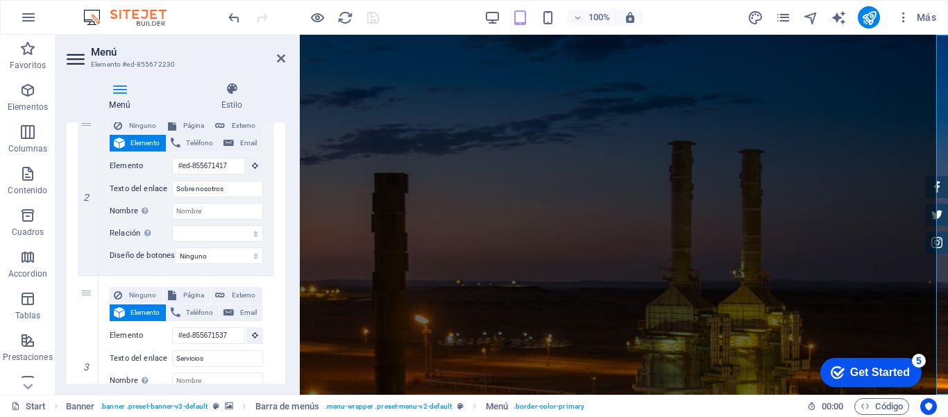
scroll to position [0, 0]
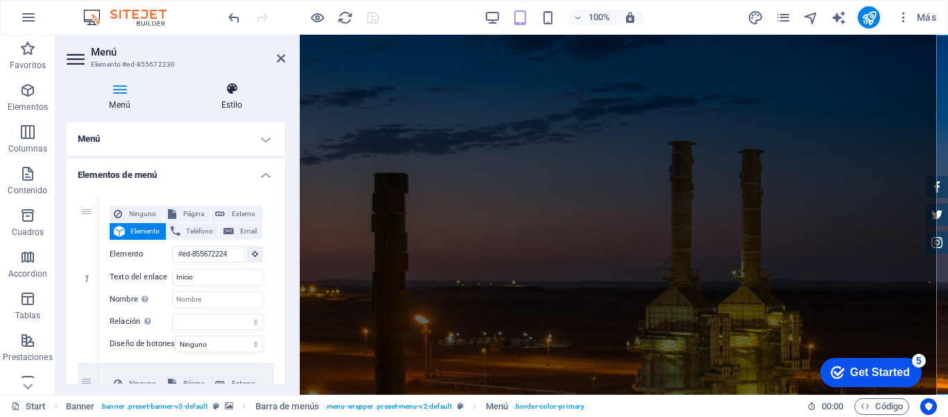
click at [236, 92] on icon at bounding box center [231, 89] width 107 height 14
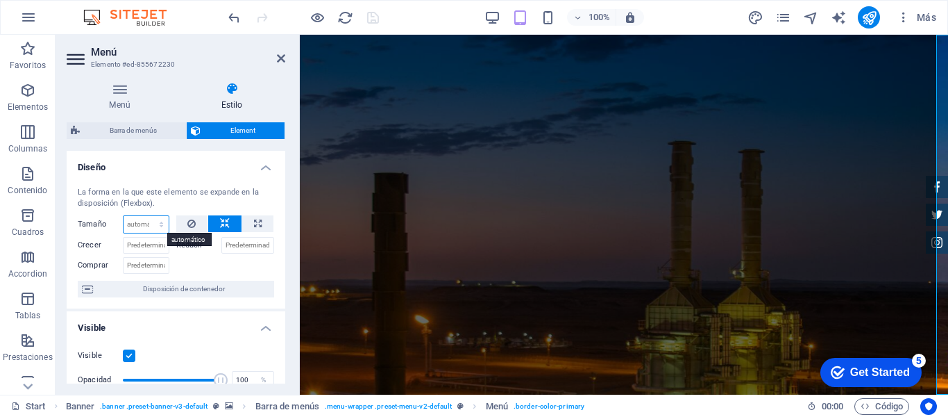
click at [146, 218] on select "Predeterminado automático px % 1/1 1/2 1/3 1/4 1/5 1/6 1/7 1/8 1/9 1/10" at bounding box center [146, 224] width 45 height 17
click at [151, 242] on input "Crecer" at bounding box center [146, 245] width 47 height 17
click at [153, 265] on input "Comprar" at bounding box center [146, 265] width 47 height 17
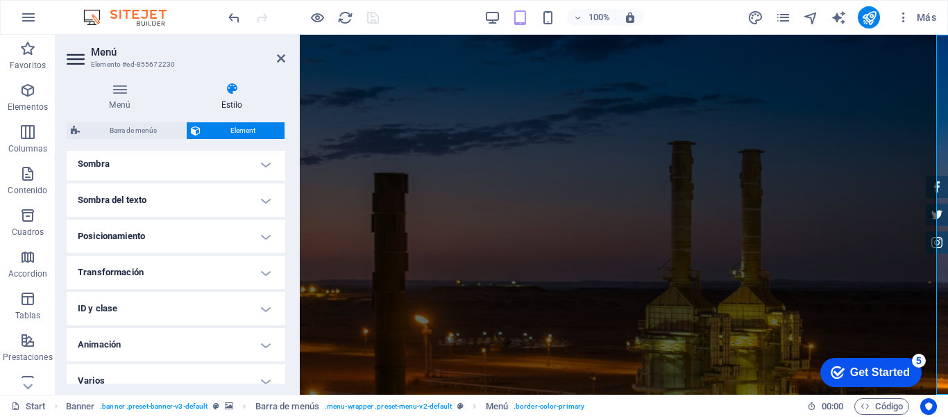
scroll to position [366, 0]
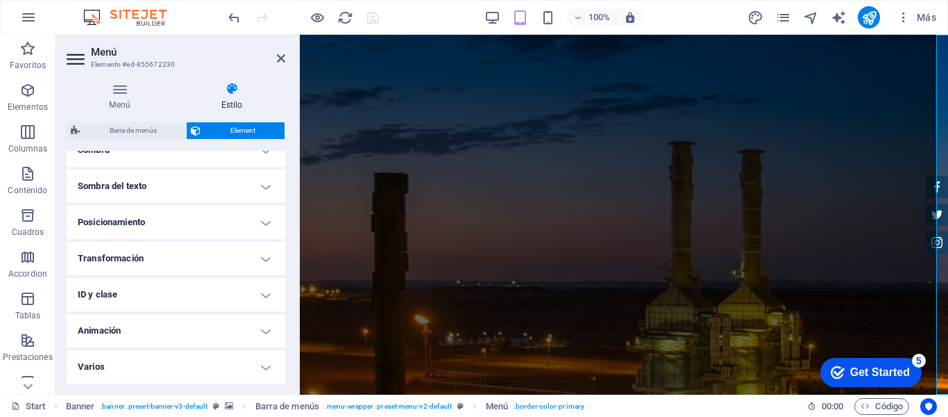
click at [264, 364] on h4 "Varios" at bounding box center [176, 366] width 219 height 33
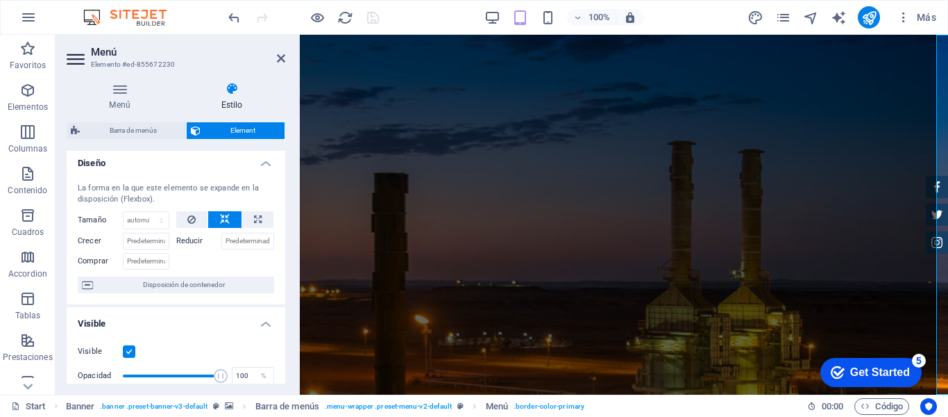
scroll to position [0, 0]
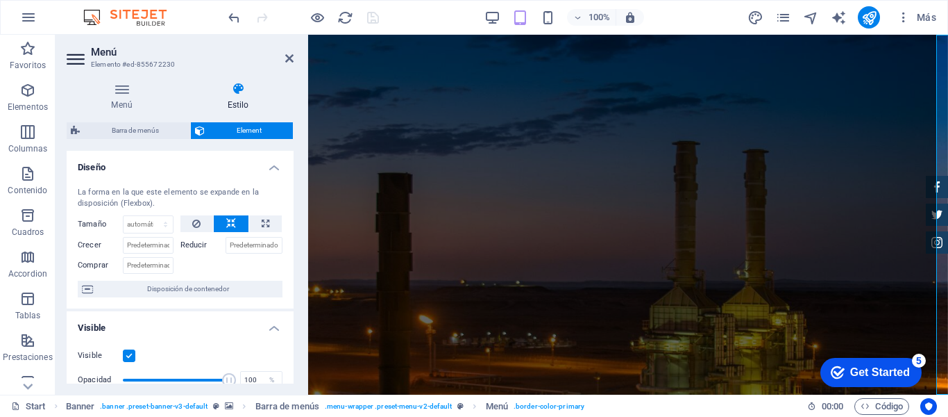
drag, startPoint x: 299, startPoint y: 164, endPoint x: 299, endPoint y: 187, distance: 23.6
click at [299, 187] on aside "Menú Elemento #ed-855672230 Menú Estilo Menú Automático Personalizado Crear ele…" at bounding box center [182, 215] width 253 height 360
click at [288, 194] on div "La forma en la que este elemento se expande en la disposición (Flexbox). Tamaño…" at bounding box center [180, 242] width 227 height 133
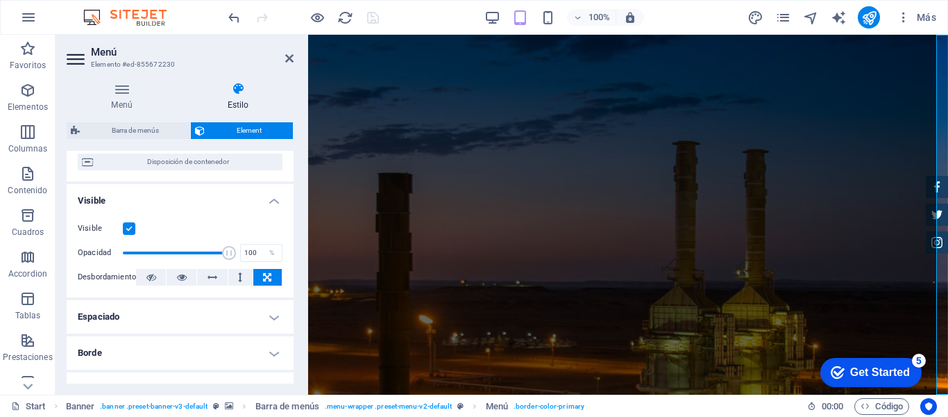
scroll to position [153, 0]
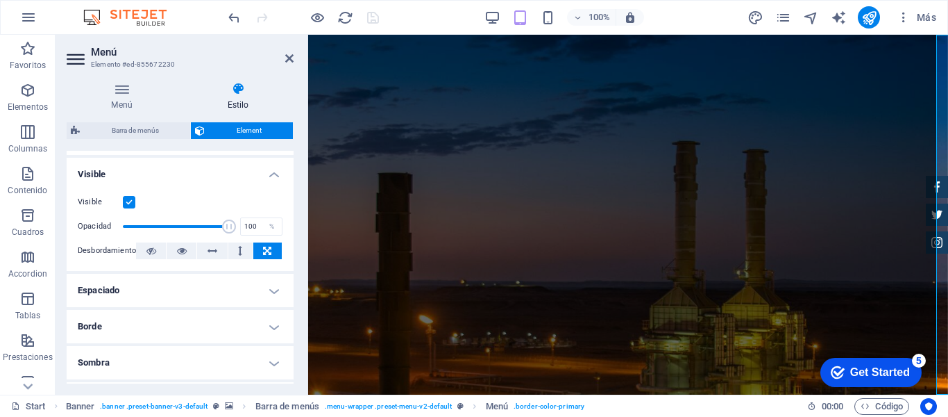
click at [258, 284] on h4 "Espaciado" at bounding box center [180, 290] width 227 height 33
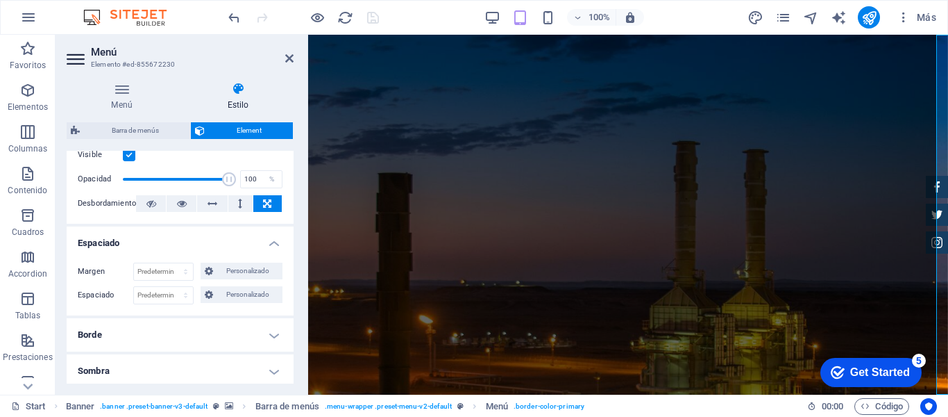
scroll to position [271, 0]
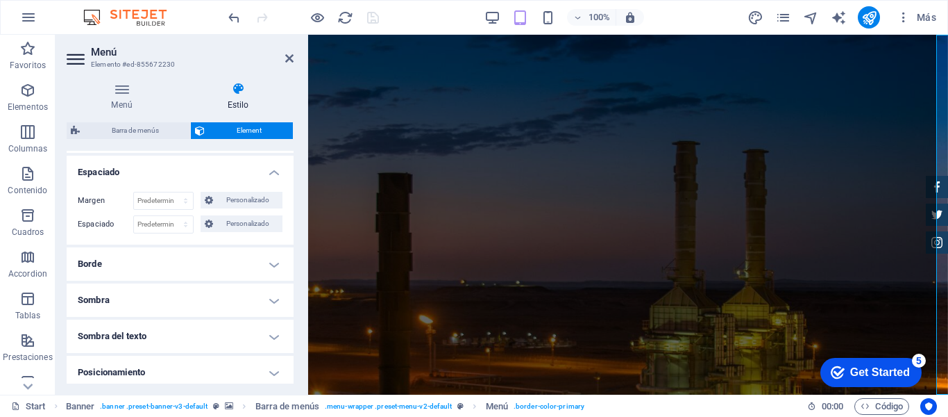
click at [267, 299] on h4 "Sombra" at bounding box center [180, 299] width 227 height 33
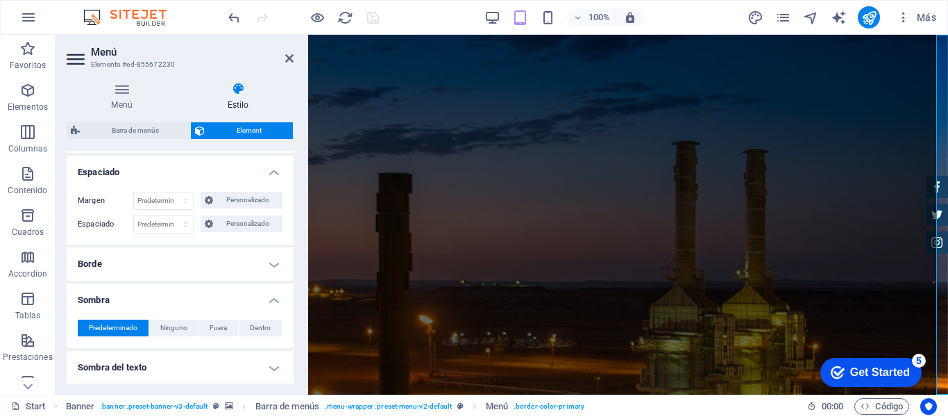
drag, startPoint x: 289, startPoint y: 280, endPoint x: 289, endPoint y: 311, distance: 30.5
click at [289, 311] on ul "Diseño La forma en la que este elemento se expande en la disposición (Flexbox).…" at bounding box center [180, 264] width 227 height 771
drag, startPoint x: 294, startPoint y: 284, endPoint x: 292, endPoint y: 330, distance: 46.5
click at [292, 330] on div "Menú Estilo Menú Automático Personalizado Crear elementos de menú personalizado…" at bounding box center [180, 233] width 249 height 324
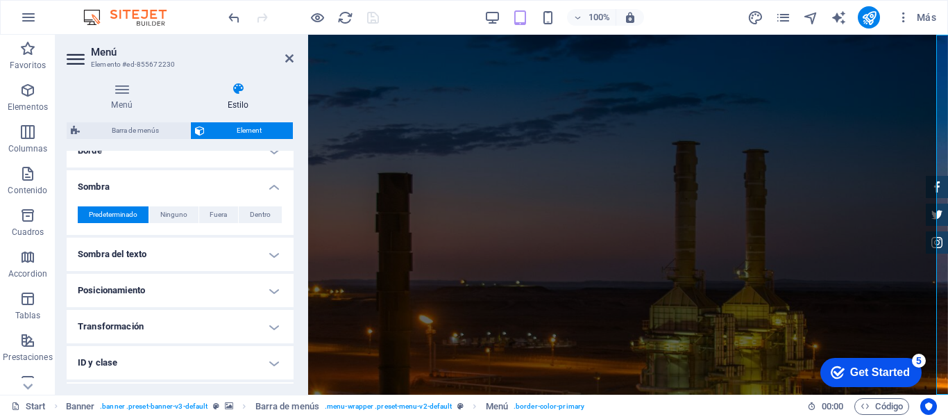
scroll to position [410, 0]
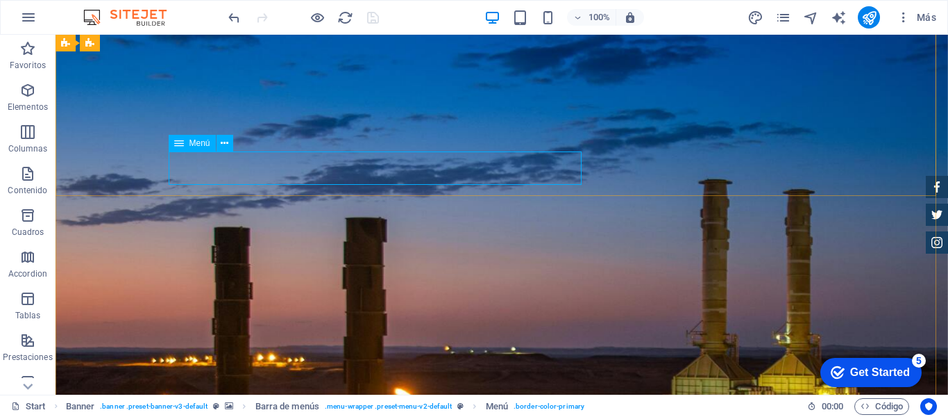
click at [180, 142] on icon at bounding box center [179, 143] width 10 height 17
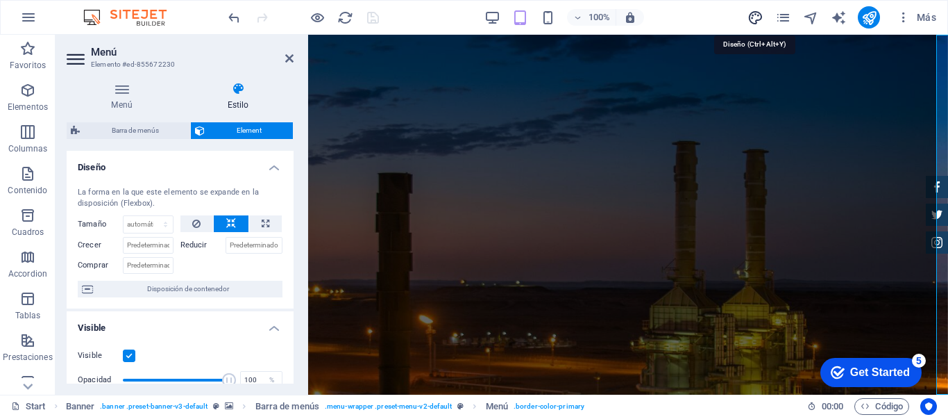
click at [751, 17] on icon "design" at bounding box center [756, 18] width 16 height 16
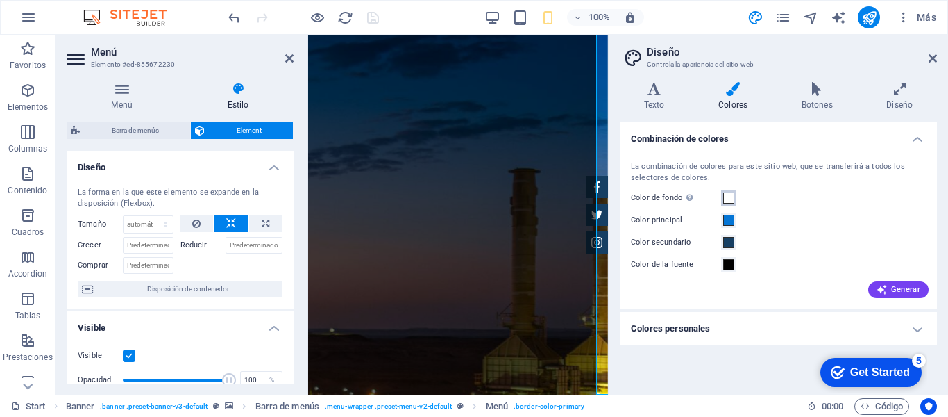
click at [728, 193] on span at bounding box center [728, 197] width 11 height 11
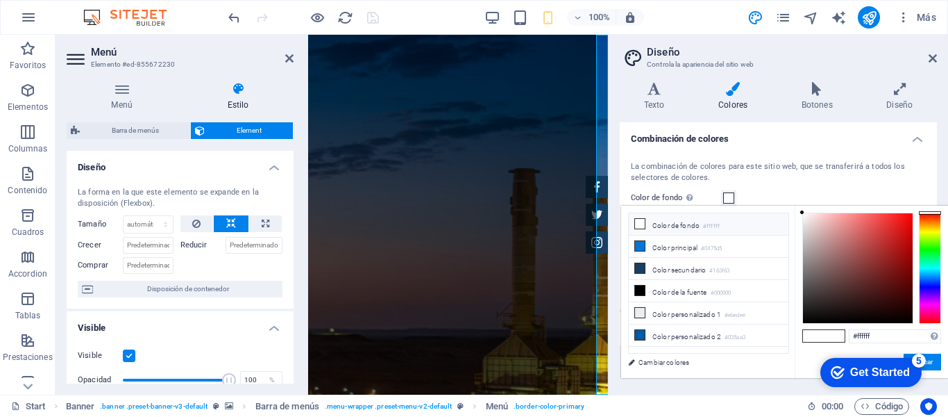
click at [641, 224] on icon at bounding box center [640, 224] width 10 height 10
click at [933, 362] on button "Aplicar" at bounding box center [922, 361] width 37 height 17
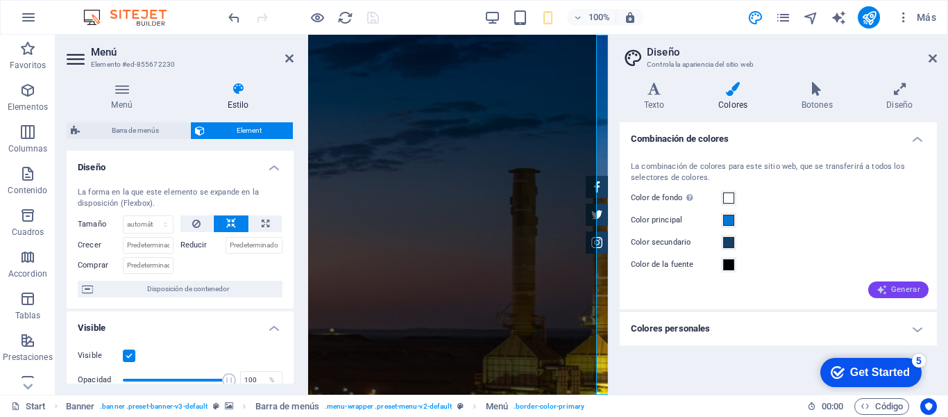
click at [905, 289] on span "Generar" at bounding box center [899, 289] width 44 height 11
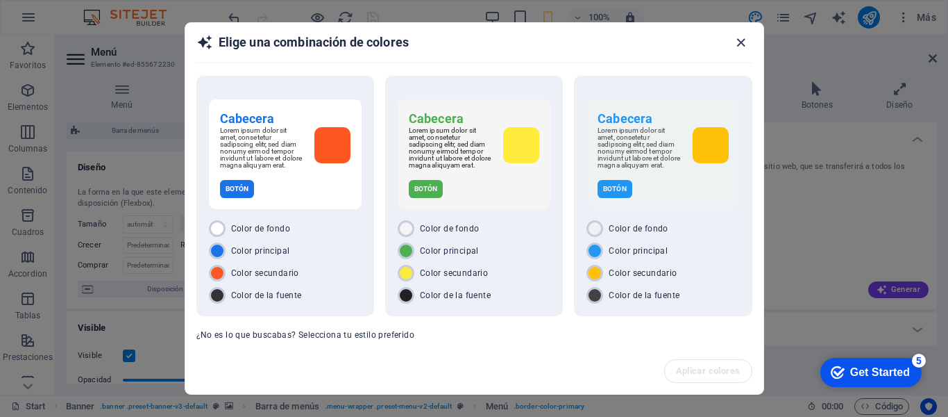
click at [742, 44] on icon "button" at bounding box center [741, 43] width 16 height 16
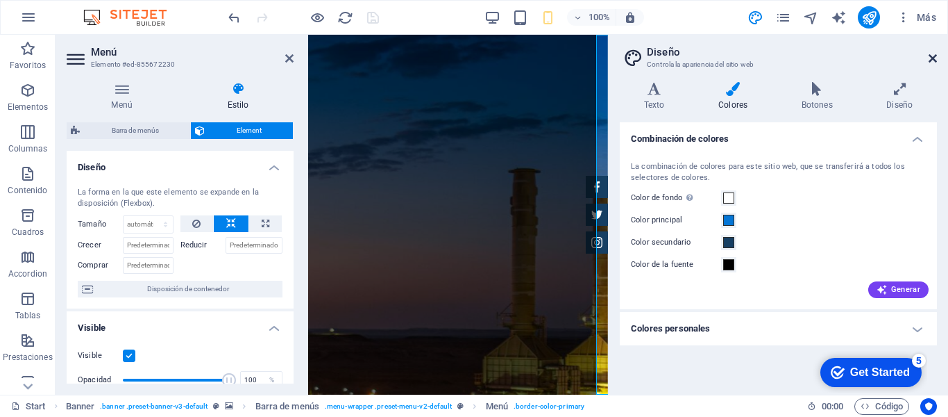
click at [935, 57] on icon at bounding box center [933, 58] width 8 height 11
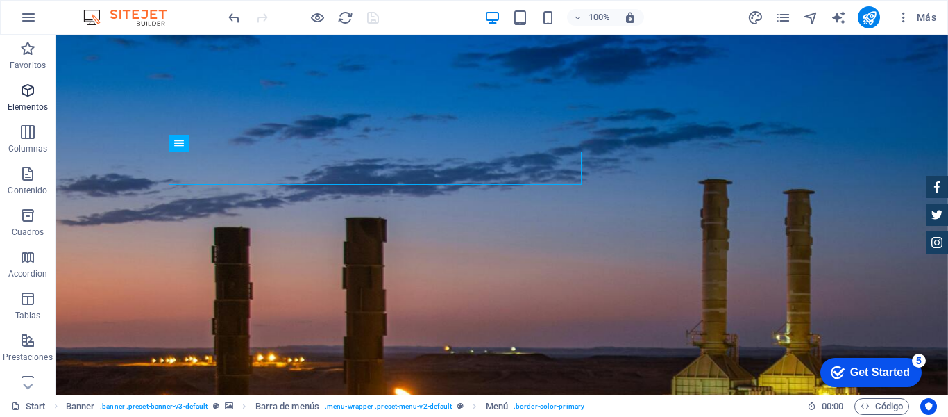
click at [37, 88] on span "Elementos" at bounding box center [28, 98] width 56 height 33
click at [27, 99] on span "Elementos" at bounding box center [28, 98] width 56 height 33
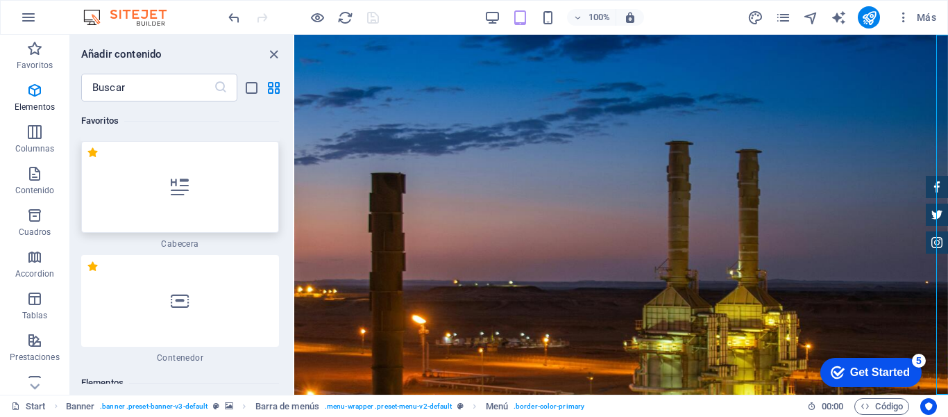
scroll to position [262, 0]
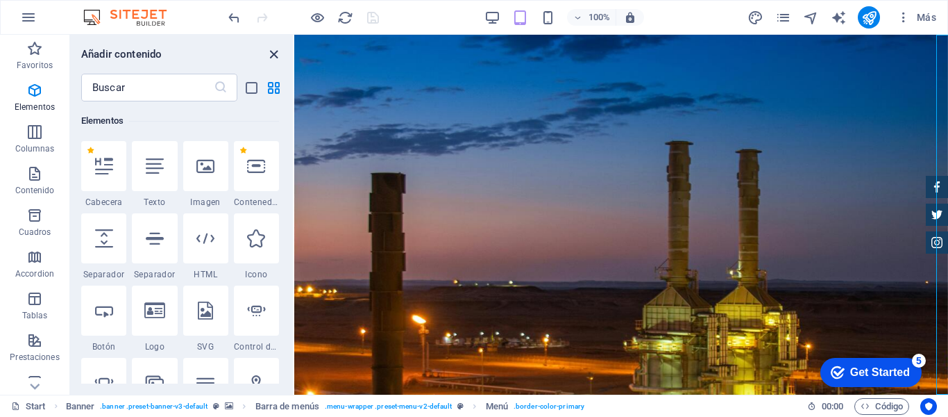
click at [274, 54] on icon "close panel" at bounding box center [274, 55] width 16 height 16
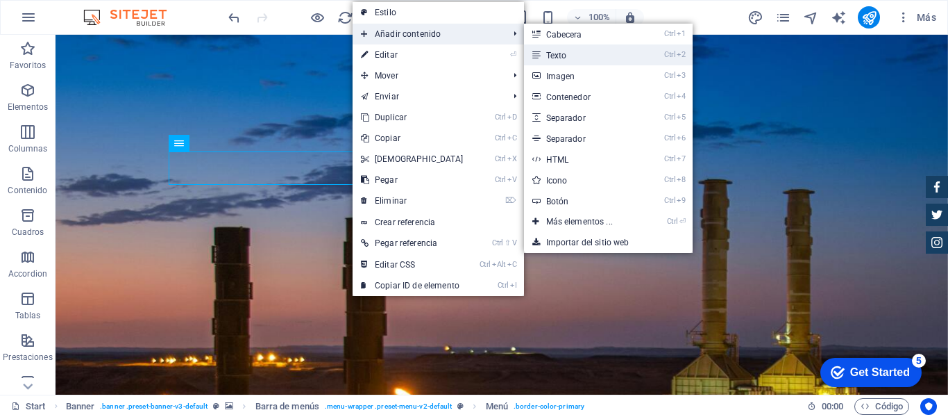
click at [546, 54] on link "Ctrl 2 Texto" at bounding box center [582, 54] width 117 height 21
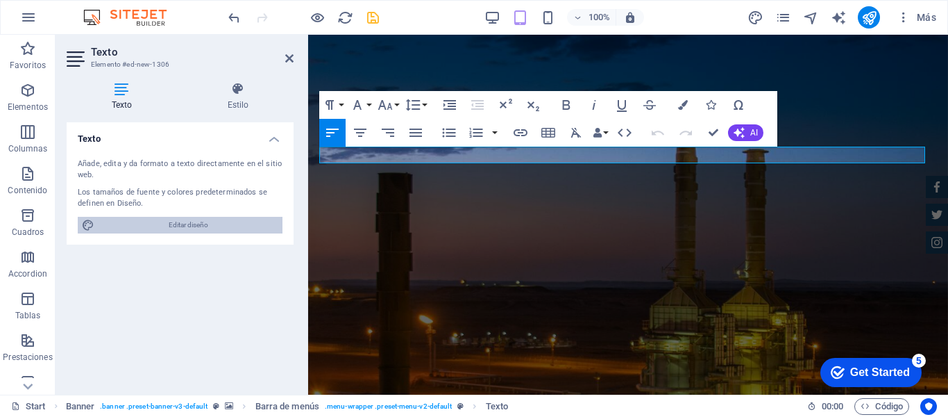
click at [222, 220] on span "Editar diseño" at bounding box center [189, 225] width 180 height 17
select select "px"
select select "400"
select select "px"
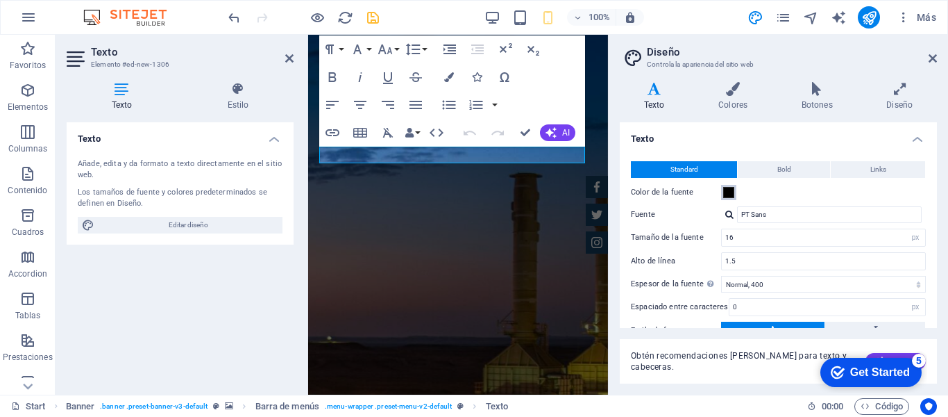
click at [726, 187] on span at bounding box center [728, 192] width 11 height 11
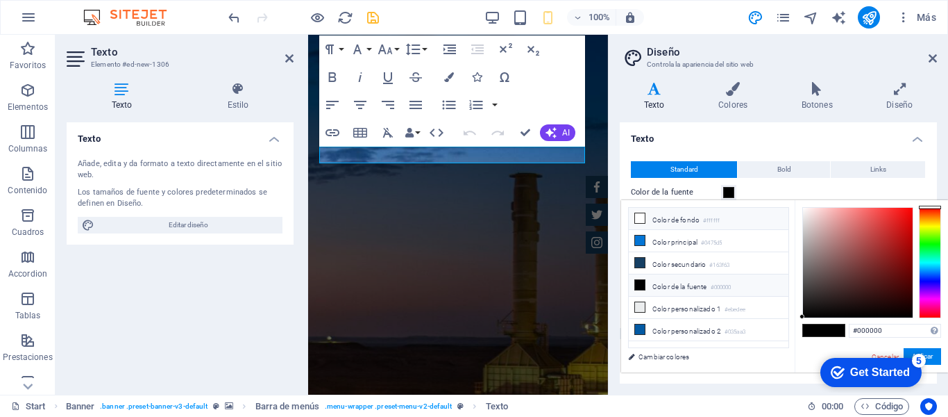
click at [690, 224] on li "Color de fondo #ffffff" at bounding box center [709, 219] width 160 height 22
type input "#ffffff"
click at [726, 351] on link "Cambiar colores" at bounding box center [701, 356] width 161 height 17
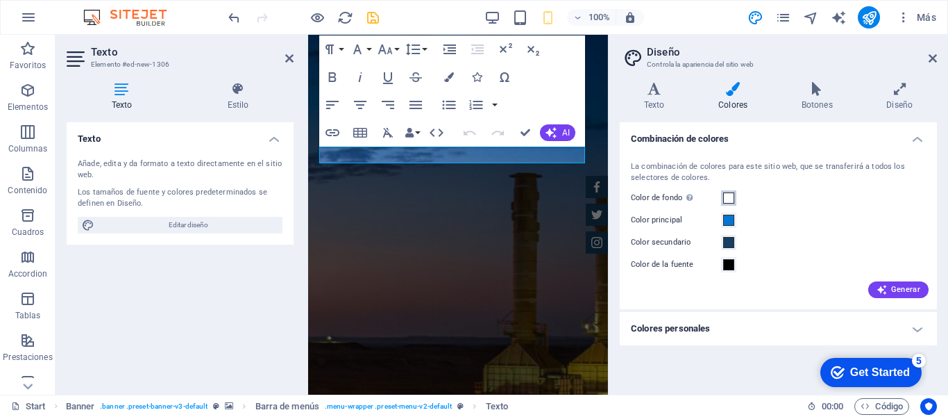
click at [727, 200] on span at bounding box center [728, 197] width 11 height 11
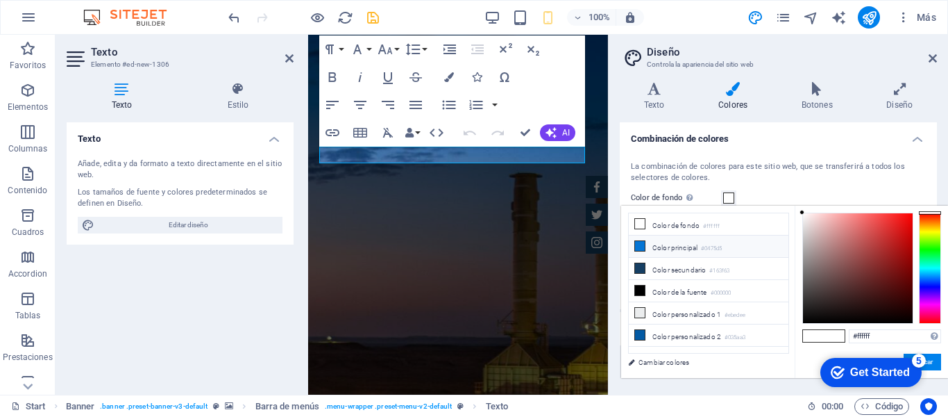
click at [701, 248] on li "Color principal #0475d5" at bounding box center [709, 246] width 160 height 22
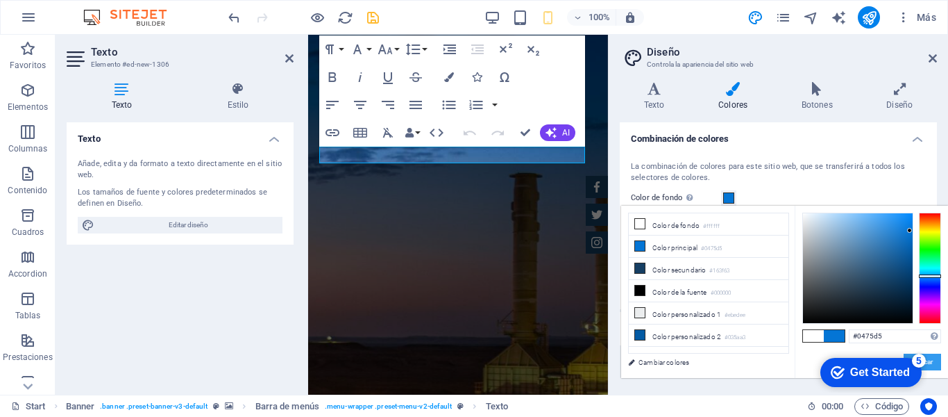
click at [933, 362] on button "Aplicar" at bounding box center [922, 361] width 37 height 17
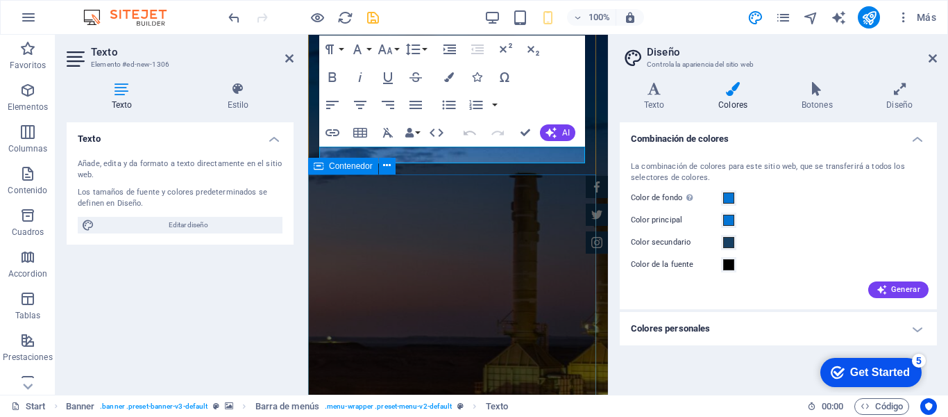
drag, startPoint x: 457, startPoint y: 139, endPoint x: 72, endPoint y: 15, distance: 405.3
click at [457, 139] on button "Undo" at bounding box center [470, 133] width 26 height 28
click at [930, 55] on icon at bounding box center [933, 58] width 8 height 11
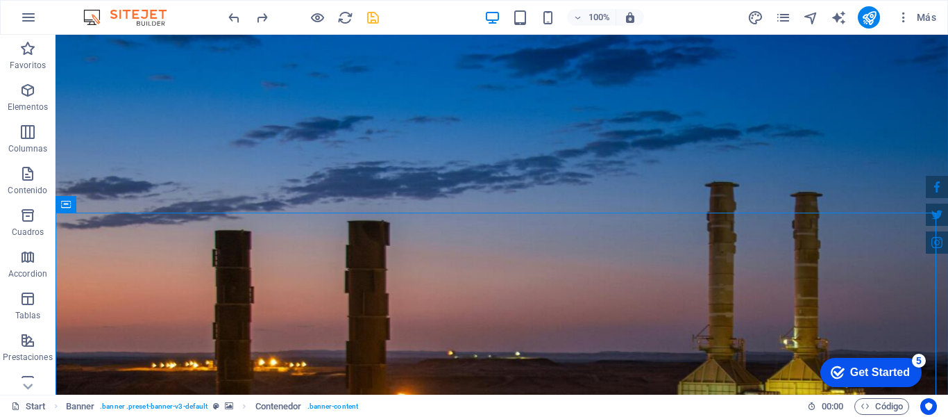
click at [232, 15] on icon "undo" at bounding box center [234, 18] width 16 height 16
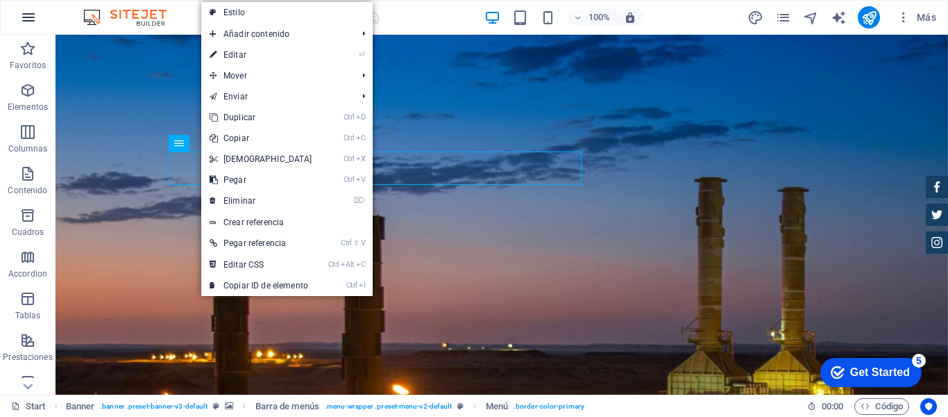
click at [28, 15] on icon "button" at bounding box center [28, 17] width 17 height 17
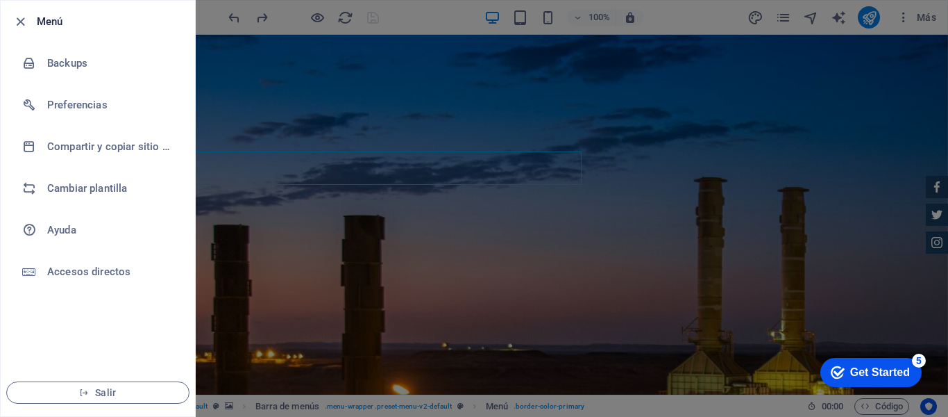
click at [28, 15] on div at bounding box center [24, 21] width 25 height 17
click at [258, 101] on div at bounding box center [474, 208] width 948 height 417
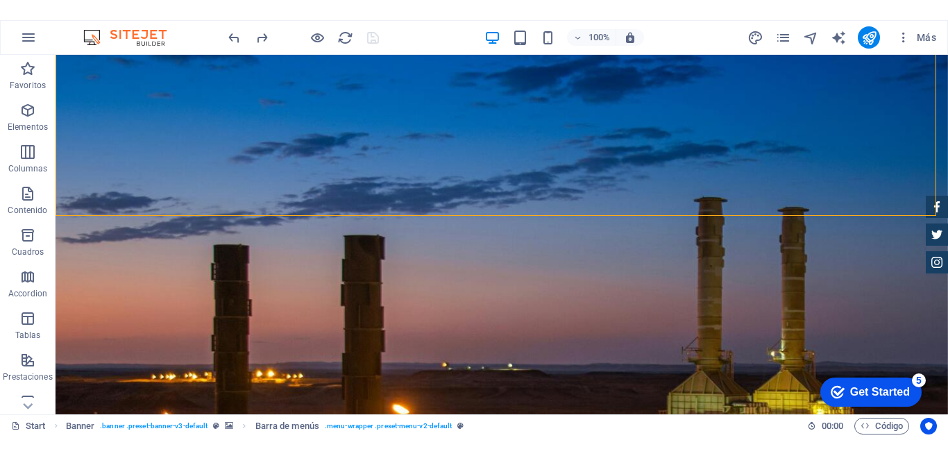
scroll to position [0, 0]
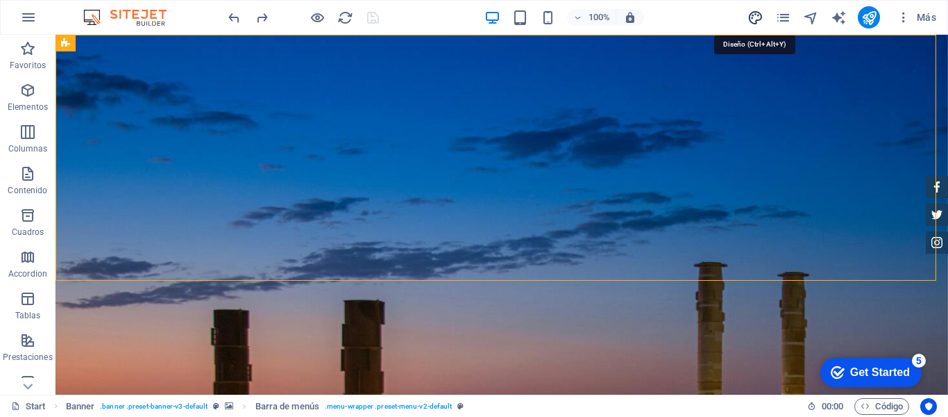
click at [759, 18] on icon "design" at bounding box center [756, 18] width 16 height 16
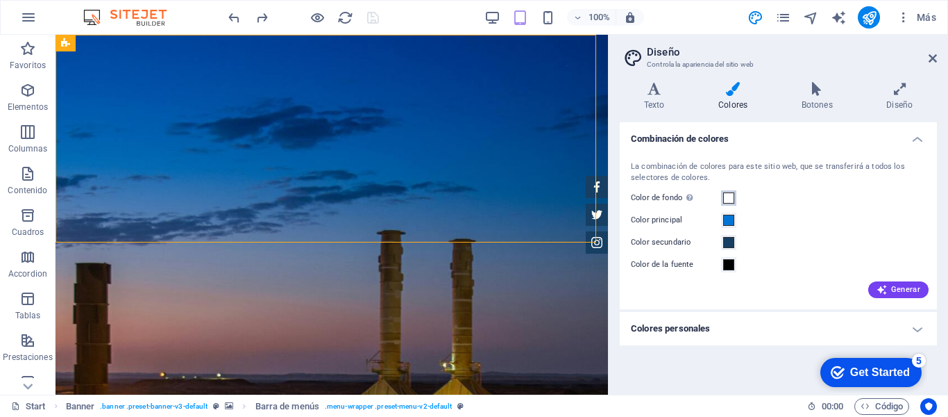
click at [728, 196] on span at bounding box center [728, 197] width 11 height 11
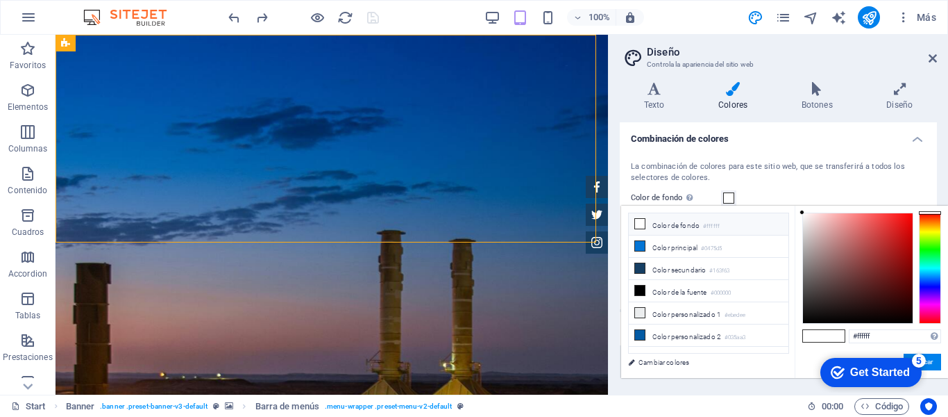
click at [693, 219] on li "Color de fondo #ffffff" at bounding box center [709, 224] width 160 height 22
click at [670, 225] on li "Color de fondo #ffffff" at bounding box center [709, 224] width 160 height 22
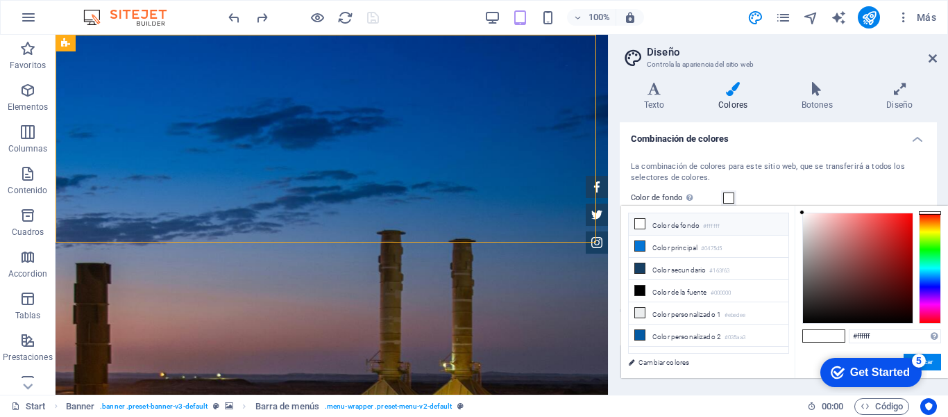
click at [670, 225] on li "Color de fondo #ffffff" at bounding box center [709, 224] width 160 height 22
click at [639, 358] on link "Cambiar colores" at bounding box center [701, 361] width 161 height 17
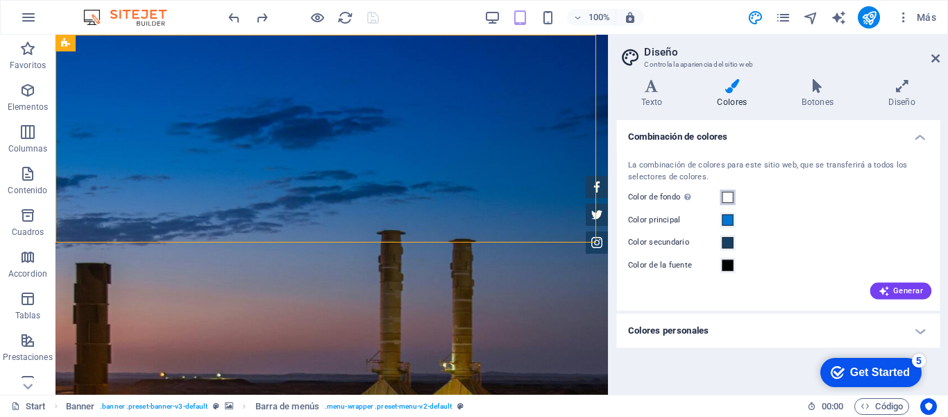
click at [725, 200] on span at bounding box center [728, 197] width 11 height 11
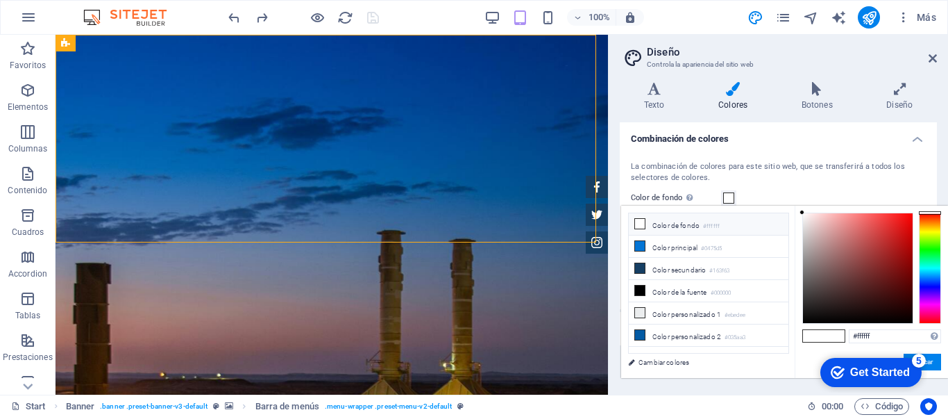
click at [673, 226] on li "Color de fondo #ffffff" at bounding box center [709, 224] width 160 height 22
click at [934, 360] on button "Aplicar" at bounding box center [922, 361] width 37 height 17
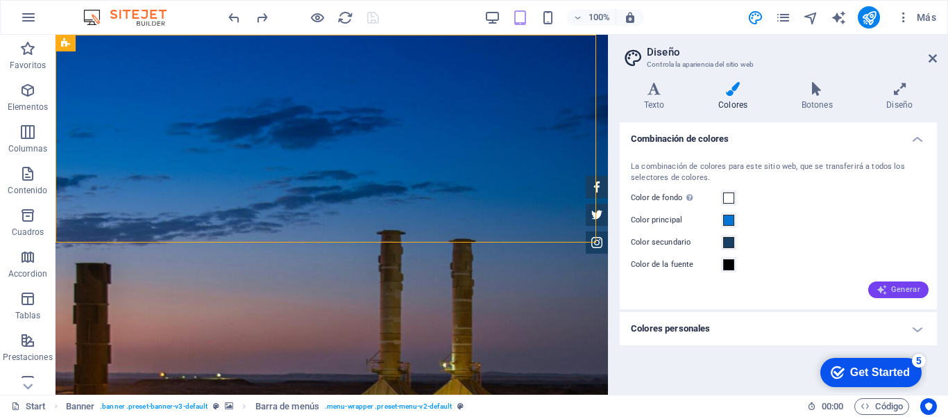
click at [916, 289] on span "Generar" at bounding box center [899, 289] width 44 height 11
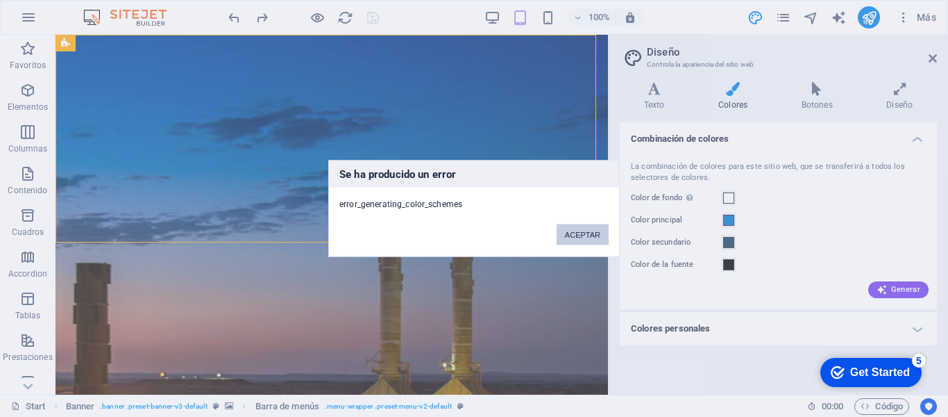
click at [571, 238] on button "ACEPTAR" at bounding box center [583, 234] width 52 height 21
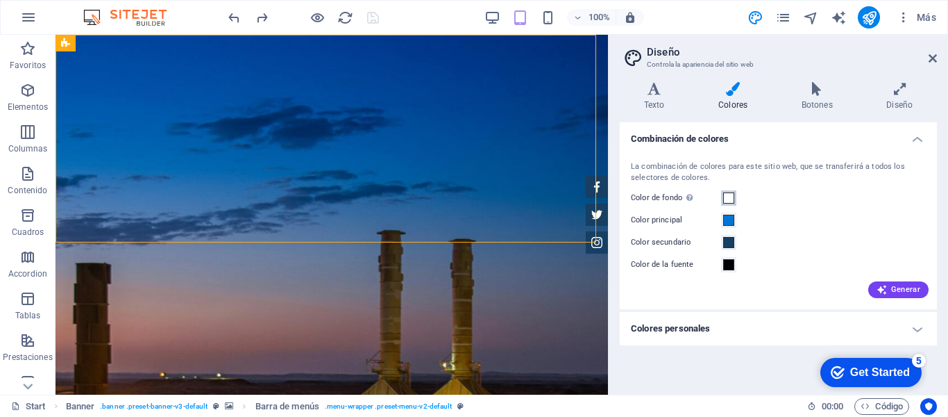
click at [729, 197] on span at bounding box center [728, 197] width 11 height 11
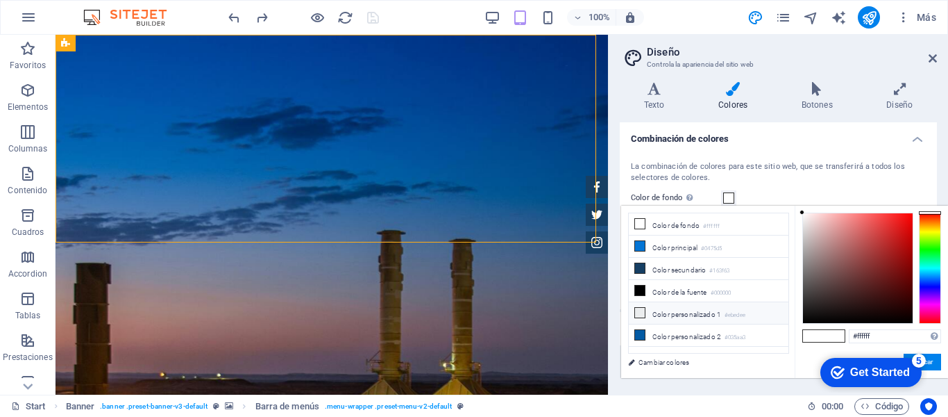
click at [680, 316] on li "Color personalizado 1 #ebedee" at bounding box center [709, 313] width 160 height 22
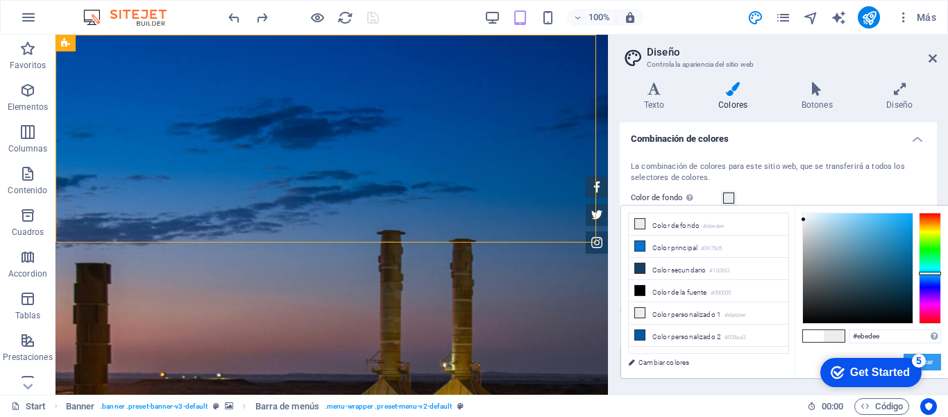
click at [935, 361] on button "Aplicar" at bounding box center [922, 361] width 37 height 17
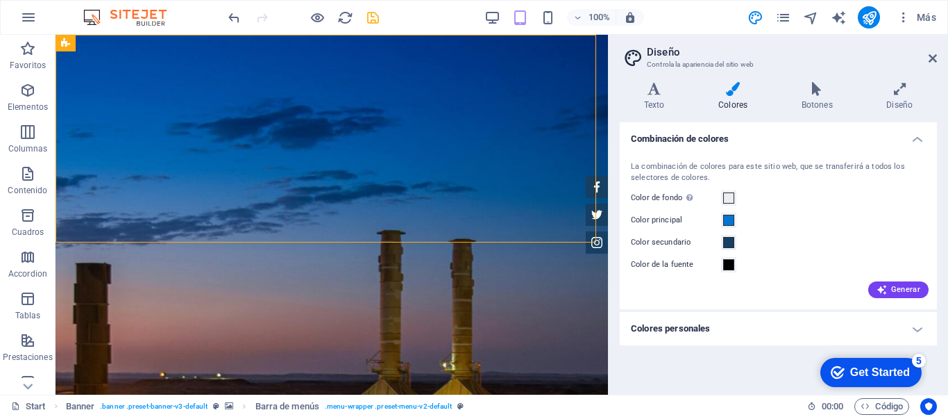
click at [719, 190] on label "Color de fondo Solo visible si no se encuentra cubierto por otros fondos." at bounding box center [676, 198] width 90 height 17
click at [721, 190] on button "Color de fondo Solo visible si no se encuentra cubierto por otros fondos." at bounding box center [728, 197] width 15 height 15
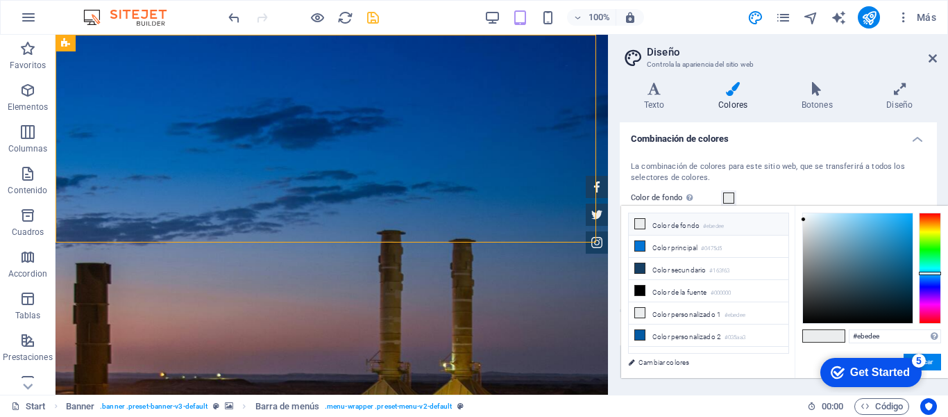
click at [688, 227] on li "Color de fondo #ebedee" at bounding box center [709, 224] width 160 height 22
type input "#f2f7f9"
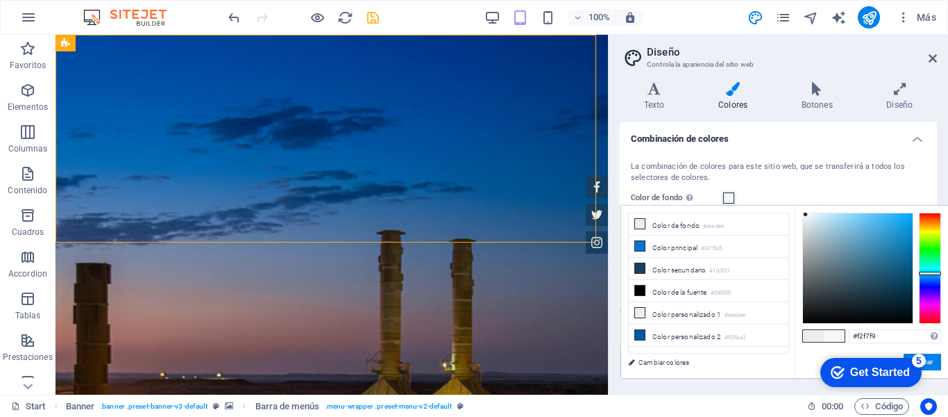
click at [806, 215] on div at bounding box center [858, 268] width 110 height 110
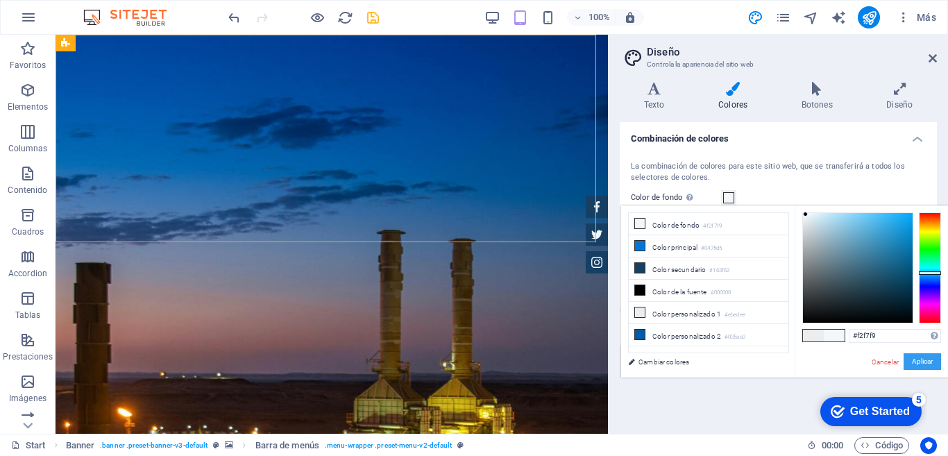
click at [921, 362] on button "Aplicar" at bounding box center [922, 361] width 37 height 17
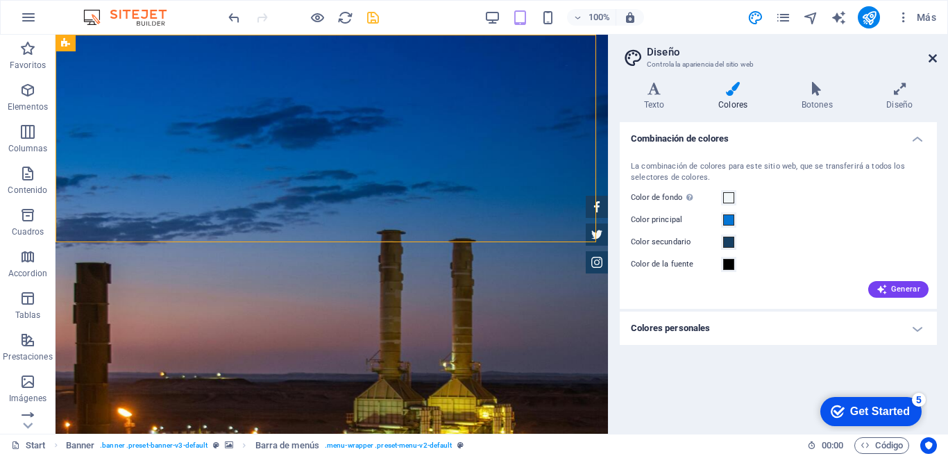
click at [931, 60] on icon at bounding box center [933, 58] width 8 height 11
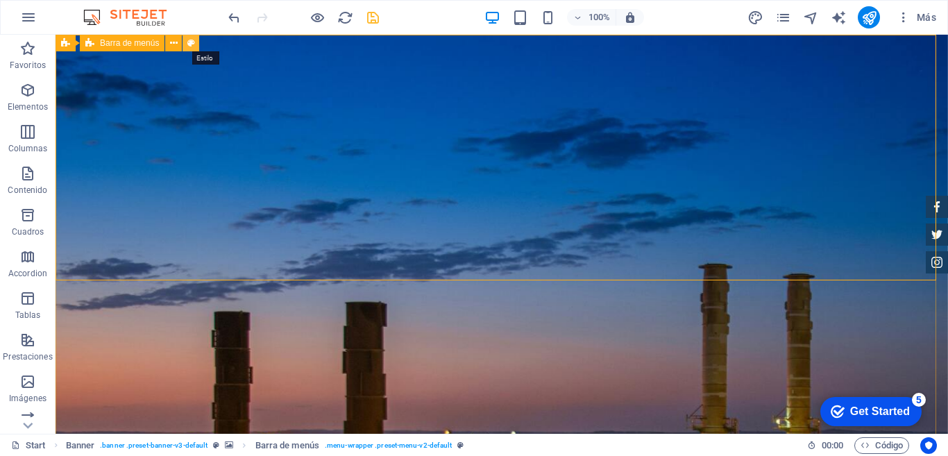
click at [192, 41] on icon at bounding box center [191, 43] width 8 height 15
select select "rem"
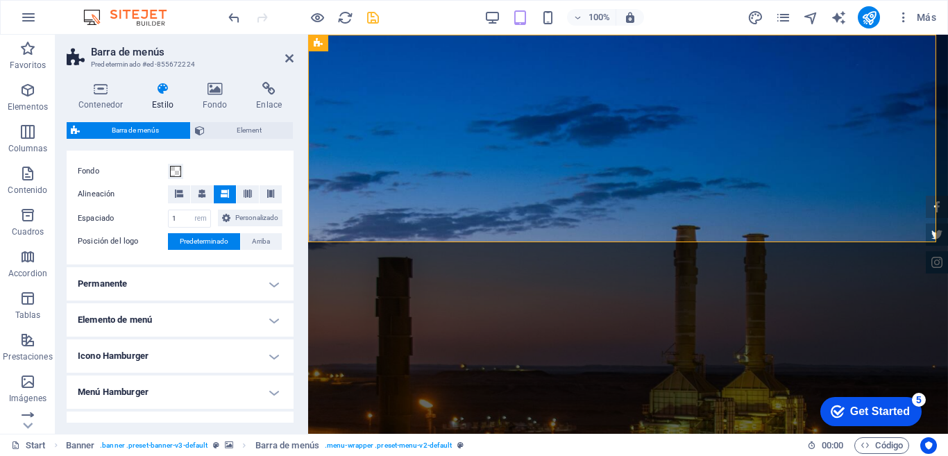
scroll to position [271, 0]
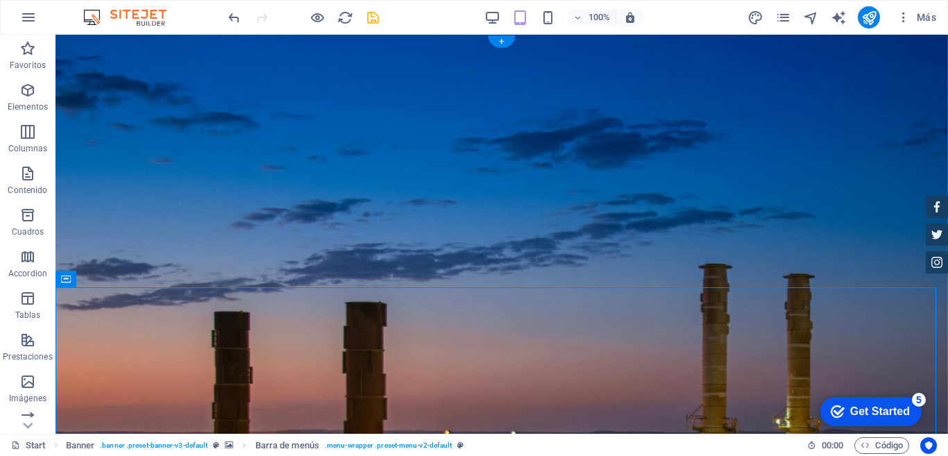
drag, startPoint x: 101, startPoint y: 270, endPoint x: 290, endPoint y: 295, distance: 190.5
